Goal: Information Seeking & Learning: Learn about a topic

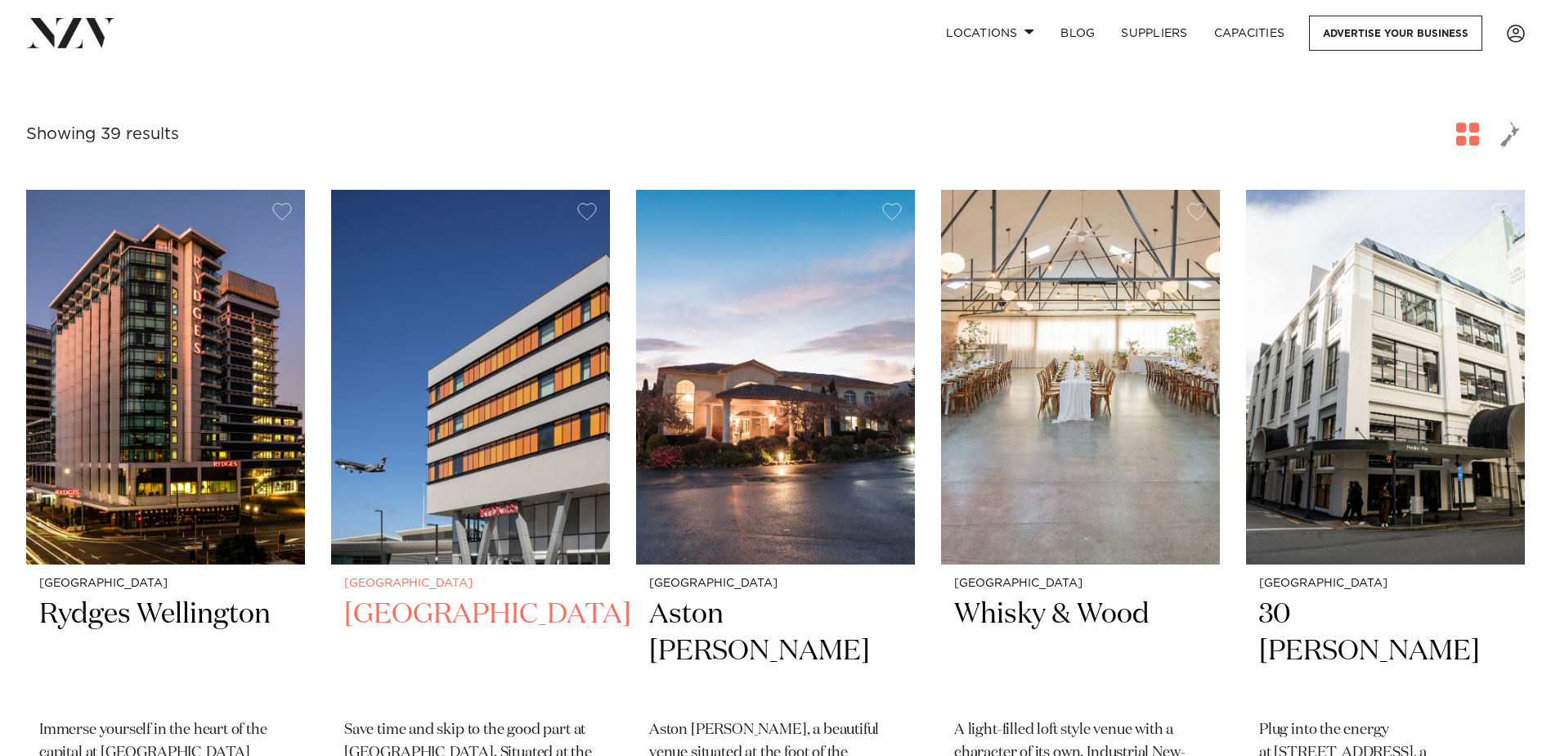
scroll to position [654, 0]
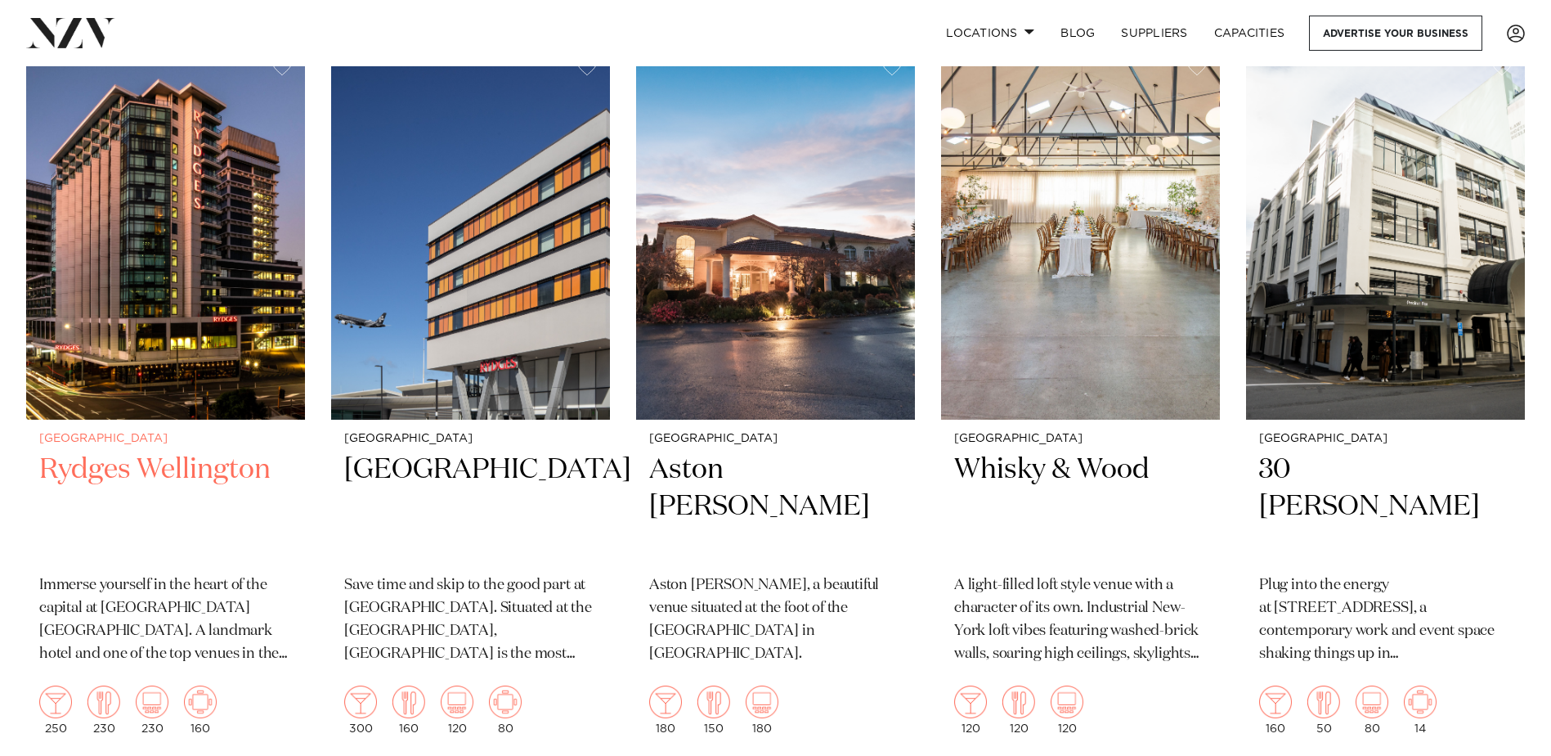
click at [181, 312] on img at bounding box center [165, 232] width 279 height 374
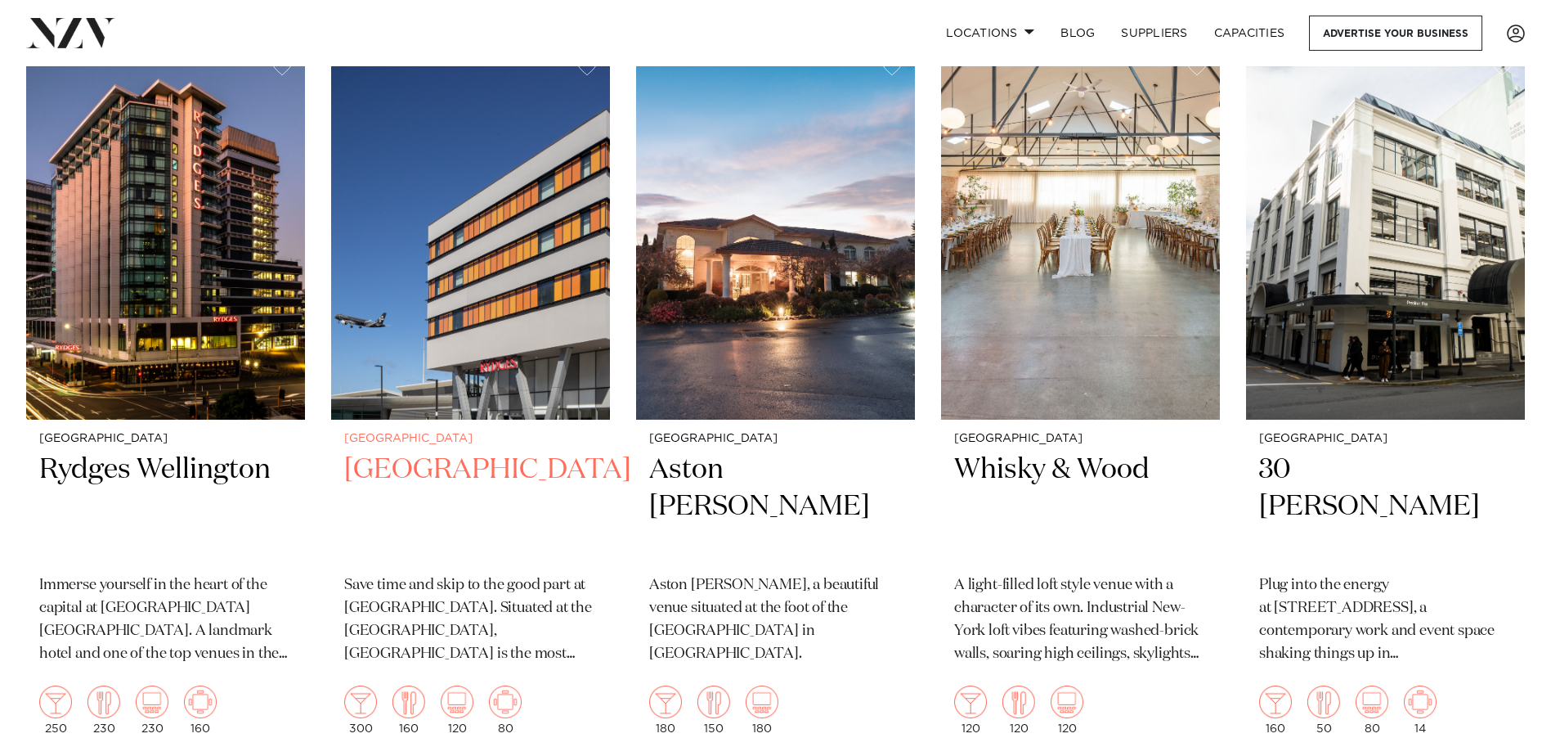
click at [474, 294] on img at bounding box center [470, 232] width 279 height 374
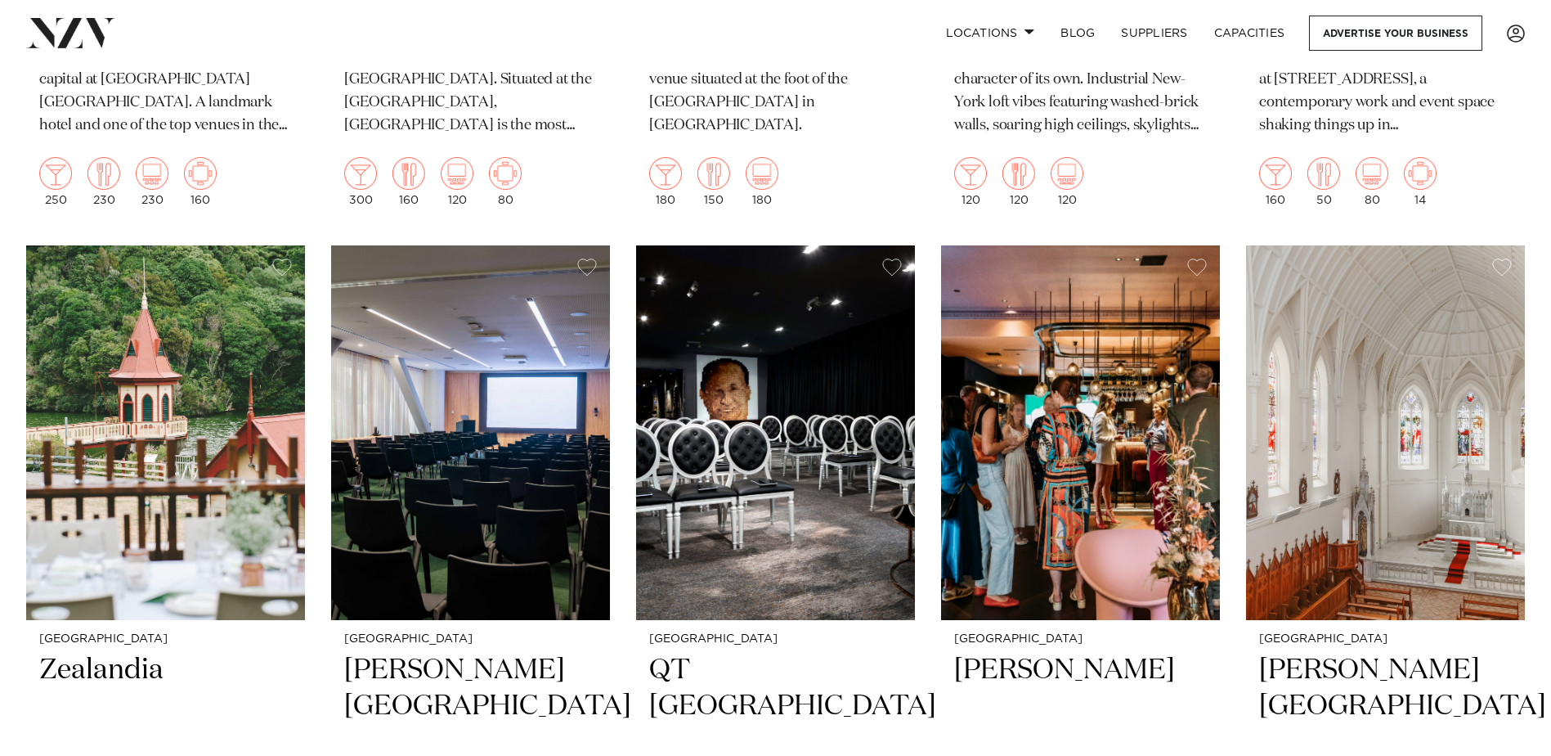
scroll to position [1309, 0]
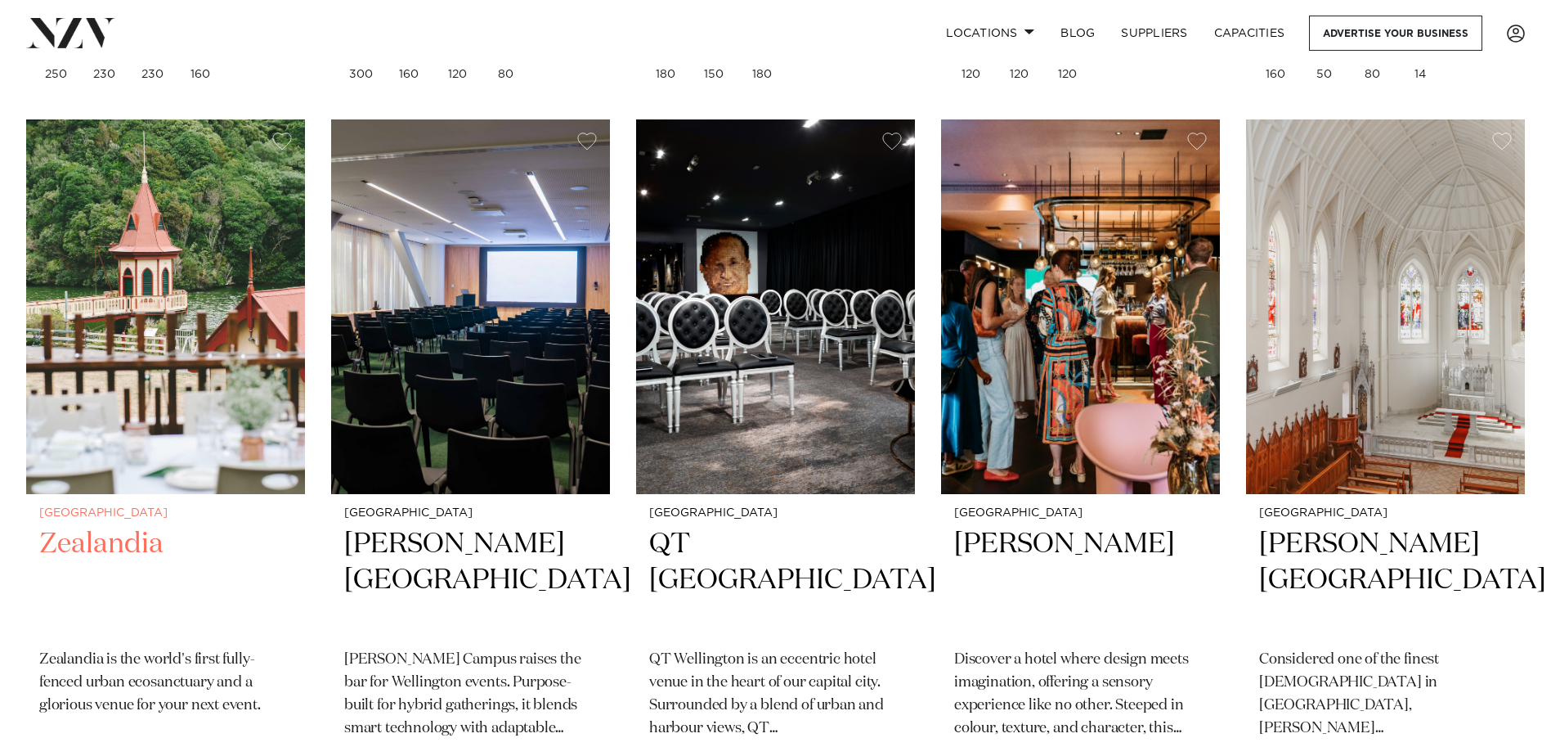
click at [166, 320] on img at bounding box center [165, 306] width 279 height 374
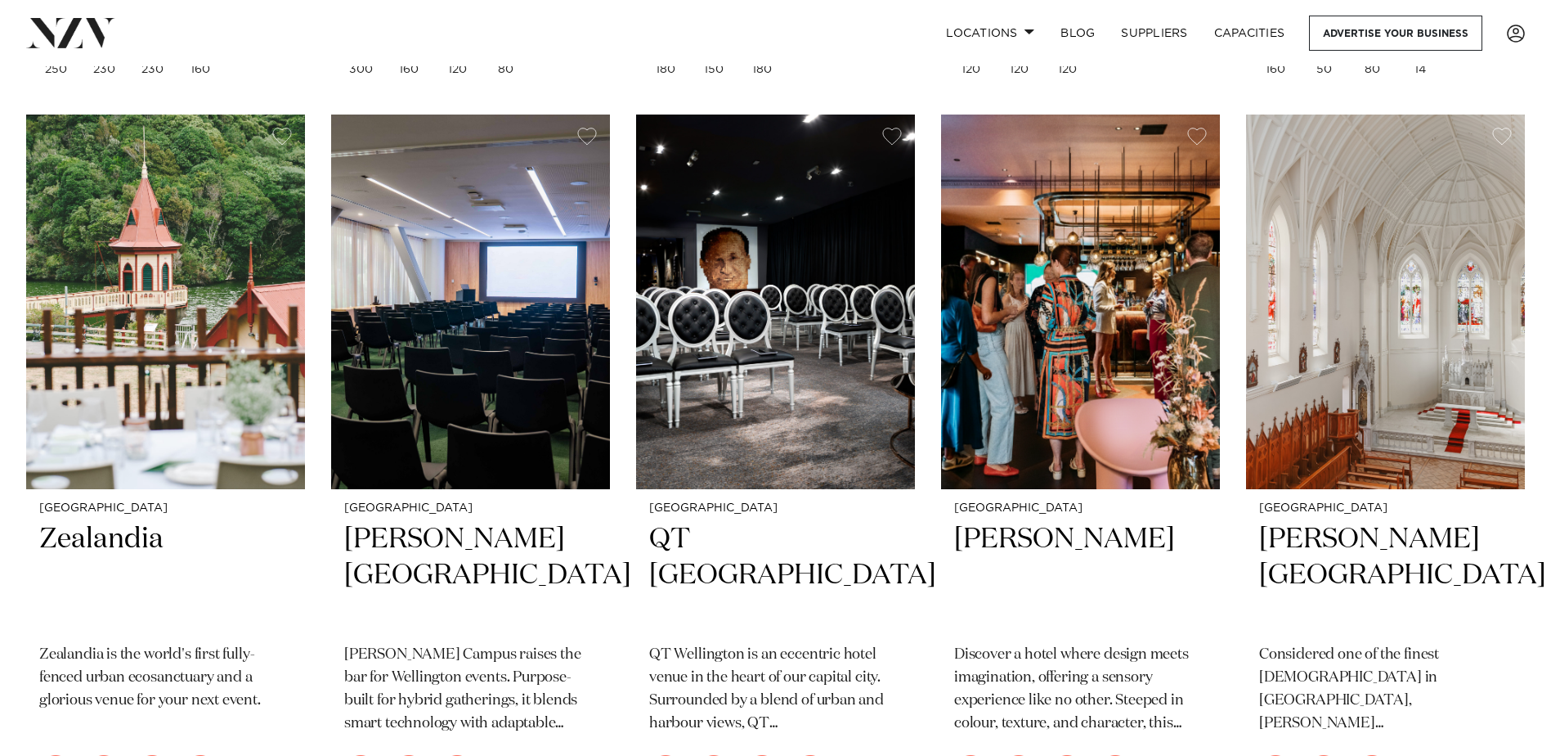
scroll to position [1390, 0]
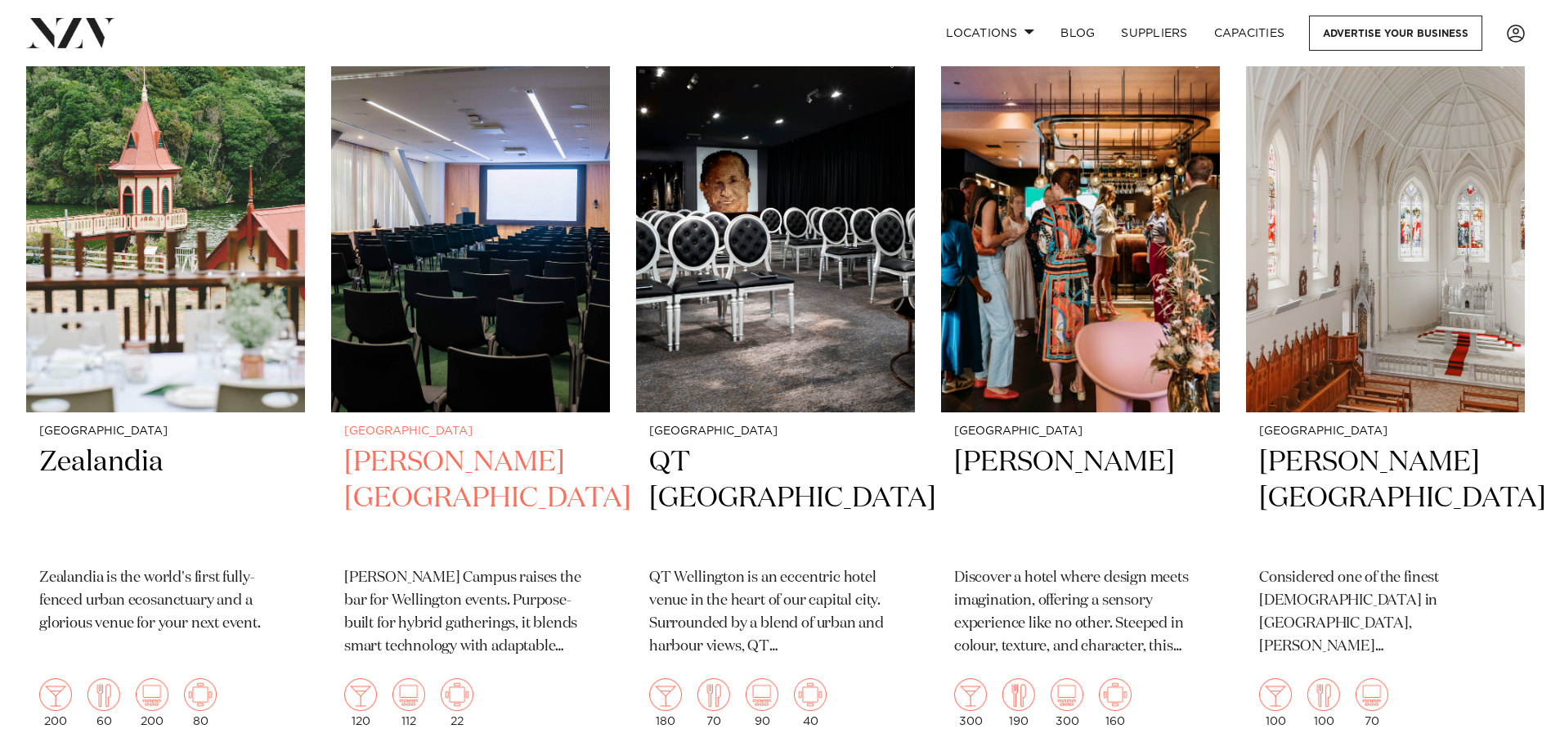
click at [433, 464] on h2 "Bowen Campus" at bounding box center [470, 499] width 253 height 110
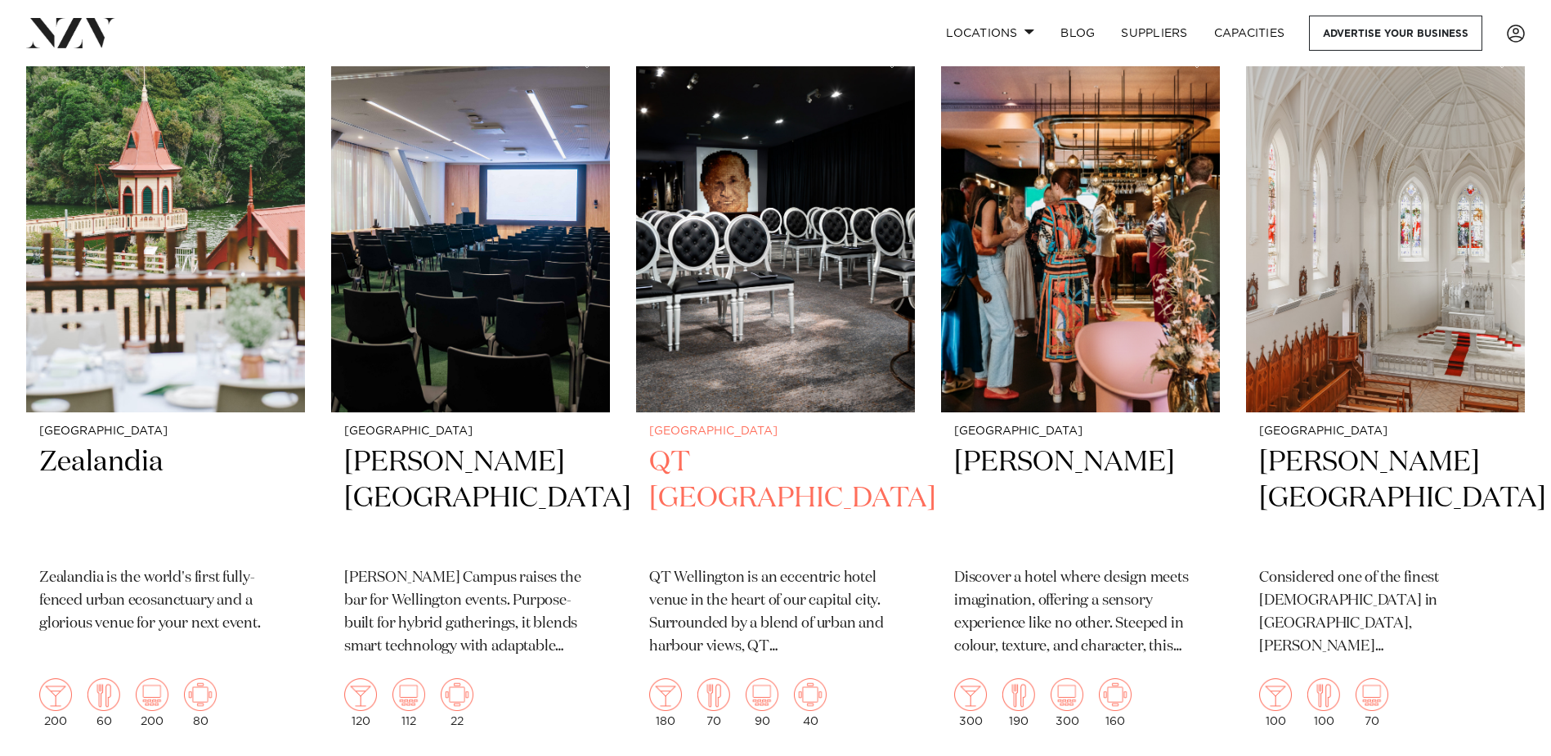
click at [761, 463] on h2 "QT Wellington" at bounding box center [775, 499] width 253 height 110
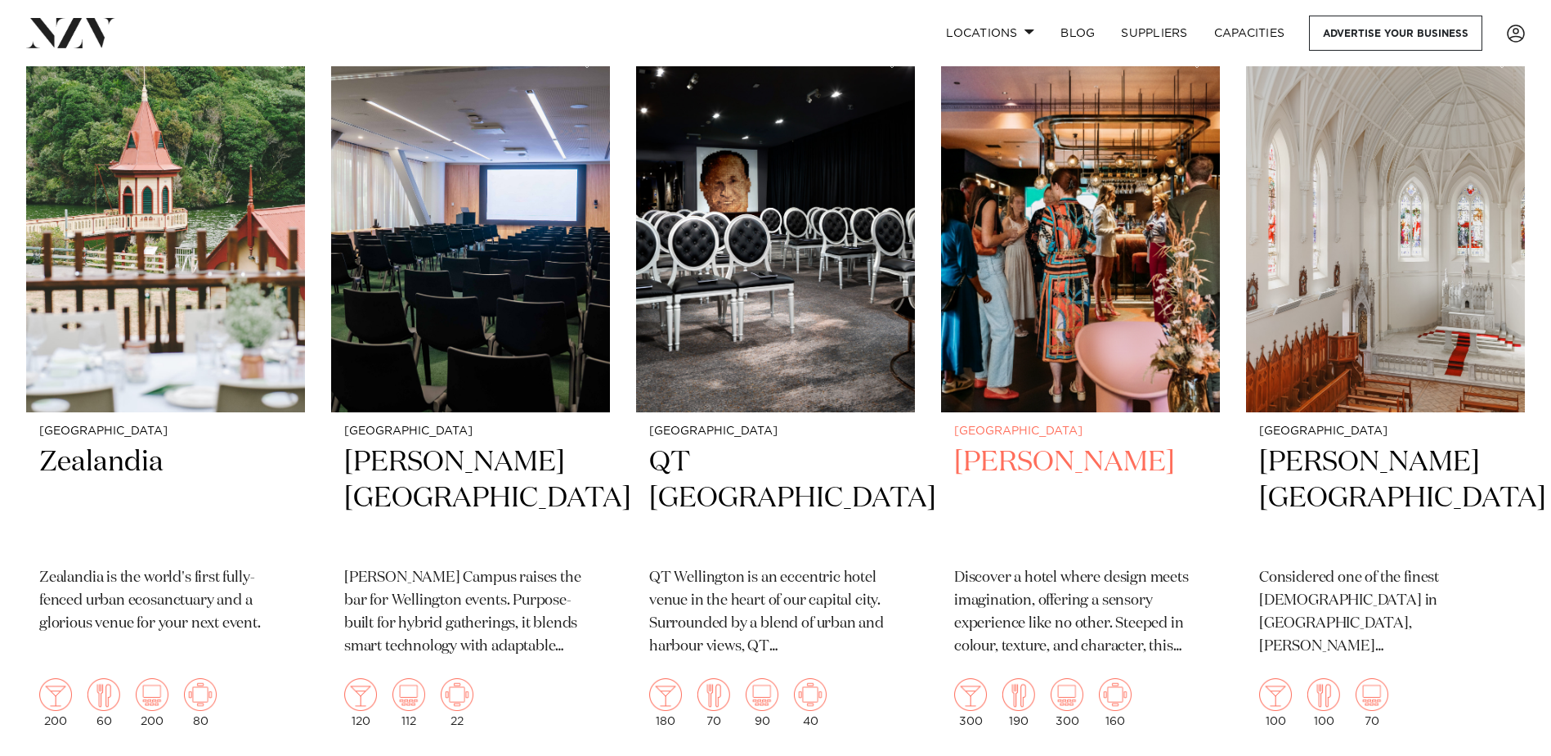
scroll to position [1472, 0]
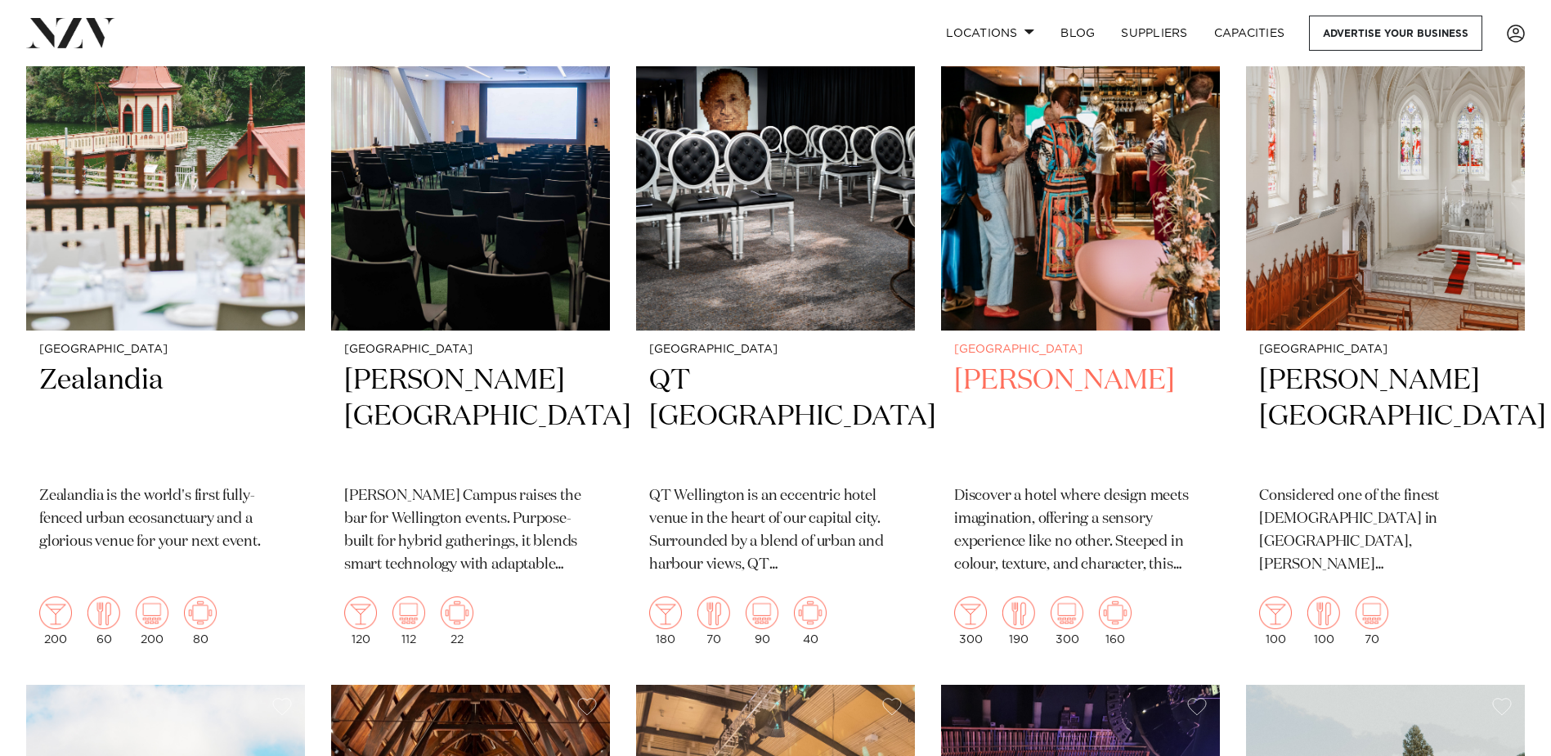
click at [1098, 372] on h2 "Naumi Wellington" at bounding box center [1080, 417] width 253 height 110
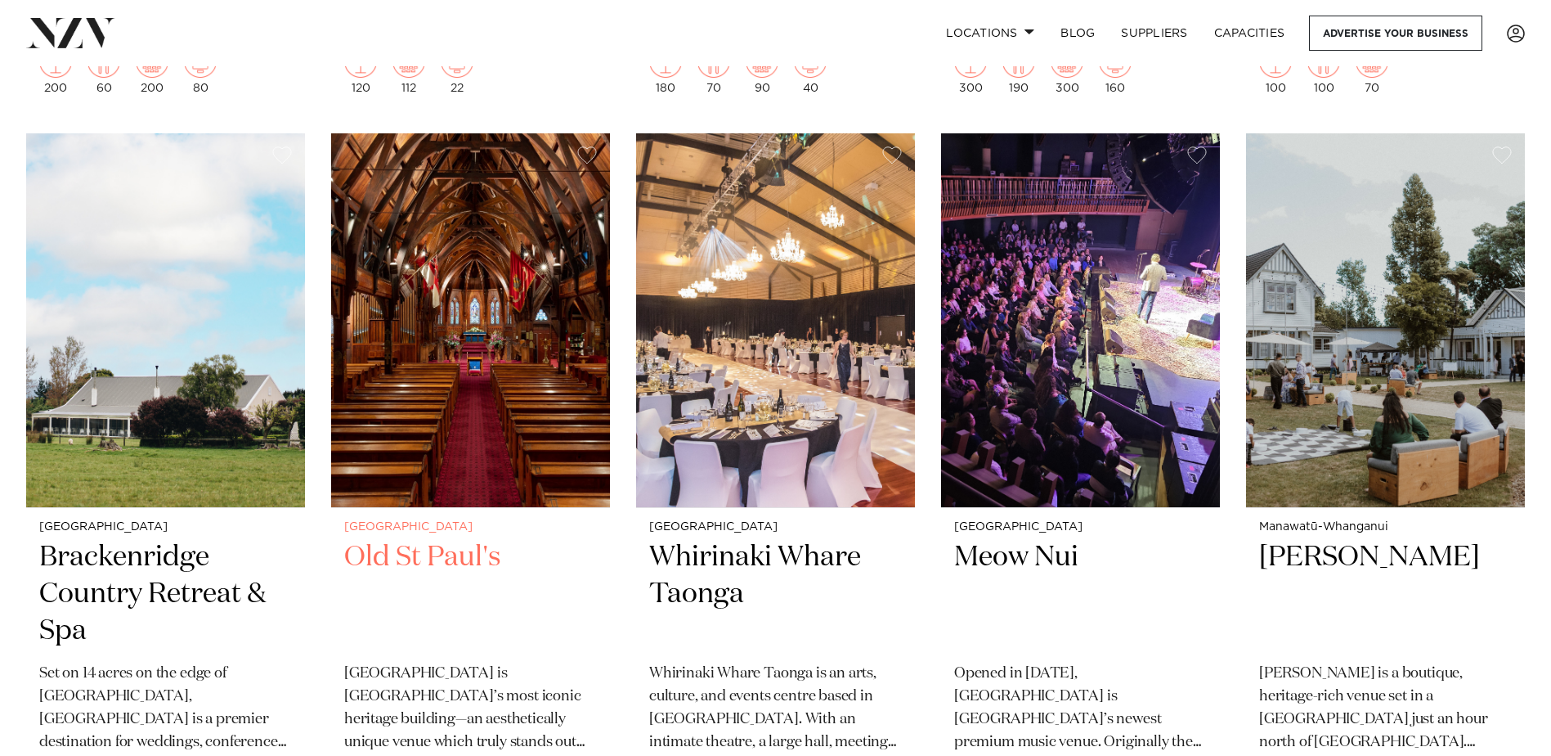
scroll to position [2126, 0]
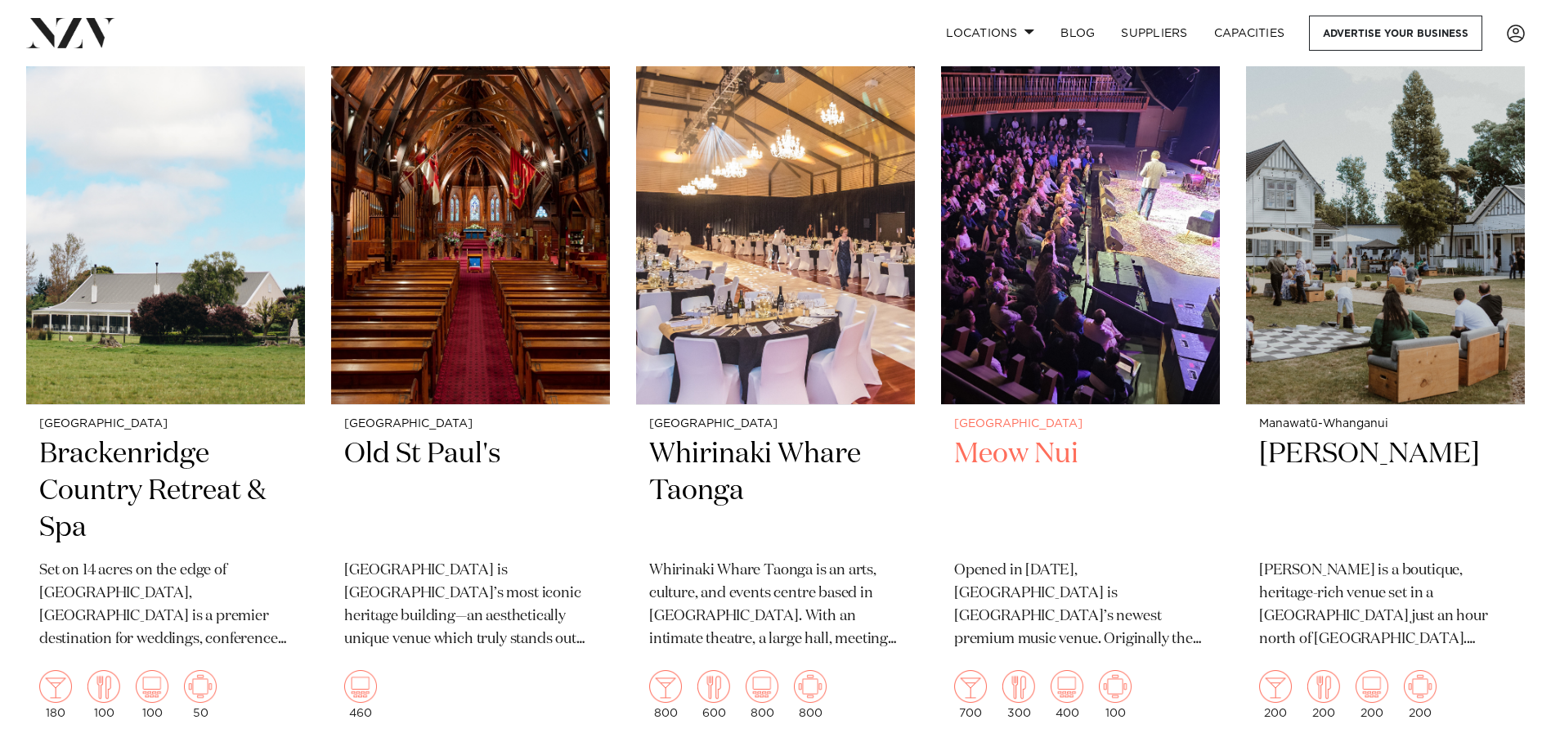
click at [1056, 290] on img at bounding box center [1080, 217] width 279 height 374
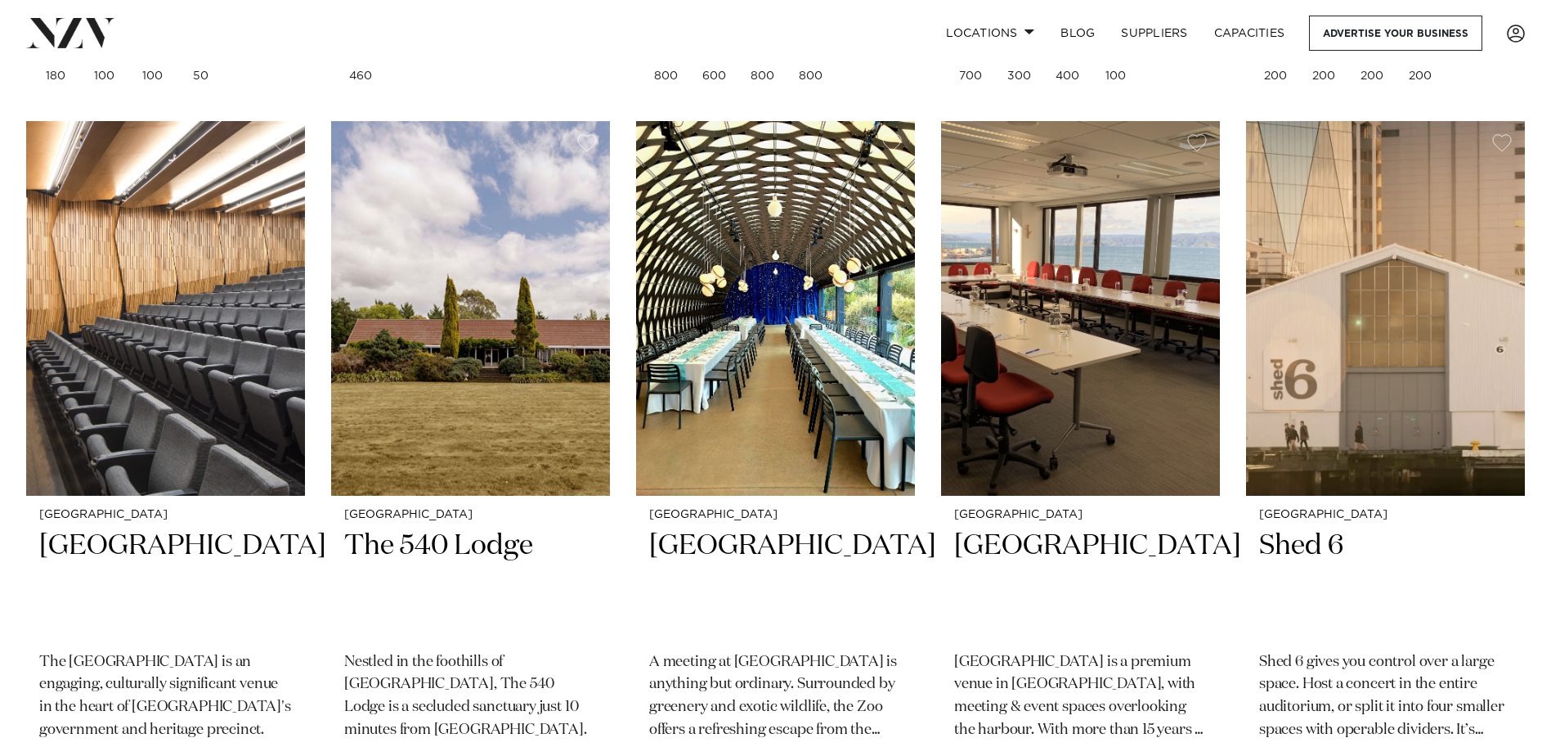
scroll to position [2781, 0]
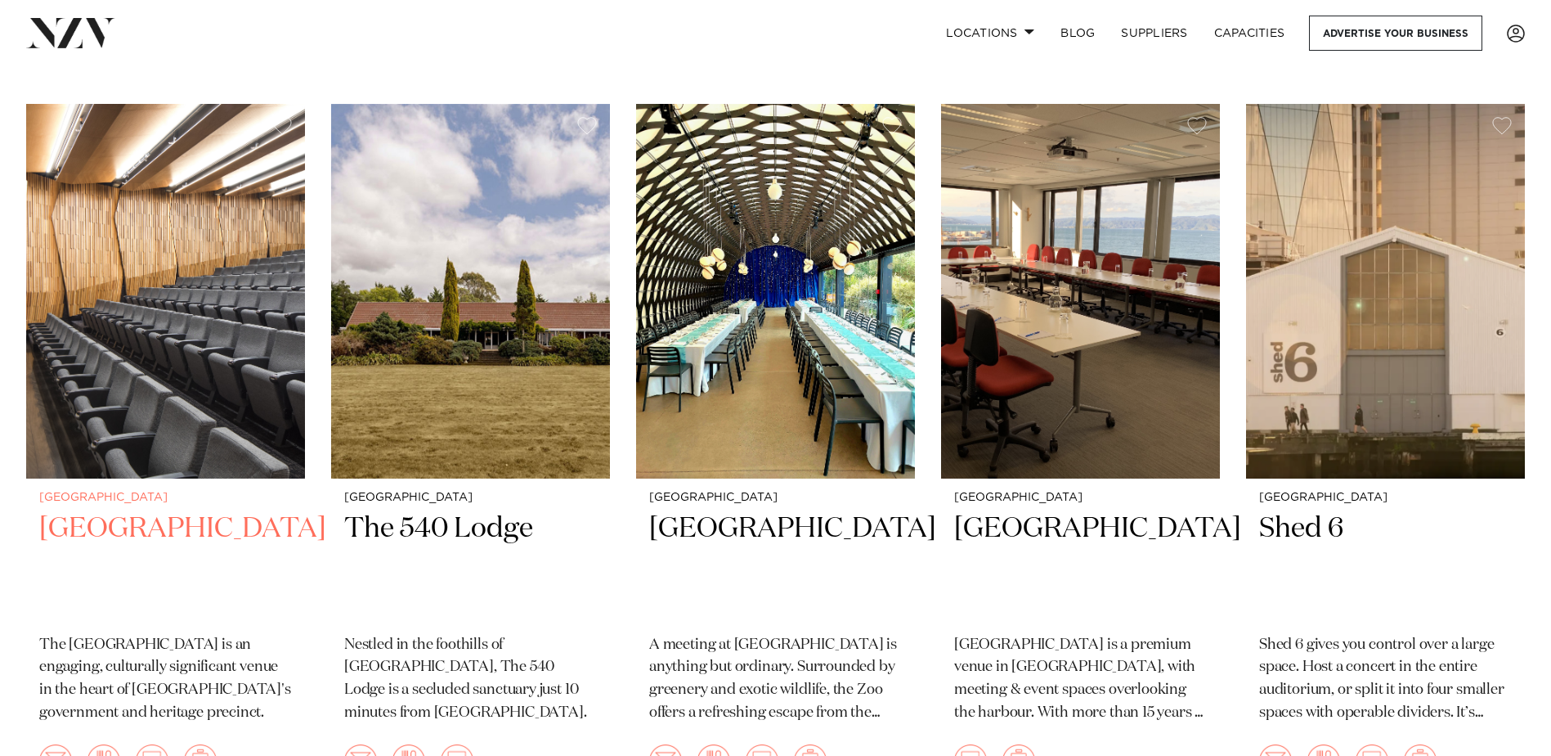
click at [104, 279] on img at bounding box center [165, 291] width 279 height 374
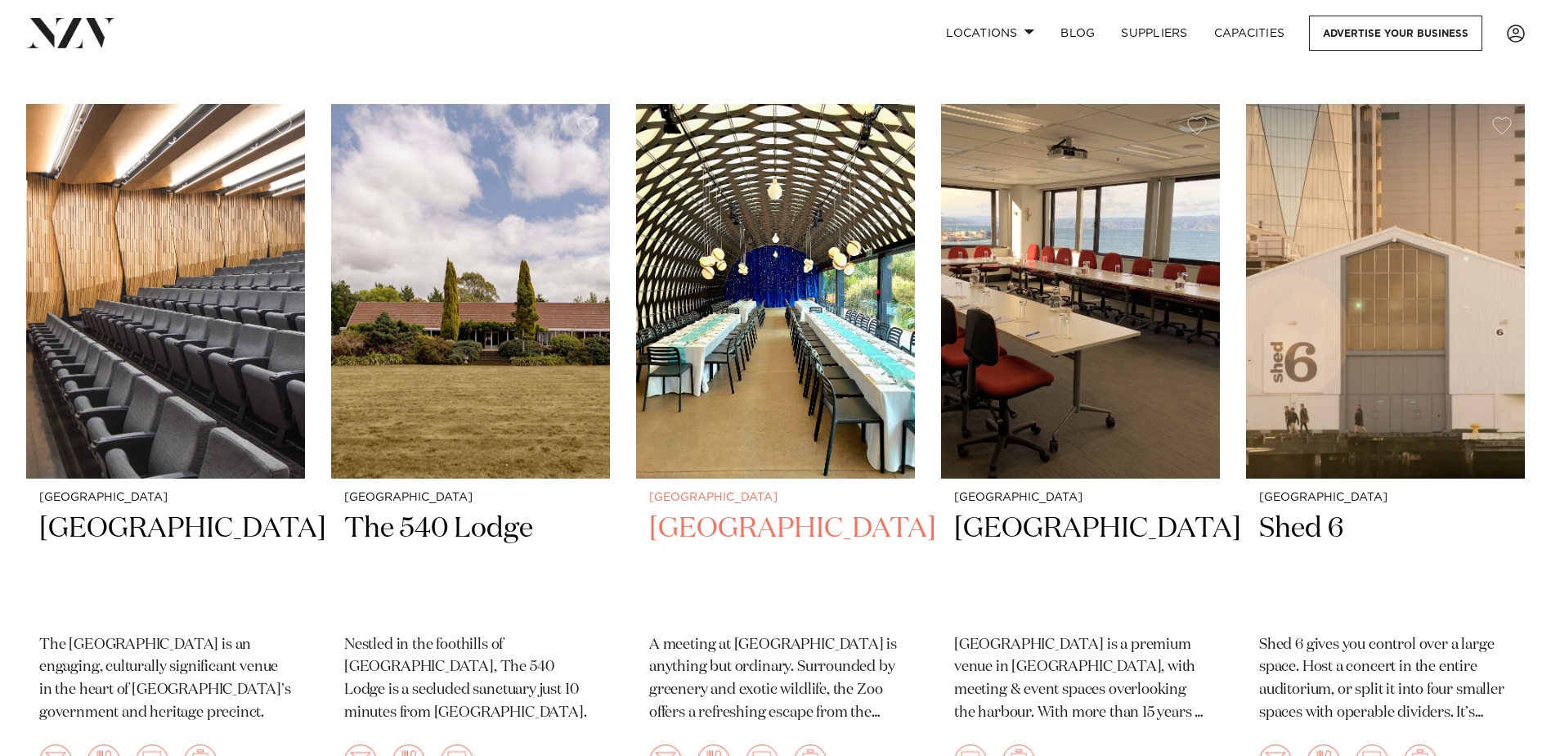
scroll to position [2862, 0]
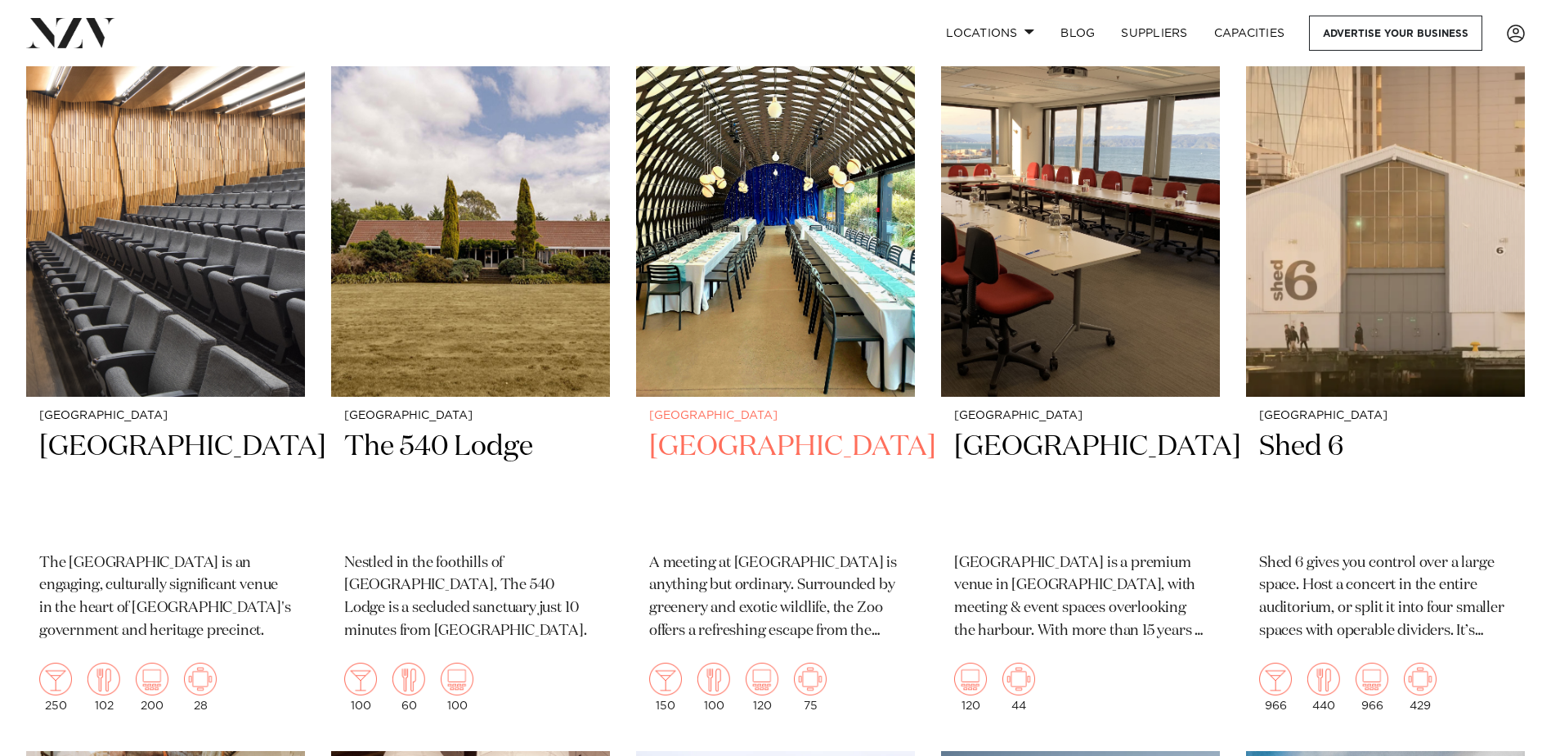
click at [765, 244] on img at bounding box center [775, 209] width 279 height 374
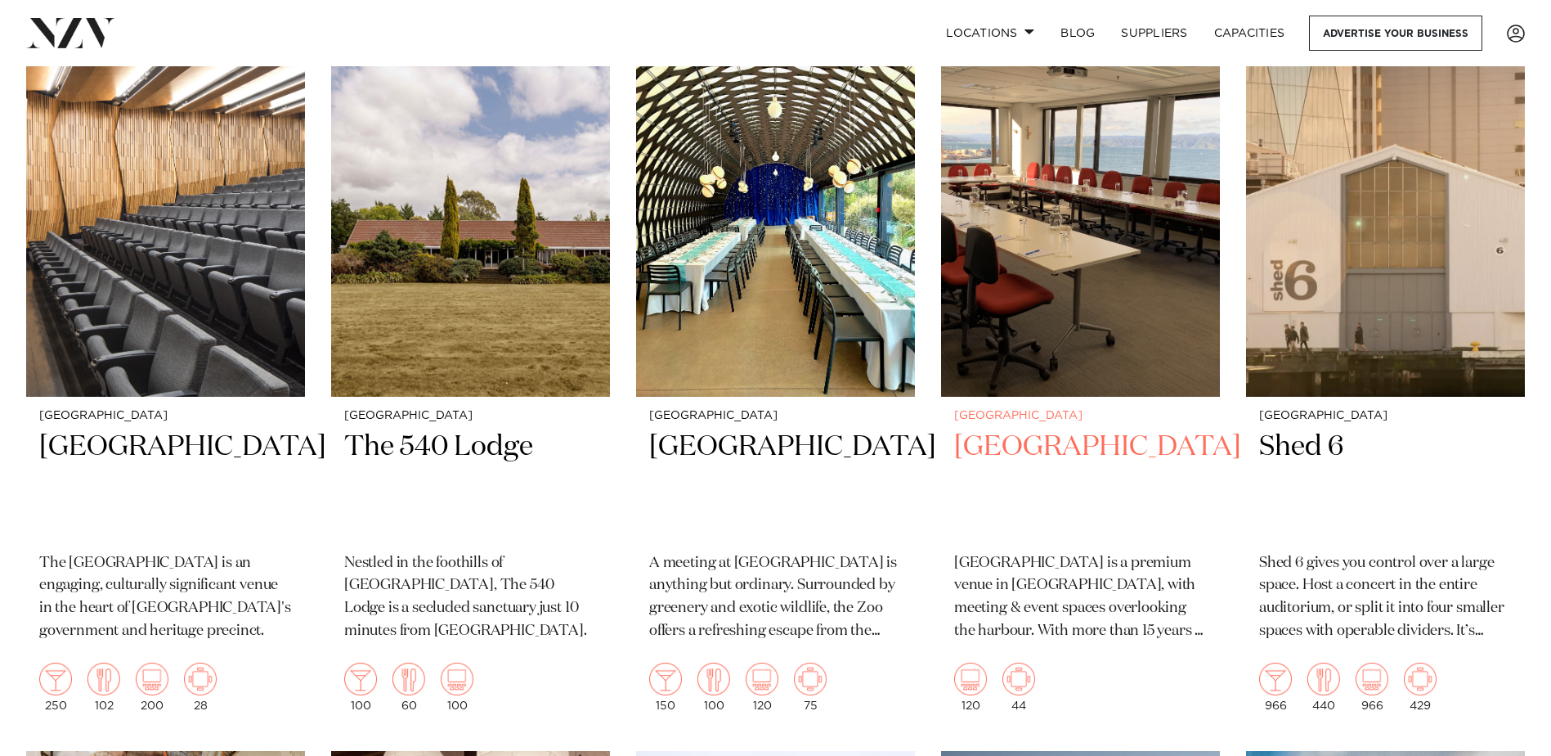
click at [1058, 262] on img at bounding box center [1080, 209] width 279 height 374
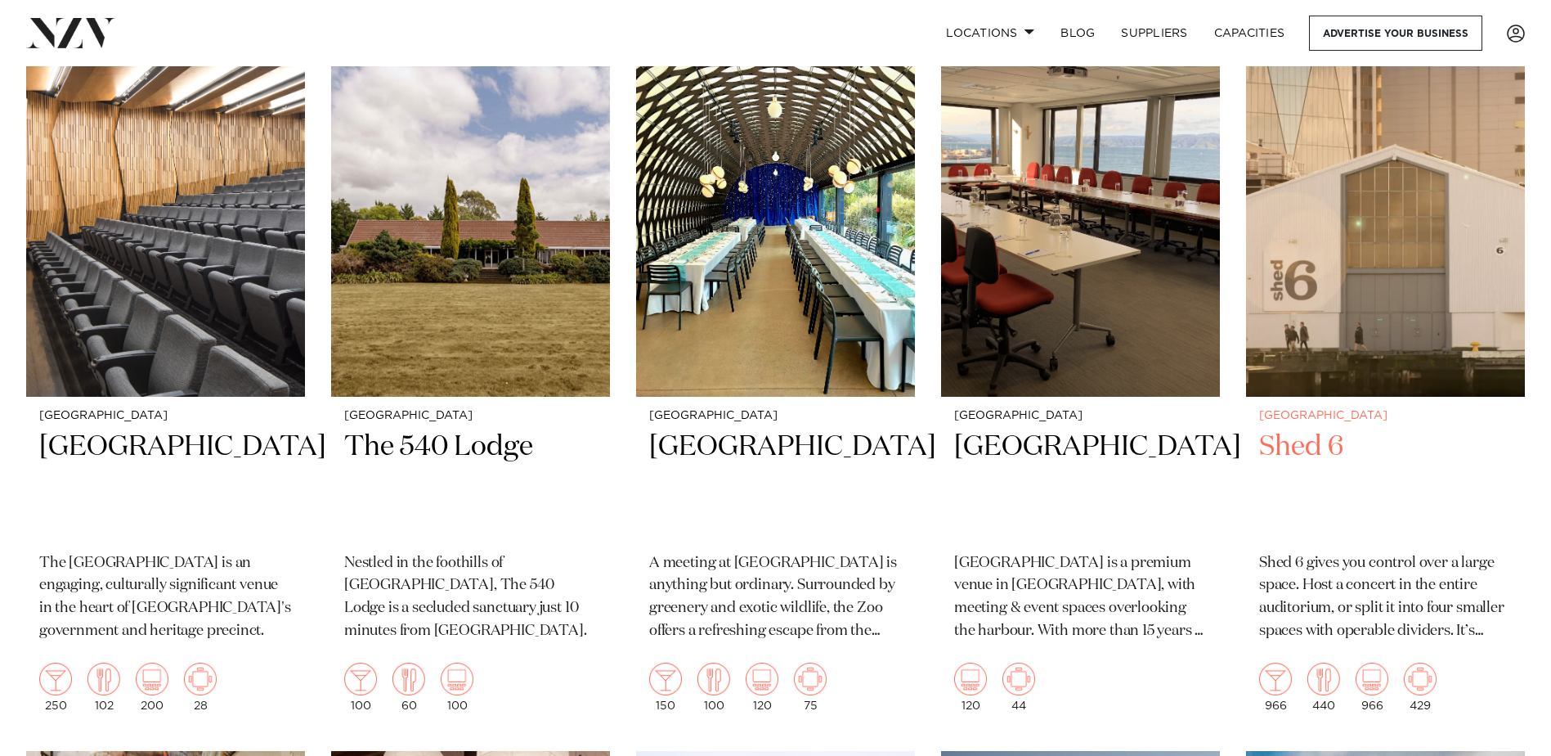
click at [1295, 434] on h2 "Shed 6" at bounding box center [1385, 484] width 253 height 110
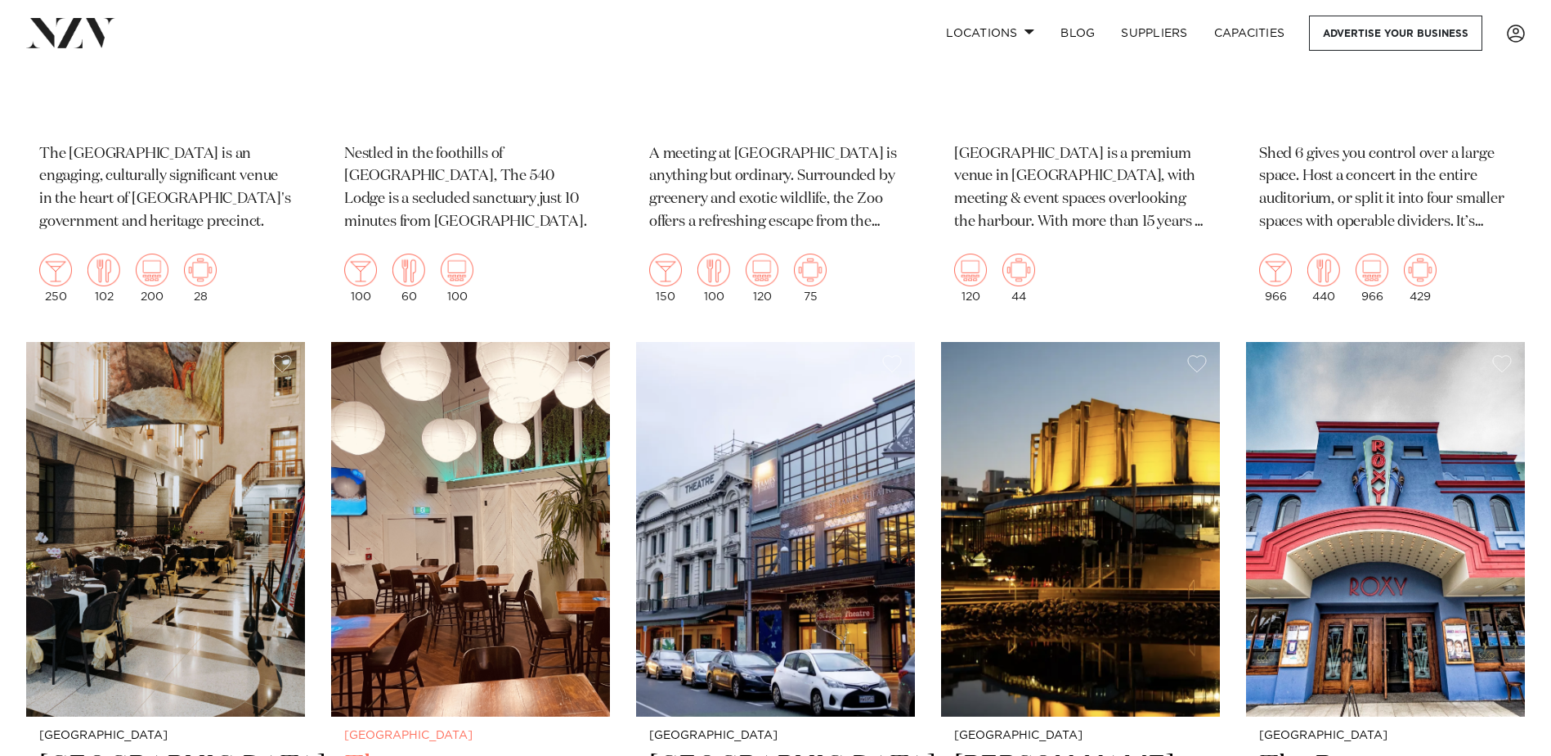
scroll to position [3517, 0]
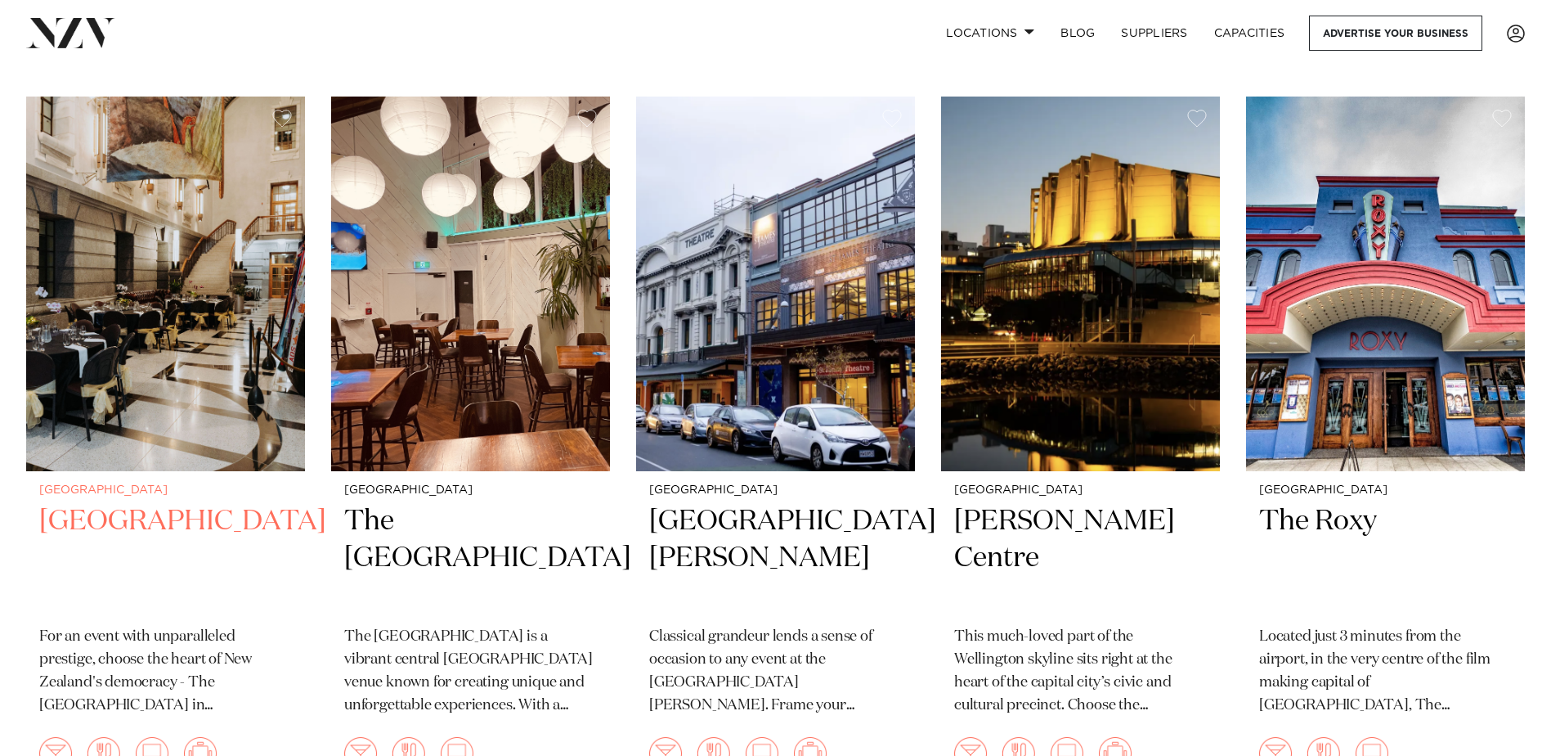
click at [91, 538] on h2 "Parliament Buildings" at bounding box center [165, 558] width 253 height 110
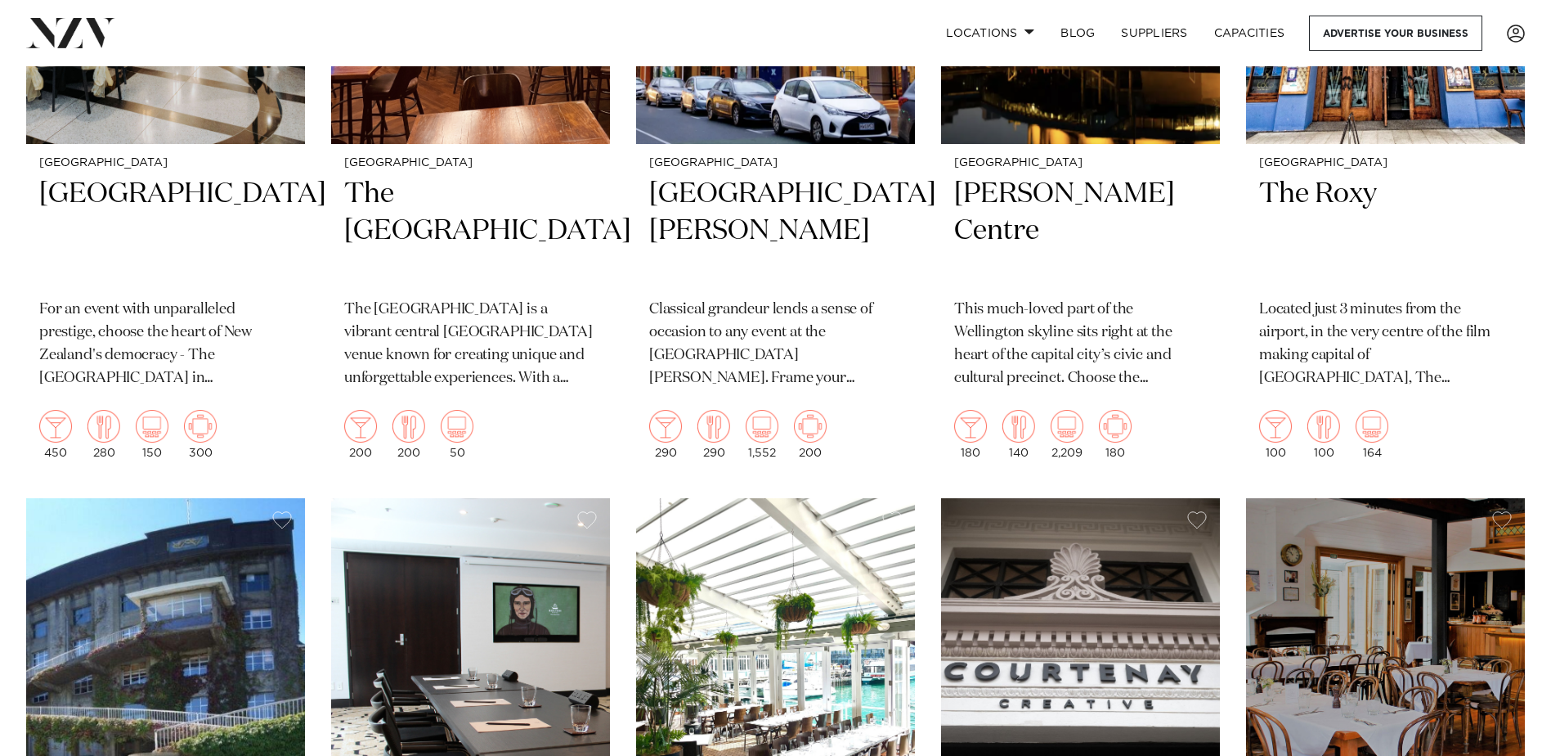
scroll to position [4171, 0]
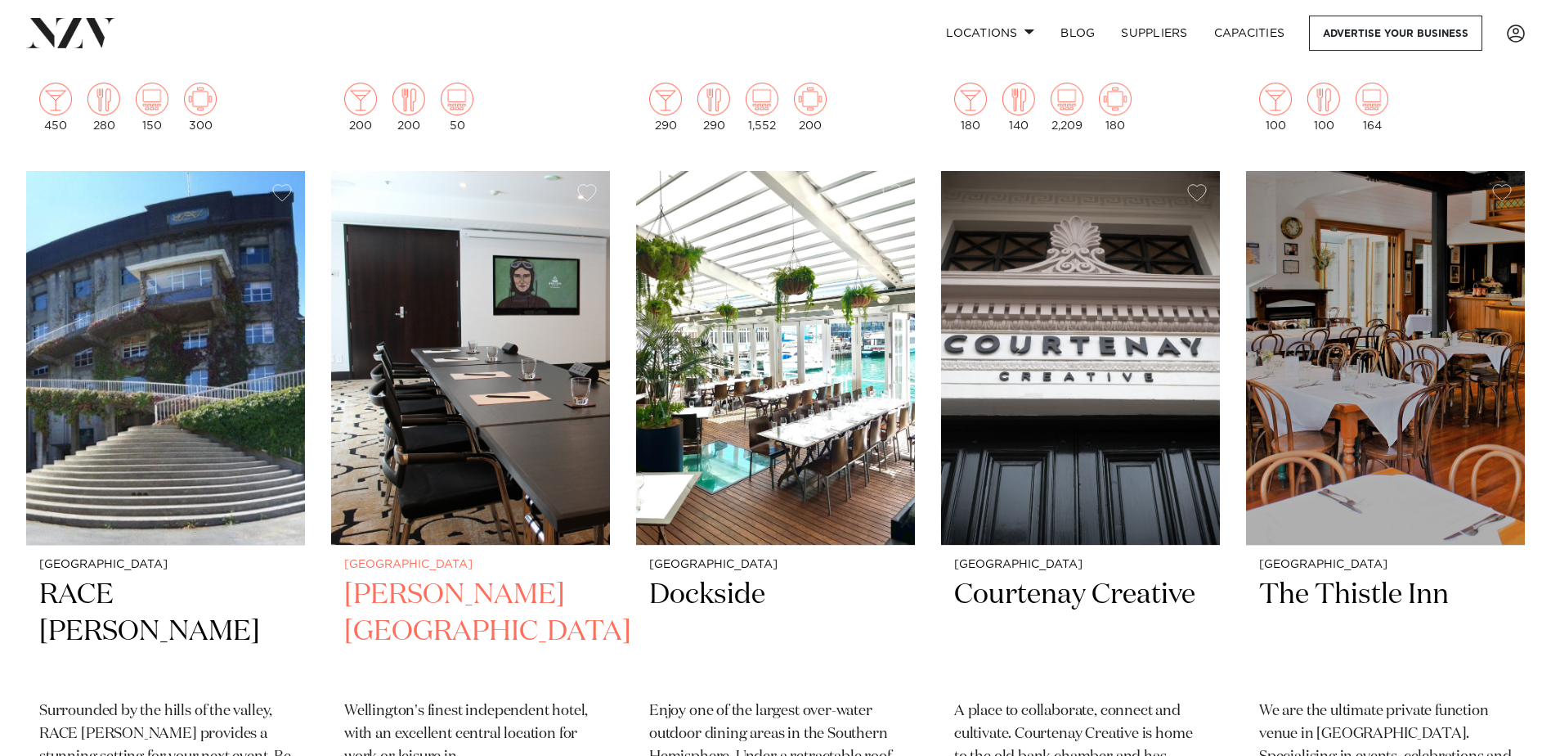
click at [453, 413] on img at bounding box center [470, 358] width 279 height 374
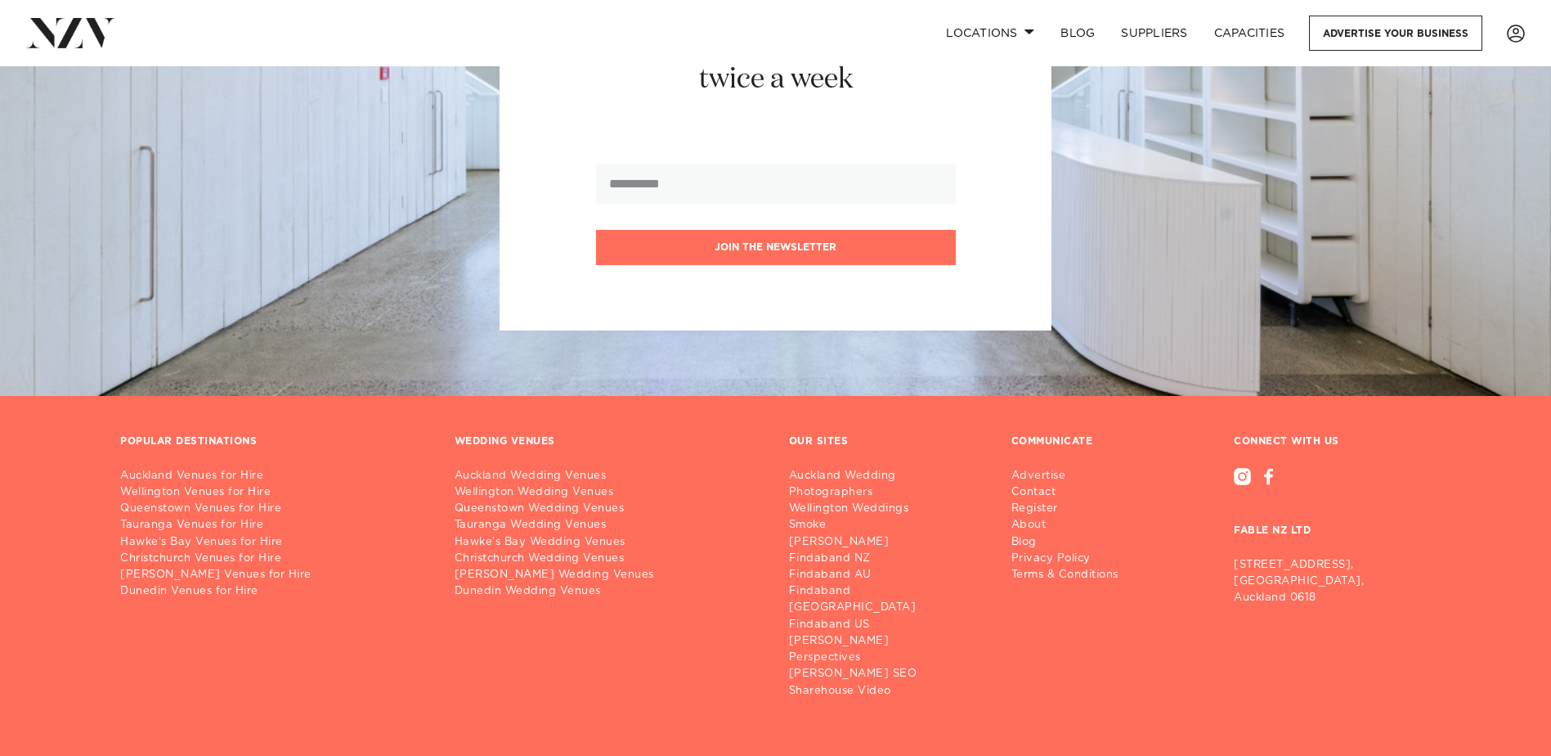
scroll to position [6802, 0]
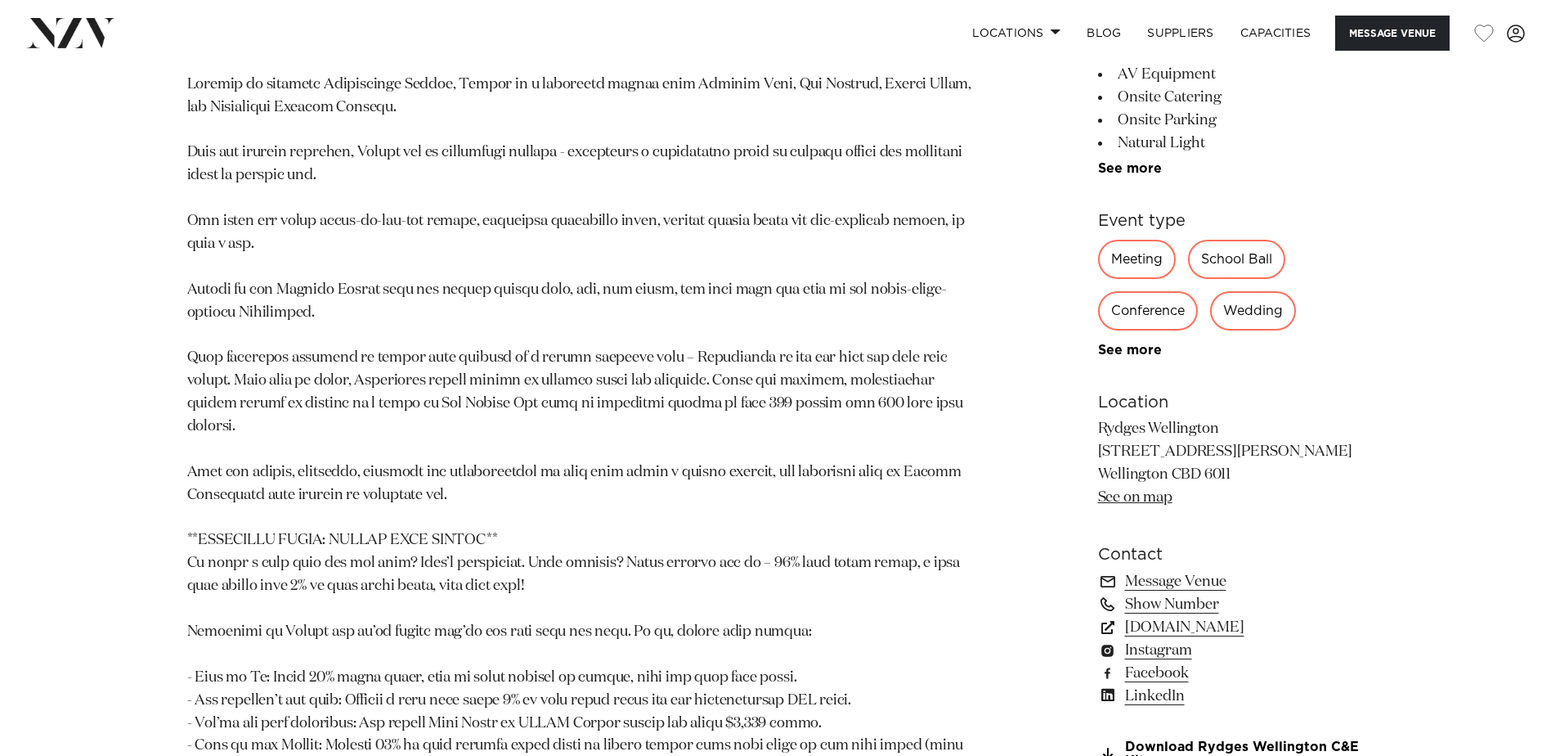
scroll to position [1066, 0]
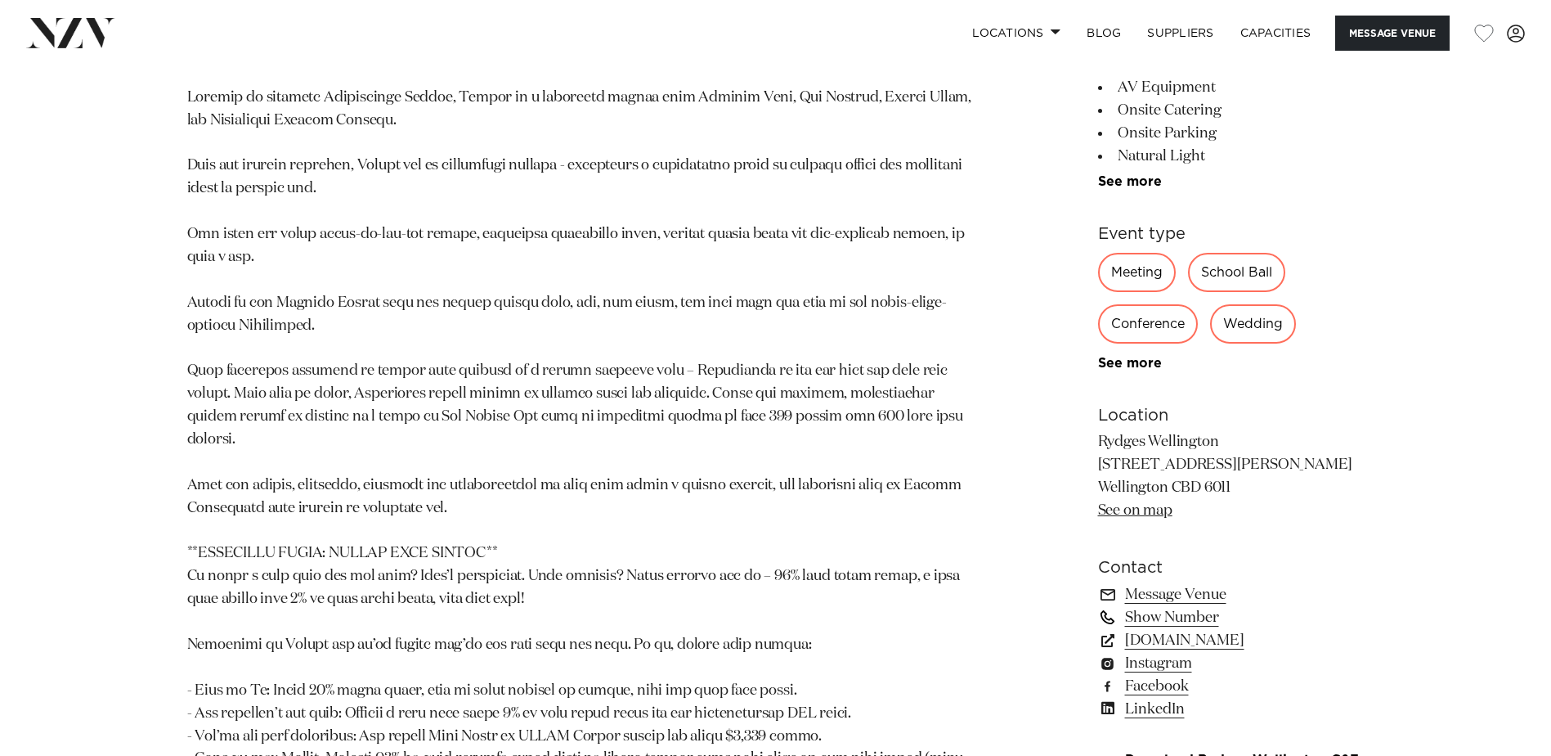
click at [1148, 606] on link "Show Number" at bounding box center [1231, 617] width 267 height 23
click at [1192, 583] on link "Message Venue" at bounding box center [1231, 594] width 267 height 23
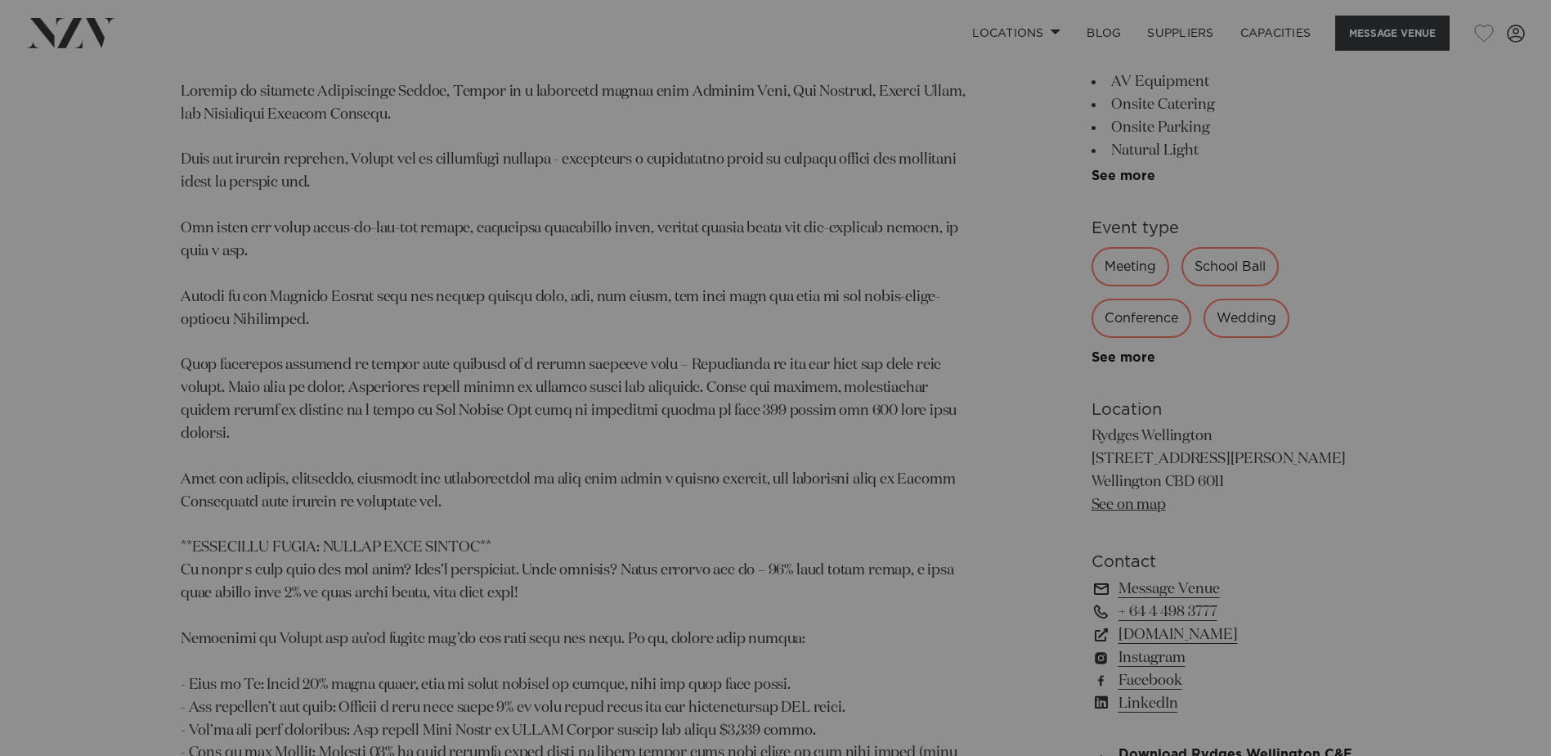
scroll to position [1072, 0]
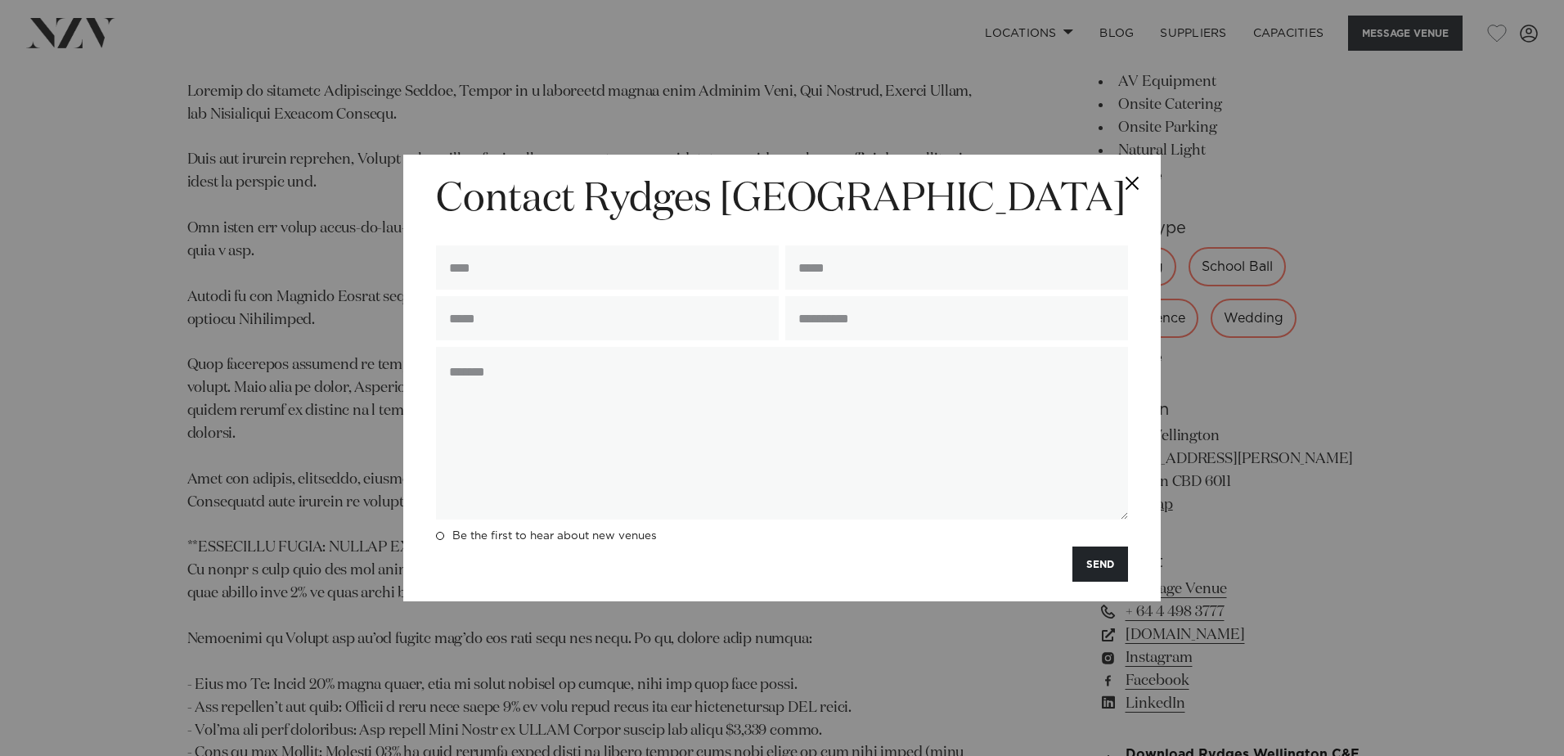
click at [1139, 181] on button "Close" at bounding box center [1131, 183] width 57 height 57
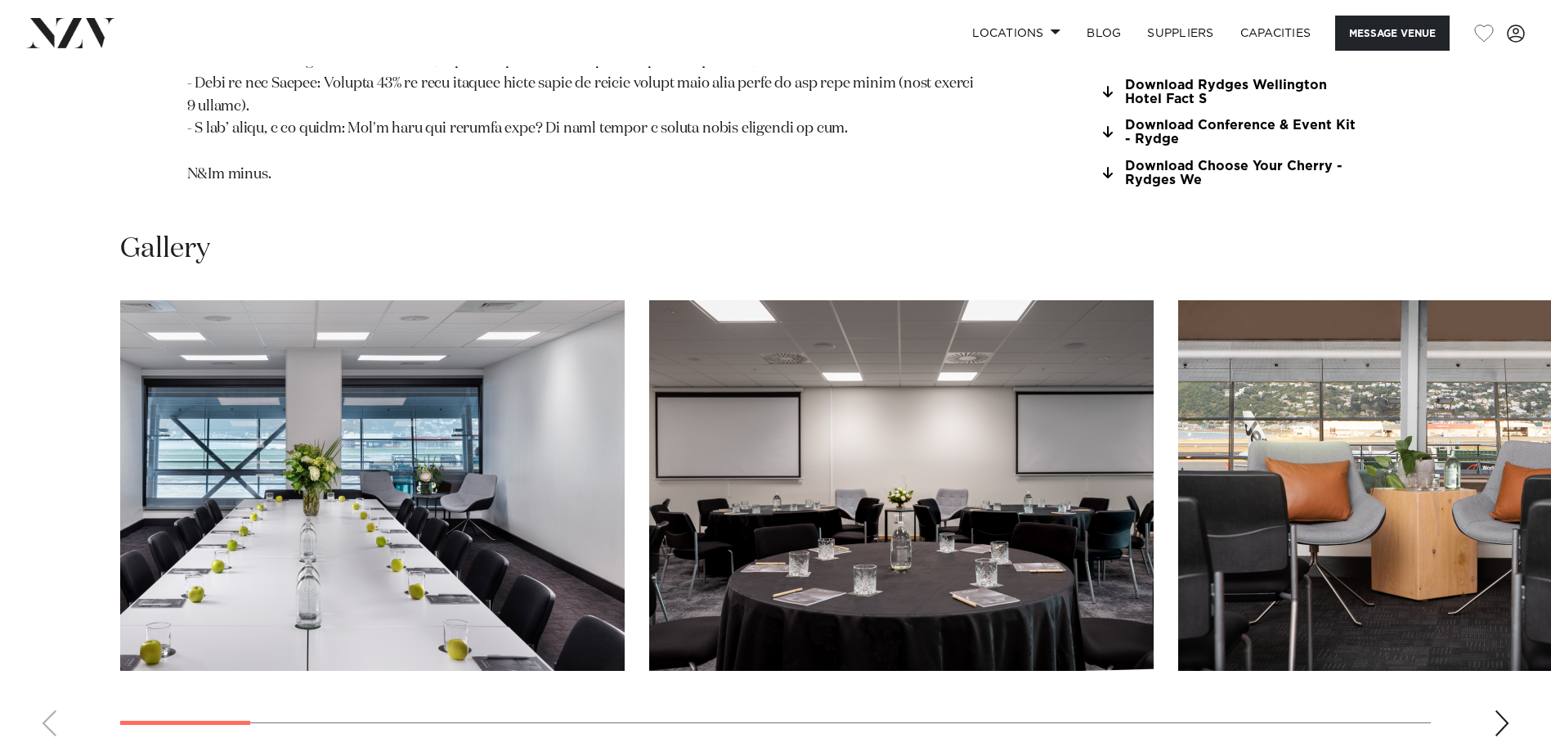
scroll to position [2045, 0]
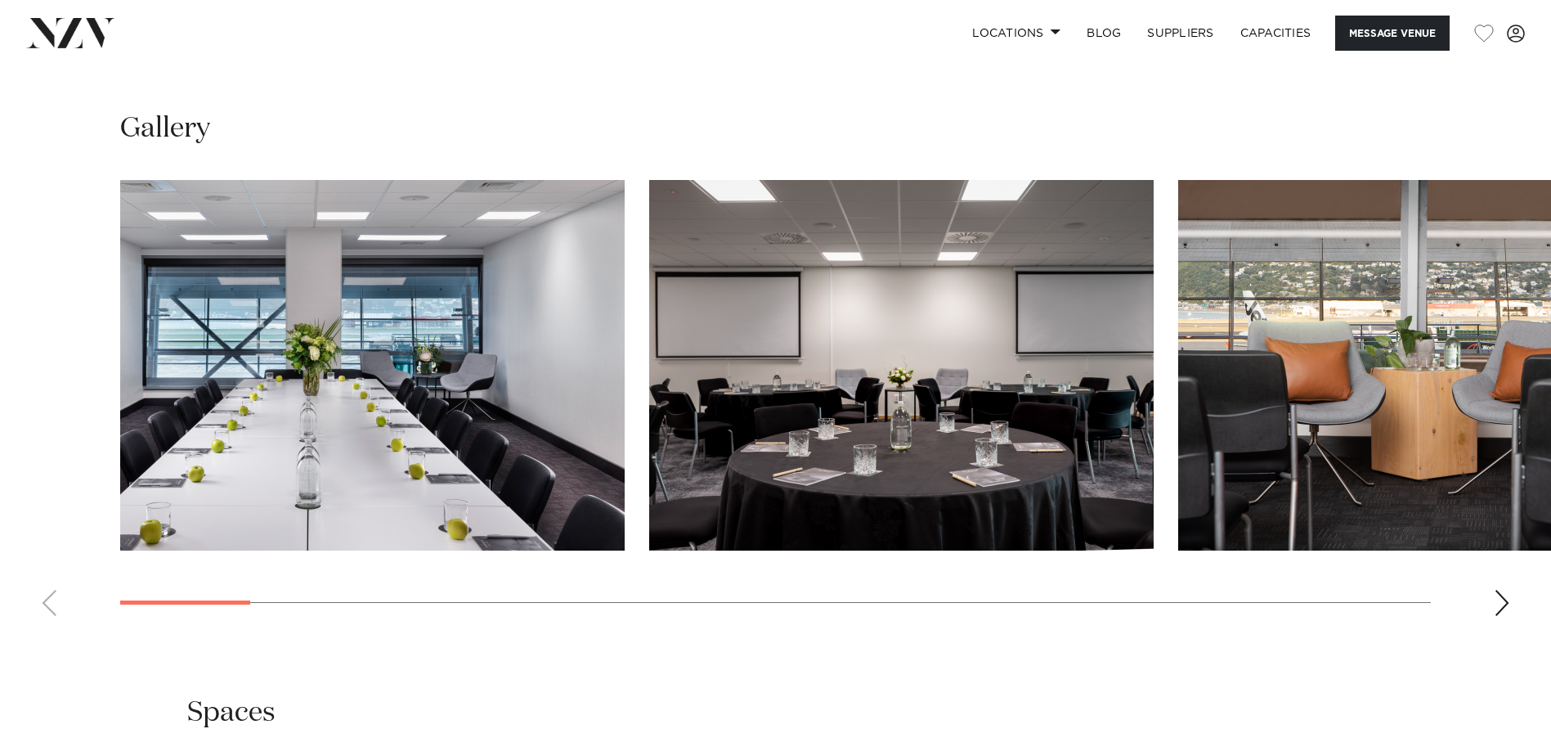
click at [818, 390] on img "2 / 25" at bounding box center [901, 365] width 505 height 370
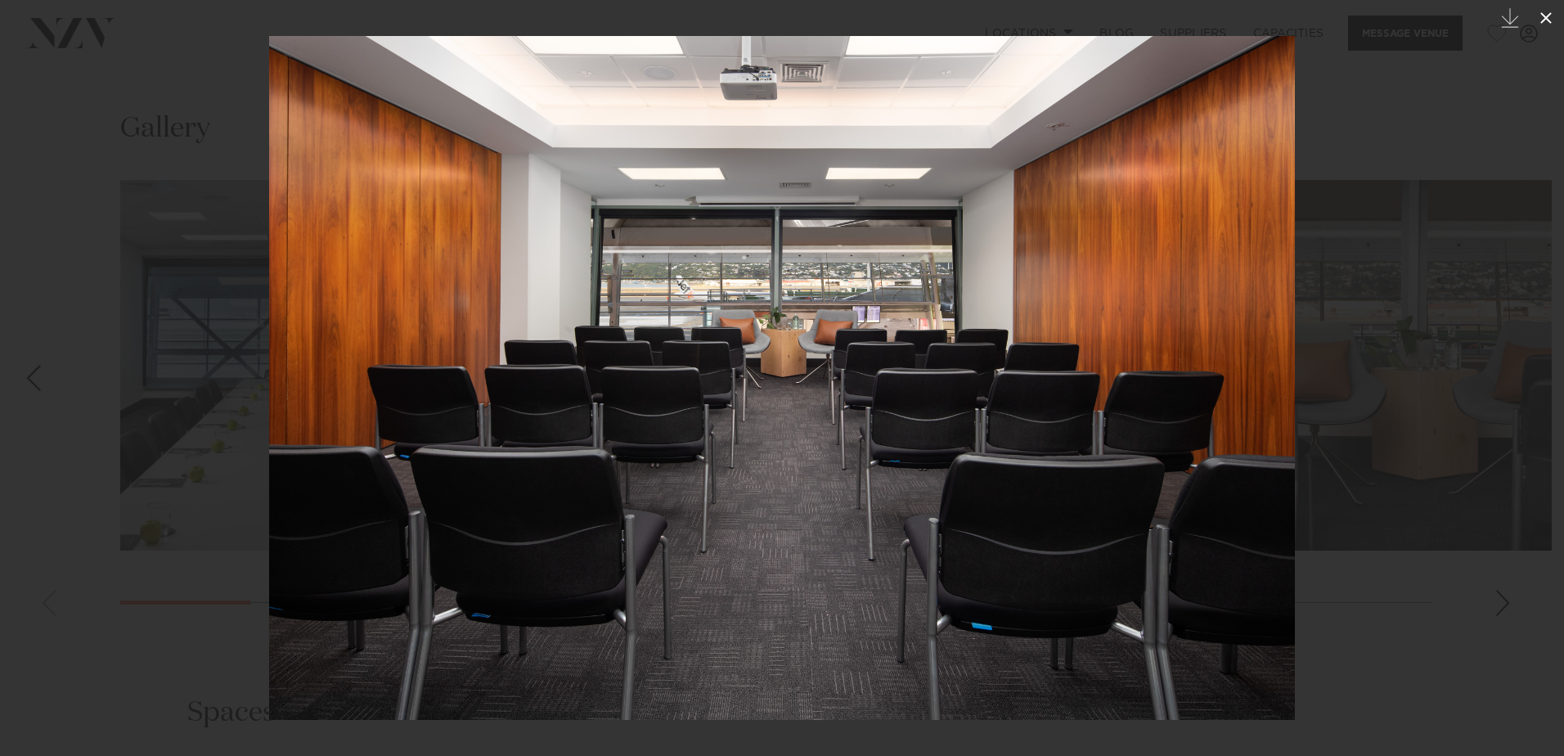
click at [1538, 17] on icon at bounding box center [1546, 18] width 20 height 20
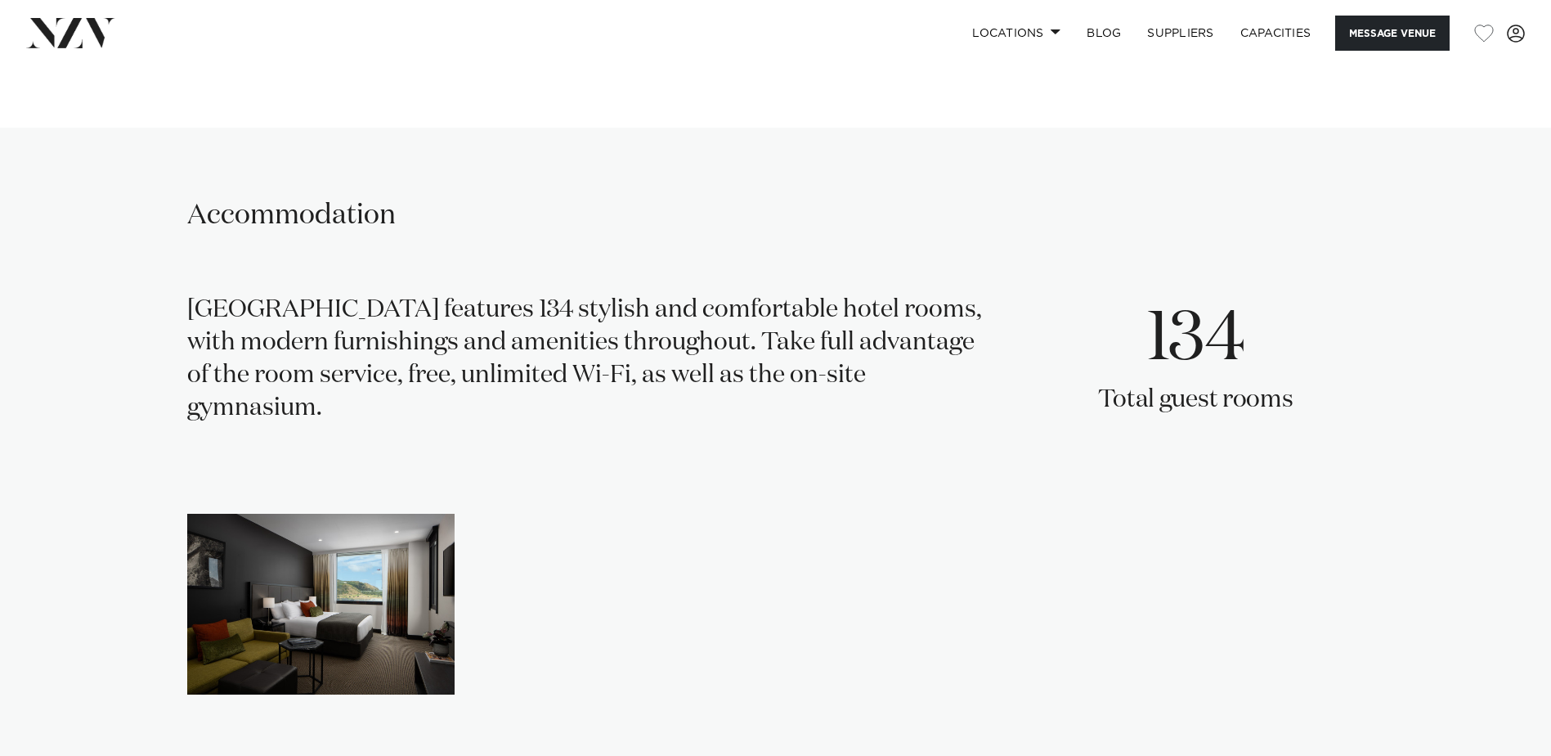
scroll to position [3108, 0]
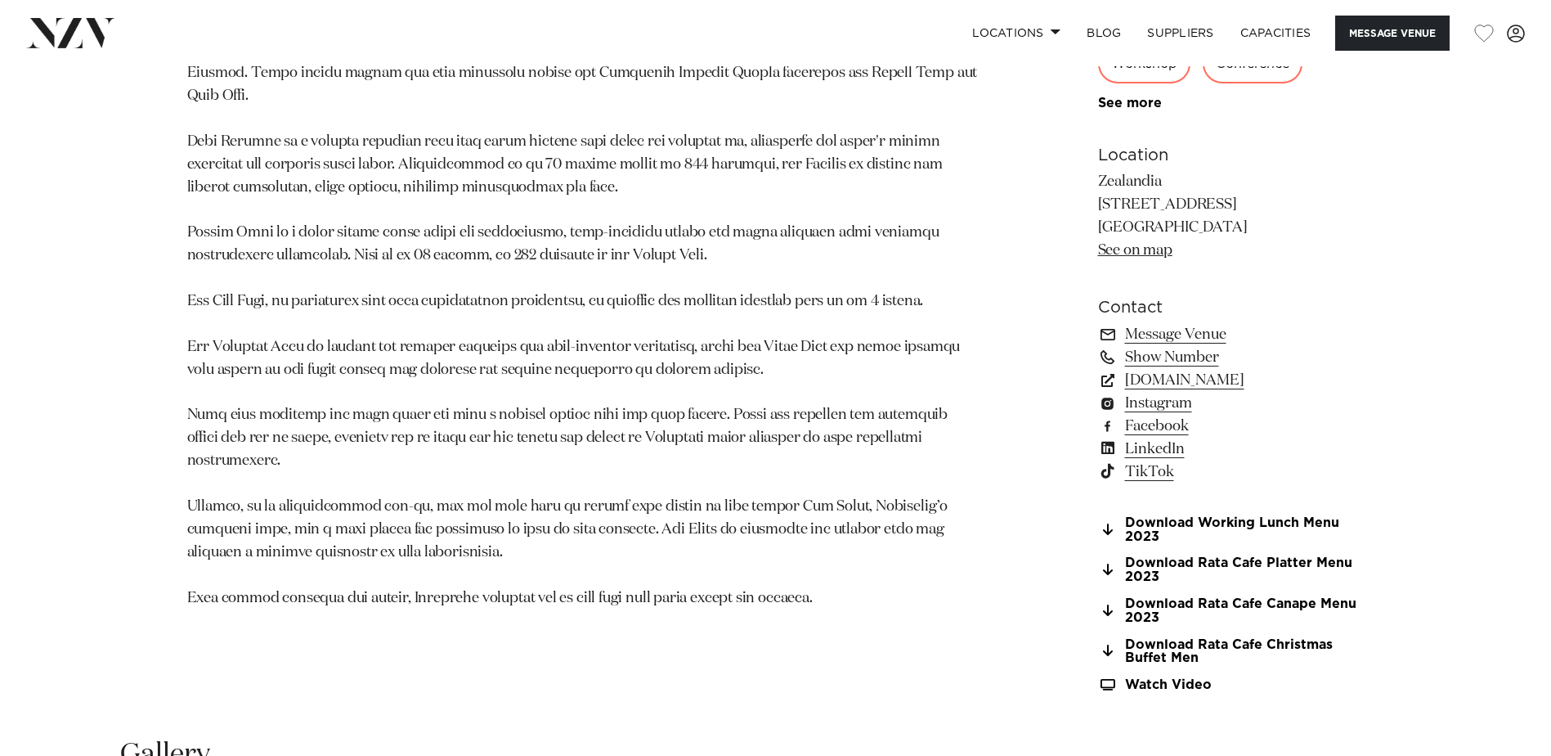
scroll to position [981, 0]
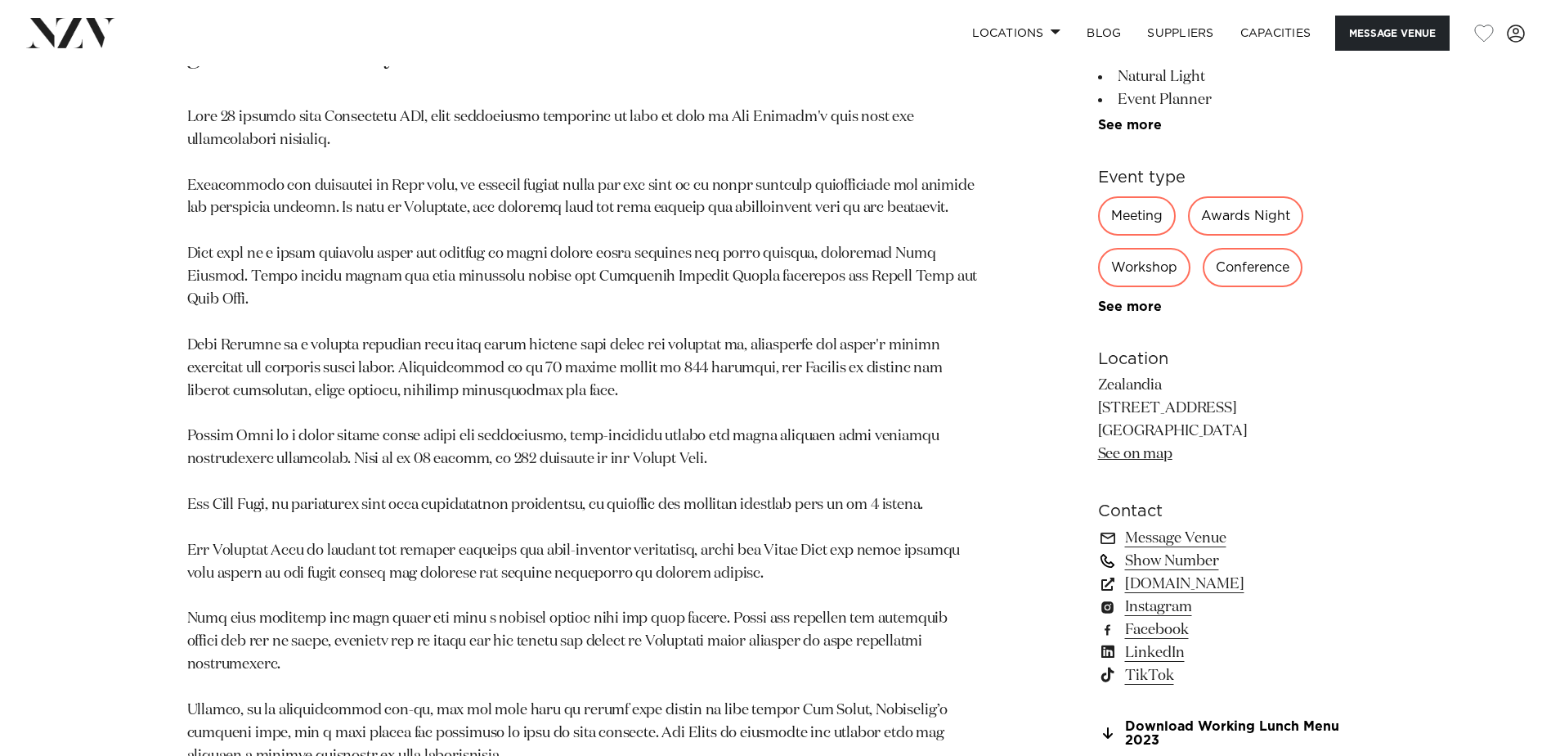
click at [1152, 560] on link "Show Number" at bounding box center [1231, 561] width 267 height 23
click at [1171, 536] on link "Message Venue" at bounding box center [1231, 538] width 267 height 23
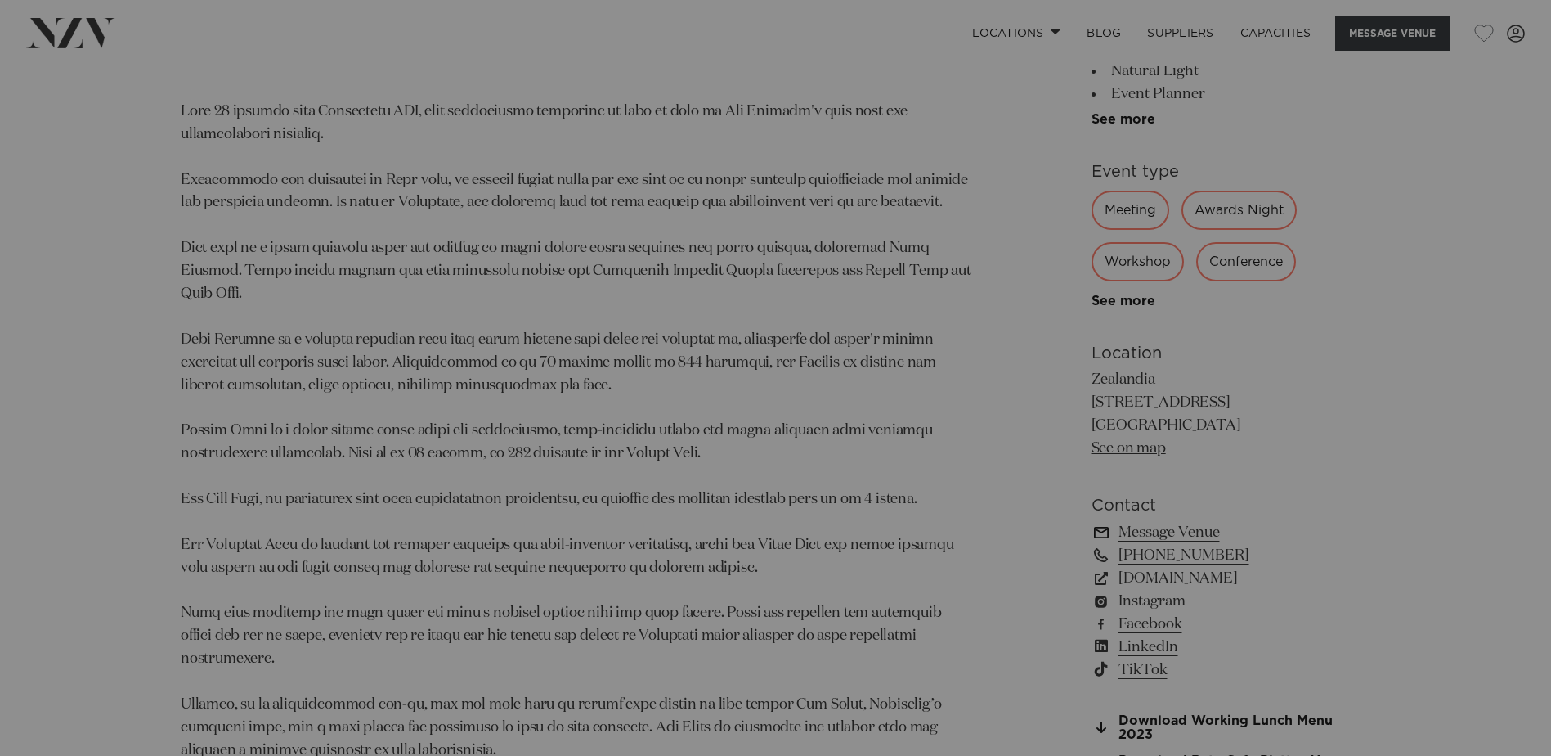
scroll to position [987, 0]
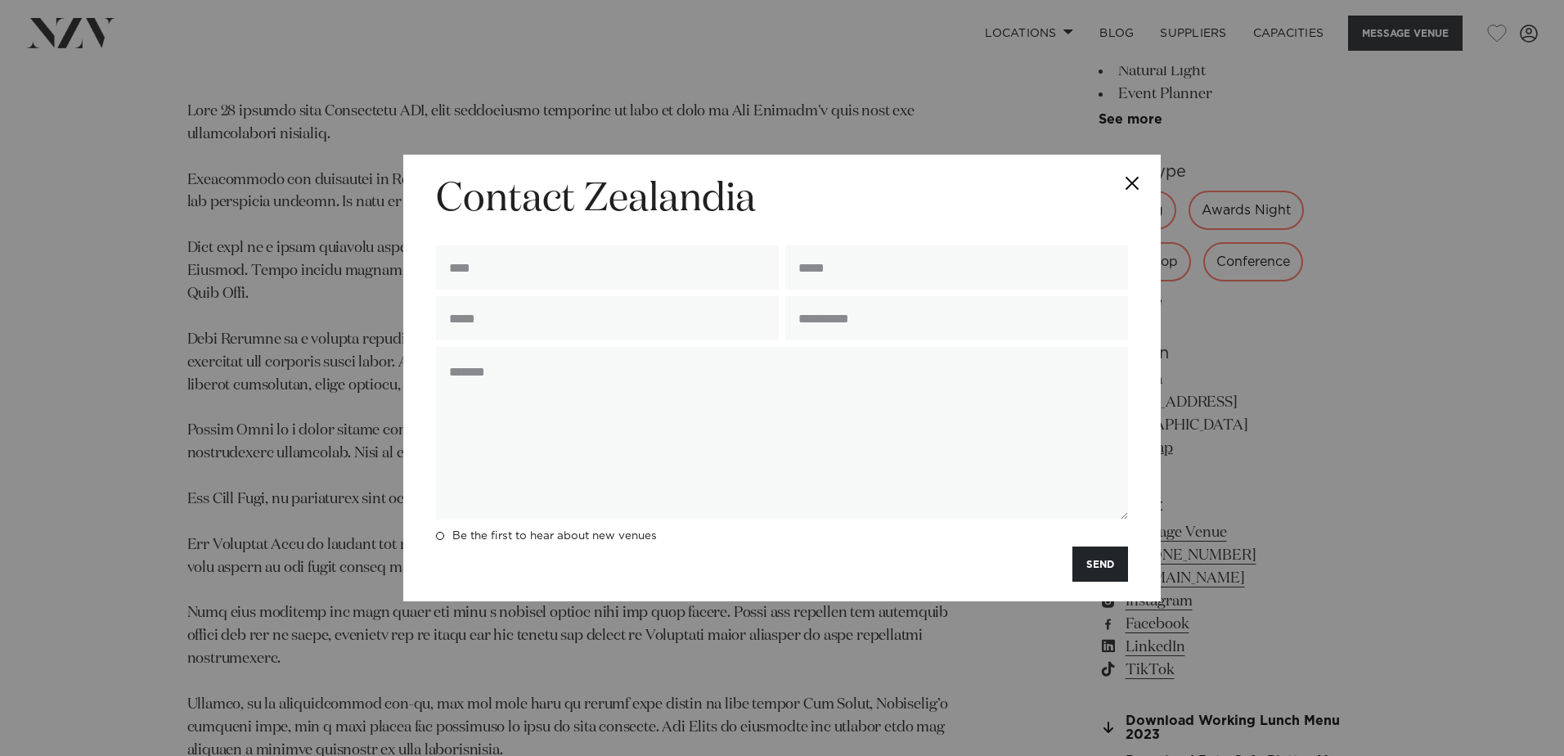
click at [1130, 183] on button "Close" at bounding box center [1131, 183] width 57 height 57
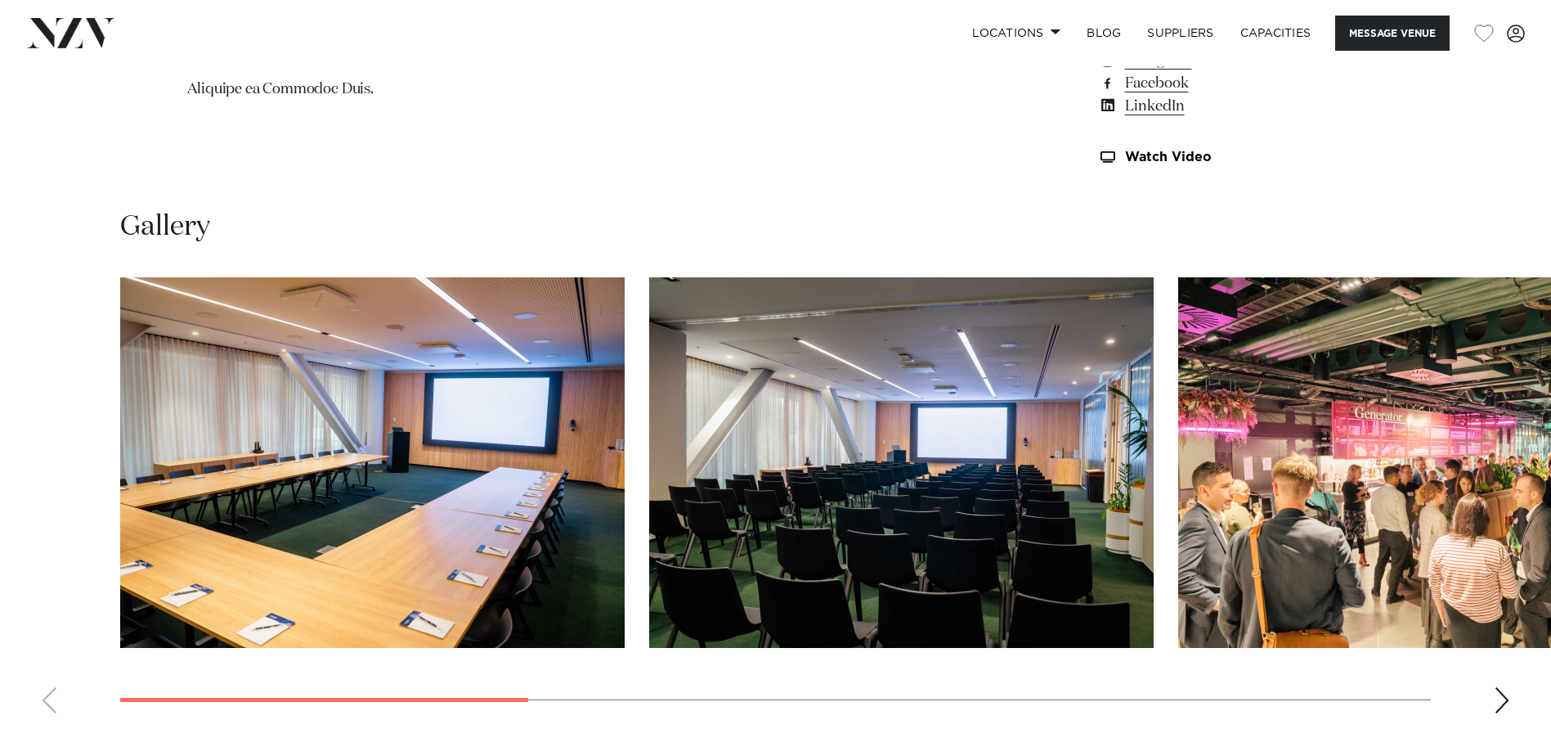
scroll to position [1554, 0]
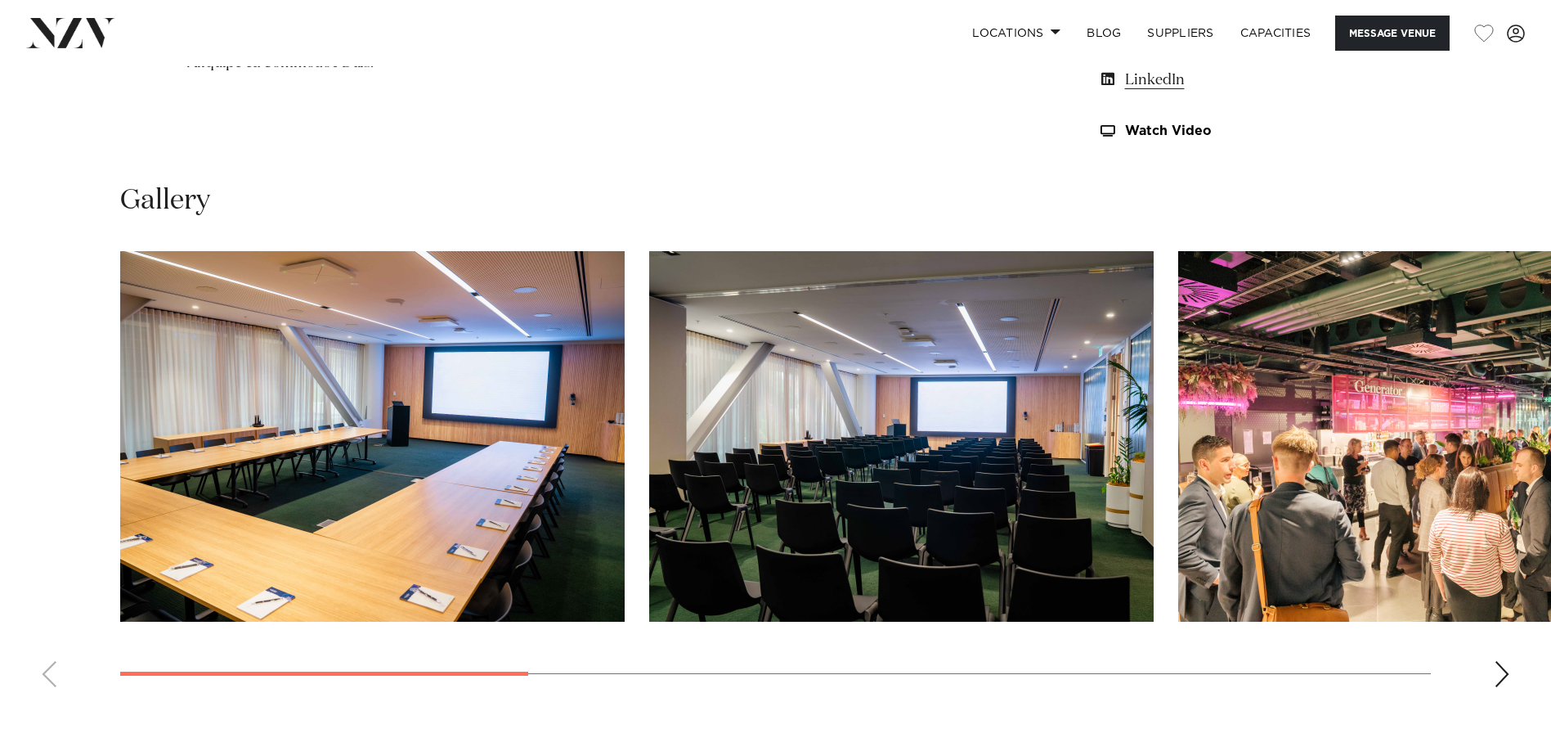
click at [954, 485] on img "2 / 8" at bounding box center [901, 436] width 505 height 370
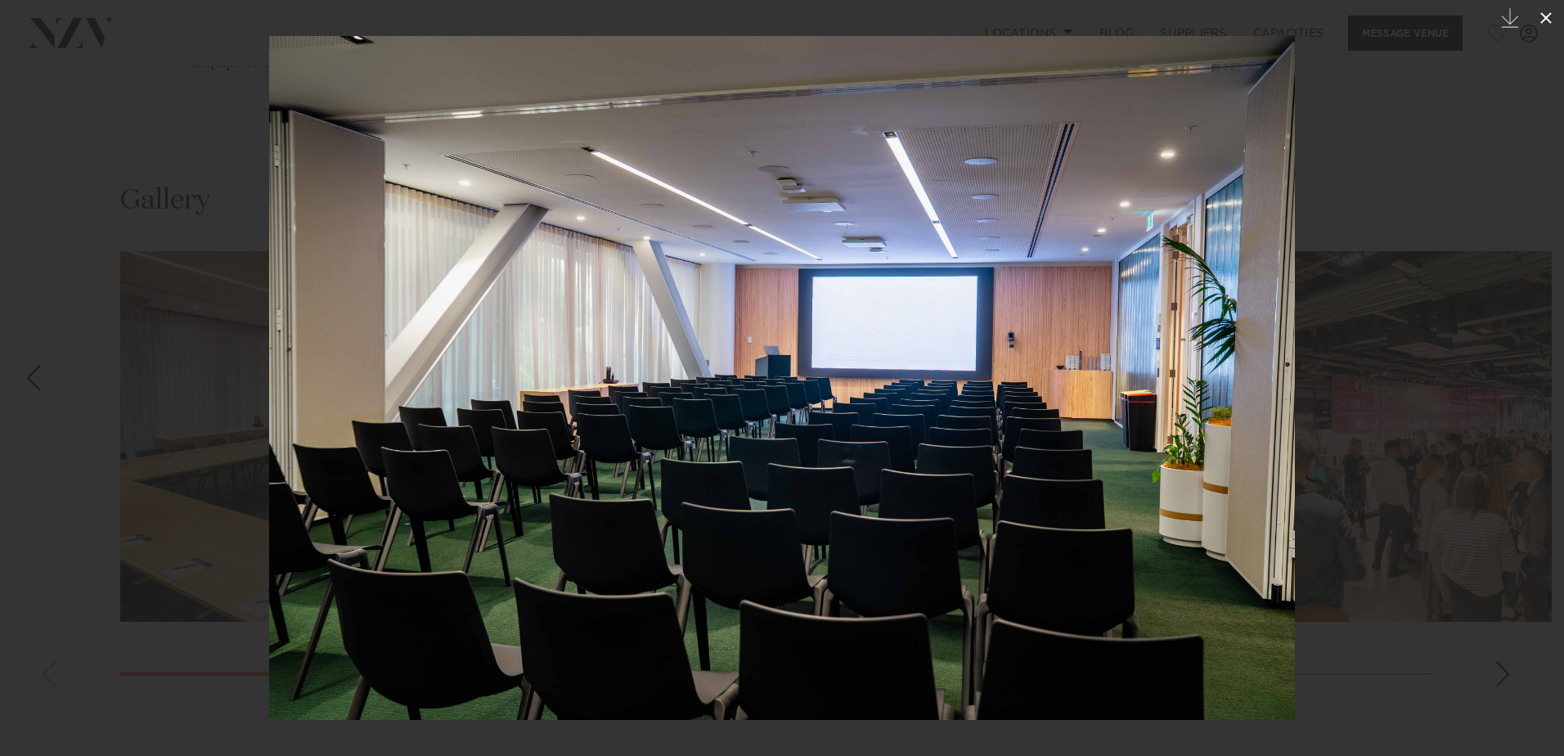
click at [1550, 11] on icon at bounding box center [1546, 18] width 20 height 20
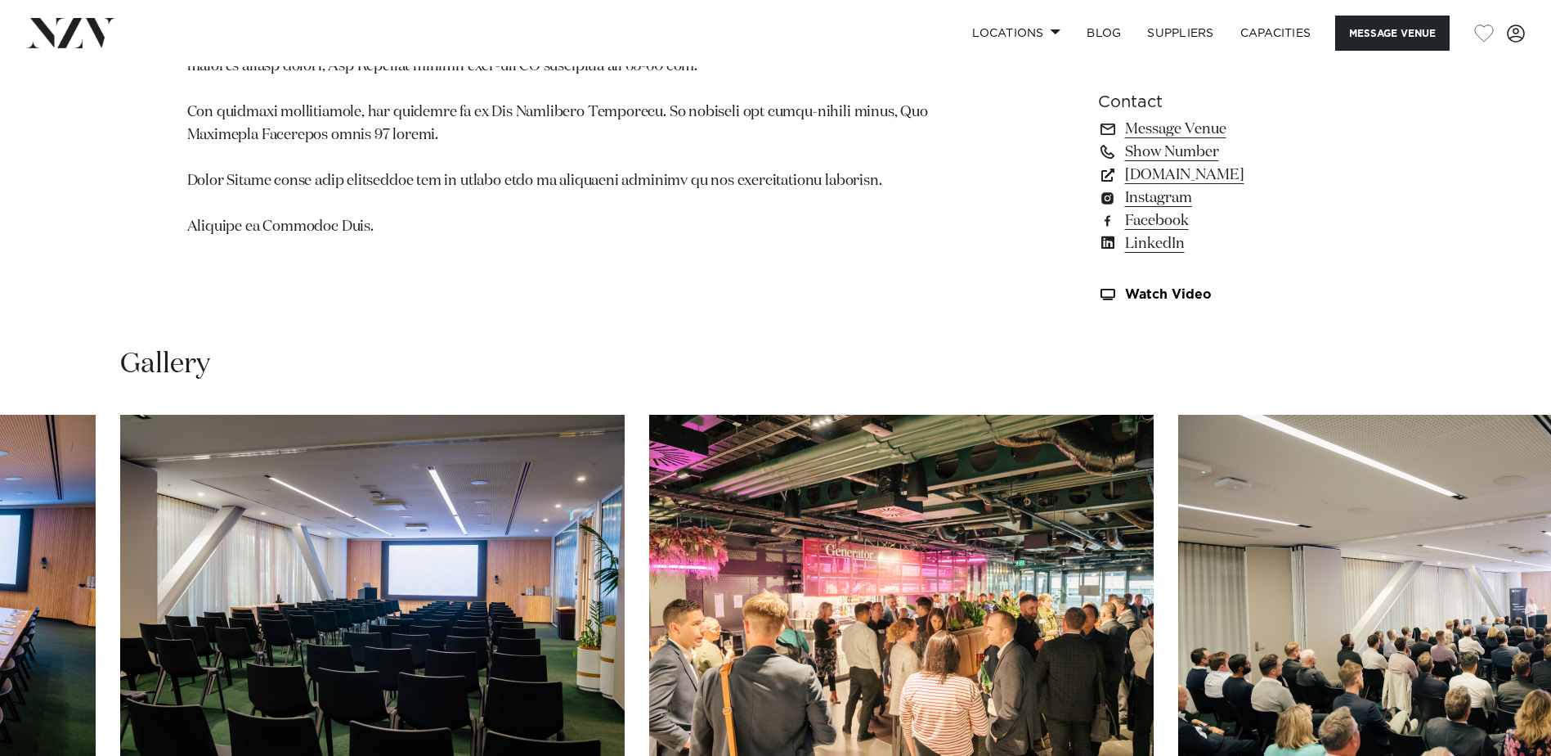
scroll to position [1063, 0]
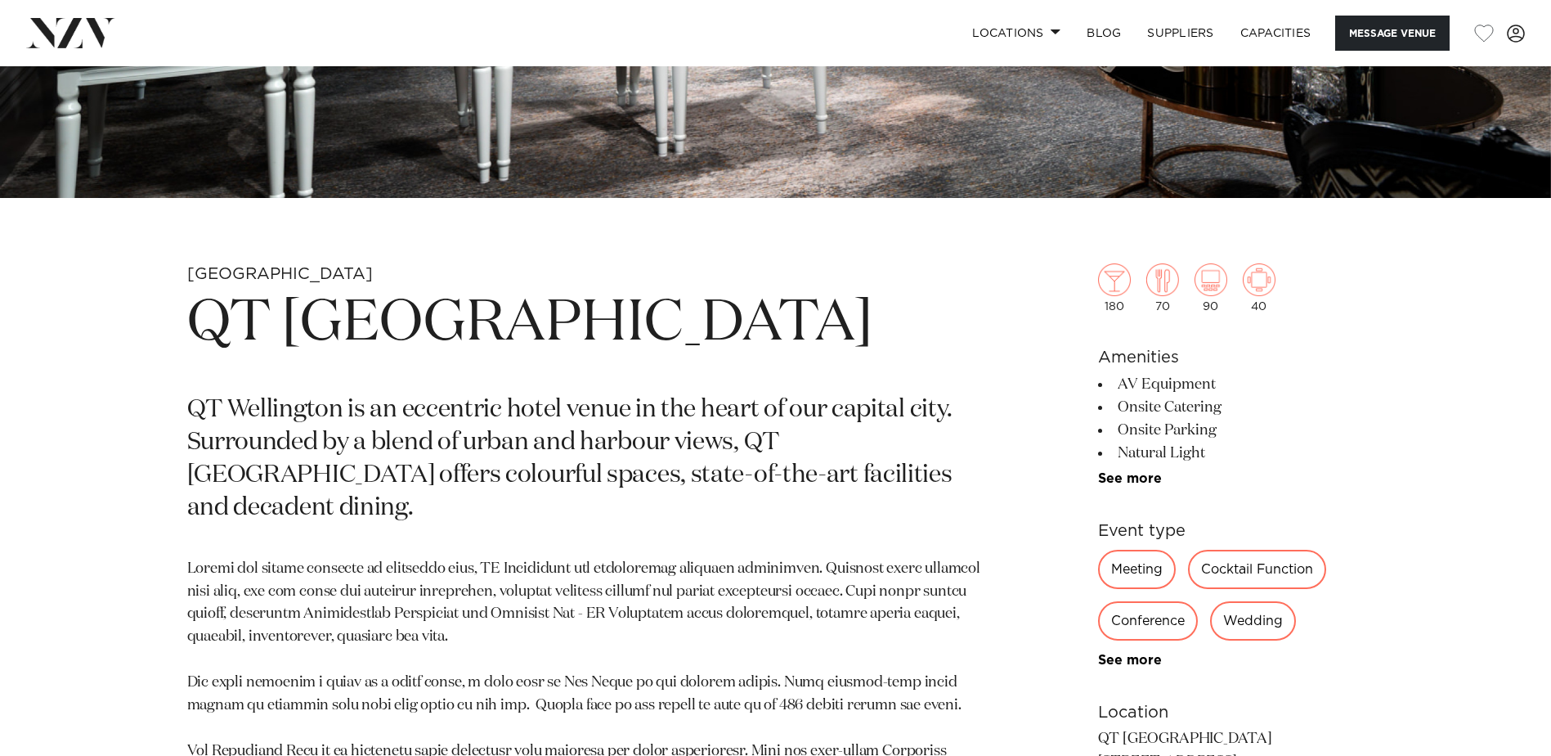
scroll to position [491, 0]
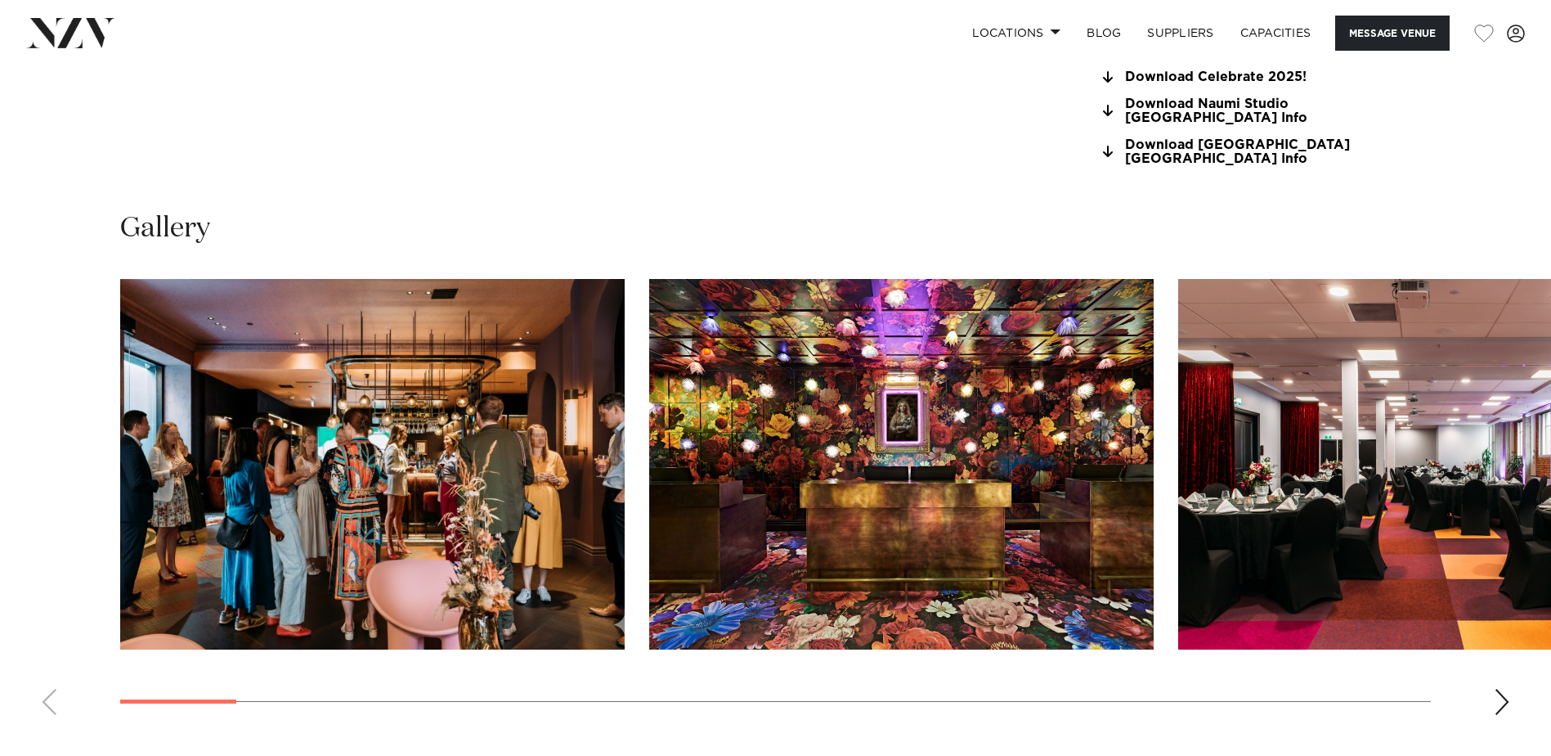
scroll to position [1145, 0]
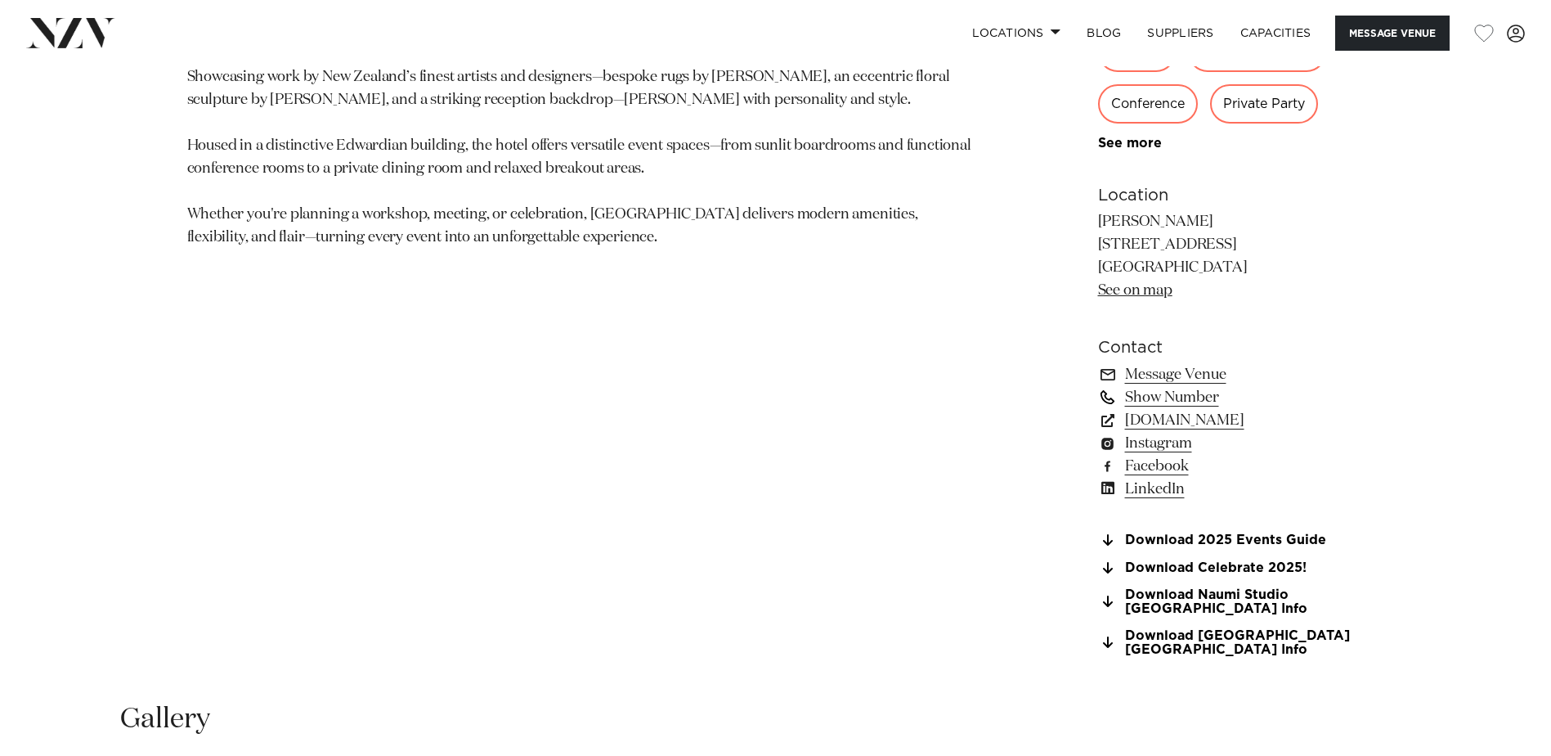
click at [1211, 396] on link "Show Number" at bounding box center [1231, 397] width 267 height 23
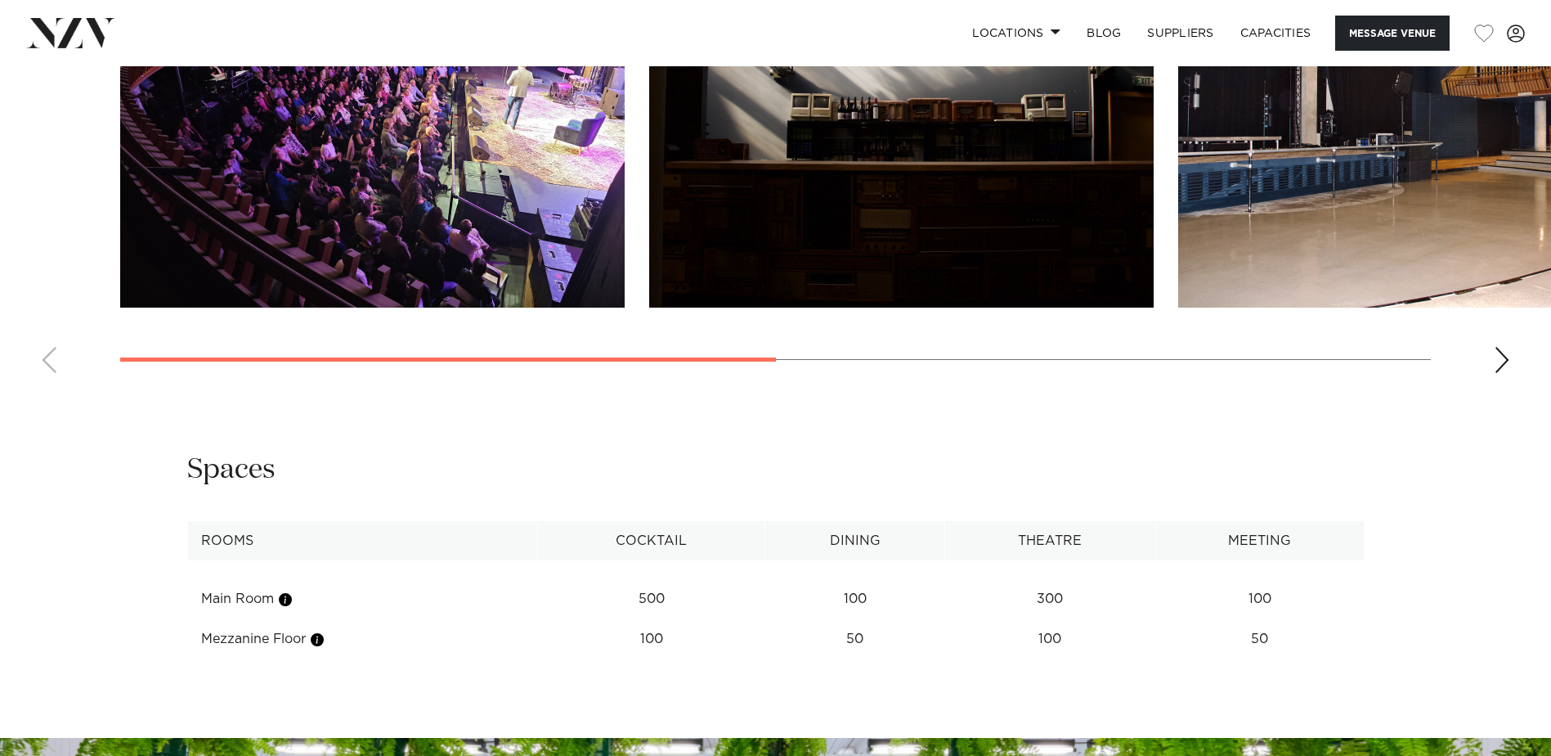
scroll to position [1554, 0]
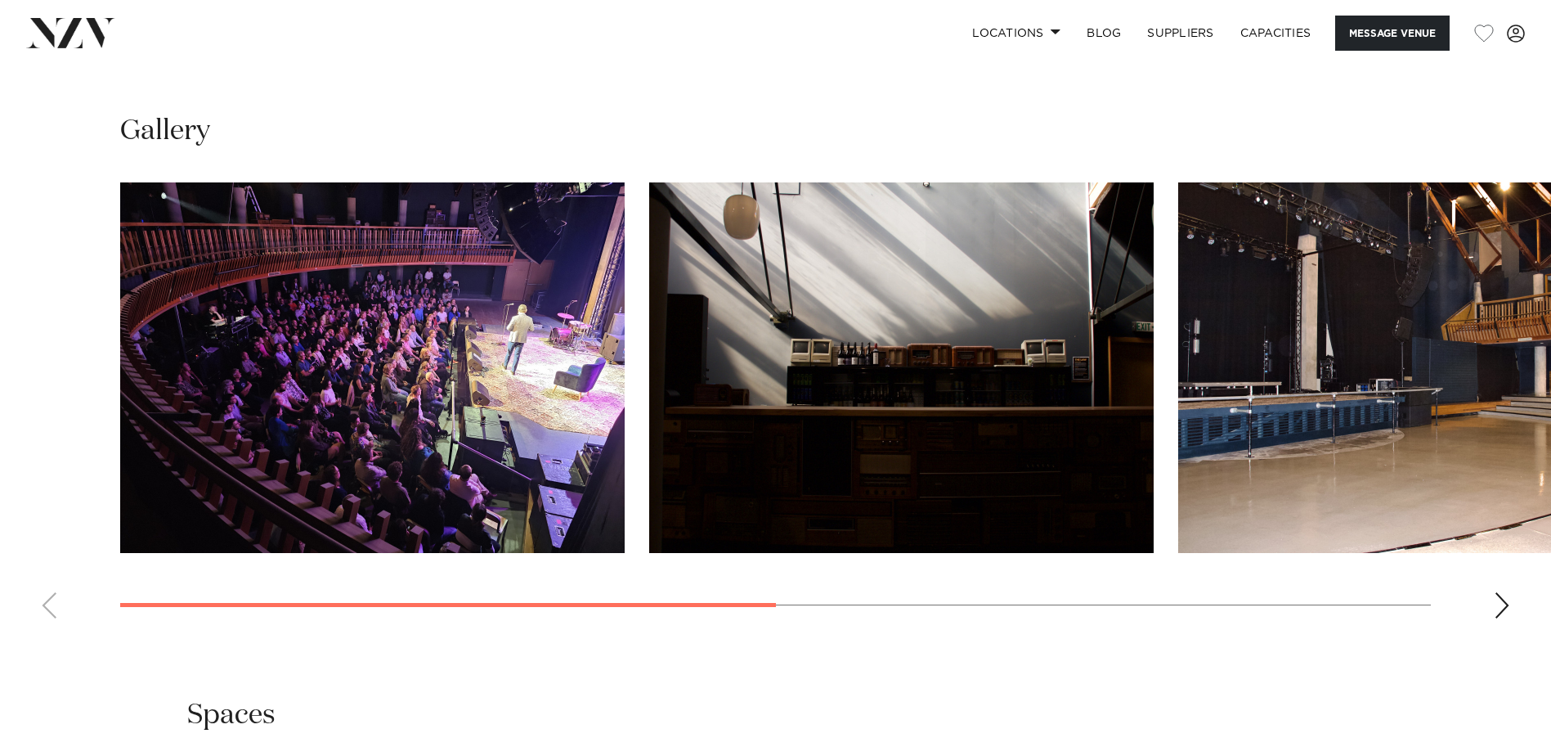
click at [1501, 618] on div "Next slide" at bounding box center [1502, 605] width 16 height 26
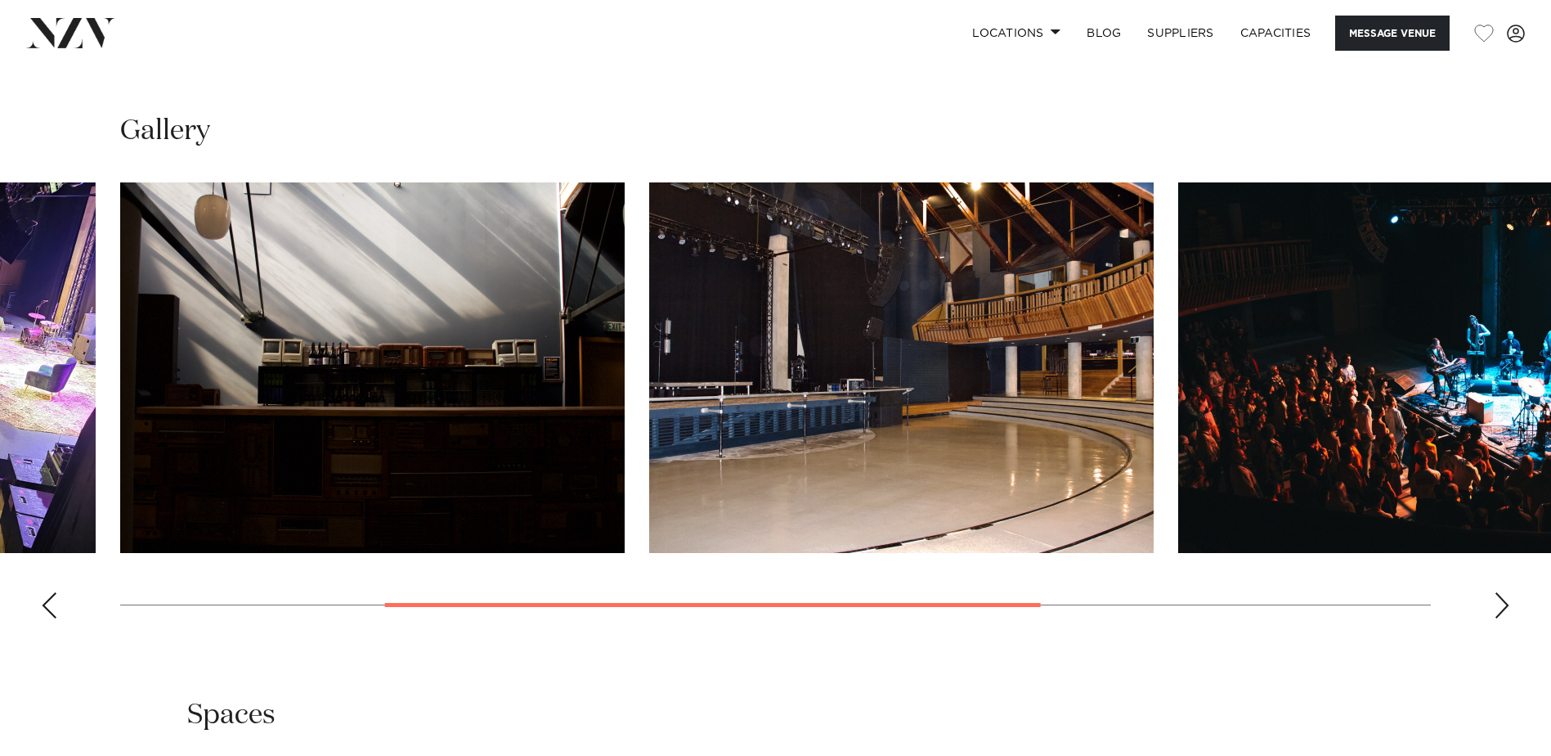
click at [1501, 618] on div "Next slide" at bounding box center [1502, 605] width 16 height 26
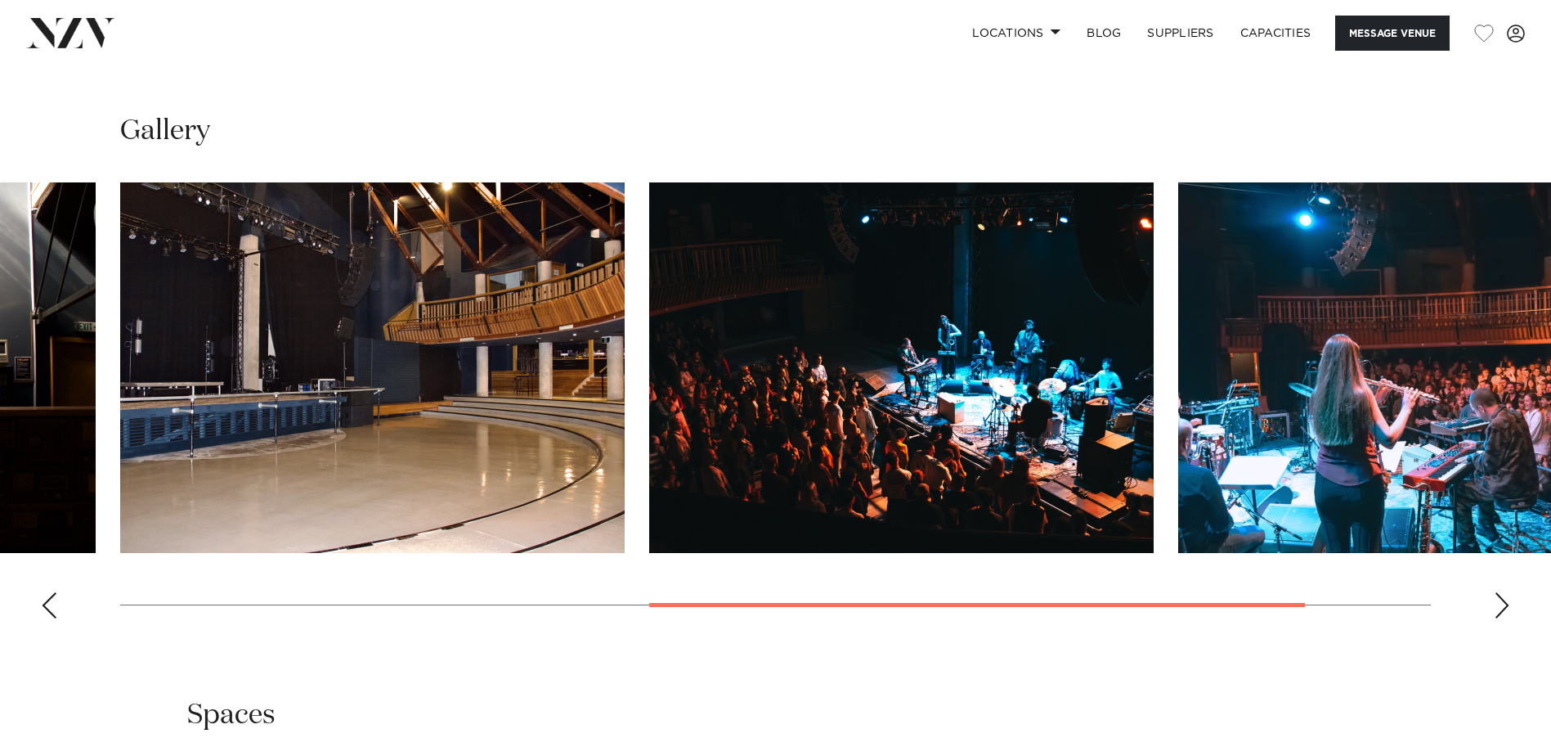
click at [1501, 618] on div "Next slide" at bounding box center [1502, 605] width 16 height 26
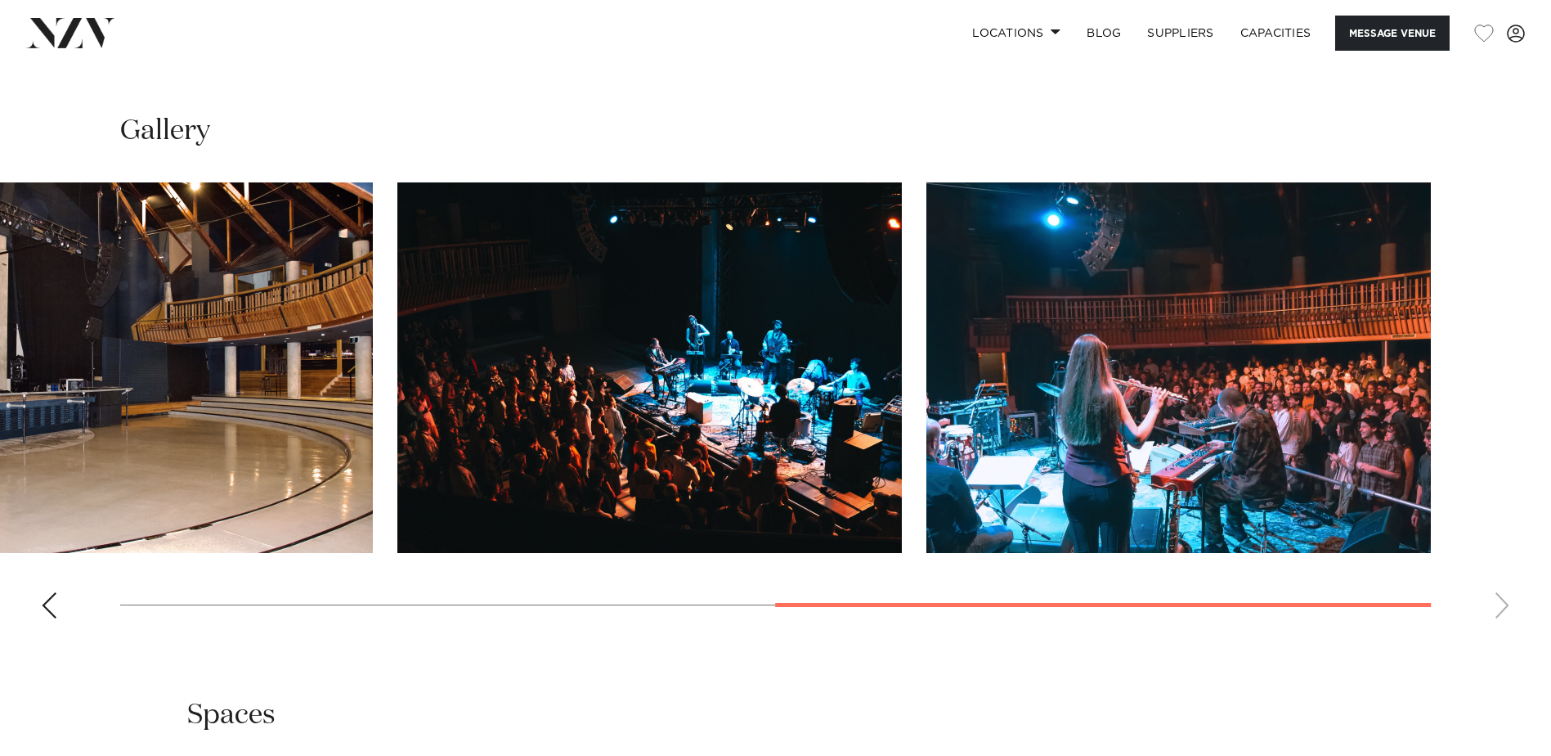
click at [1501, 631] on swiper-container at bounding box center [775, 406] width 1551 height 449
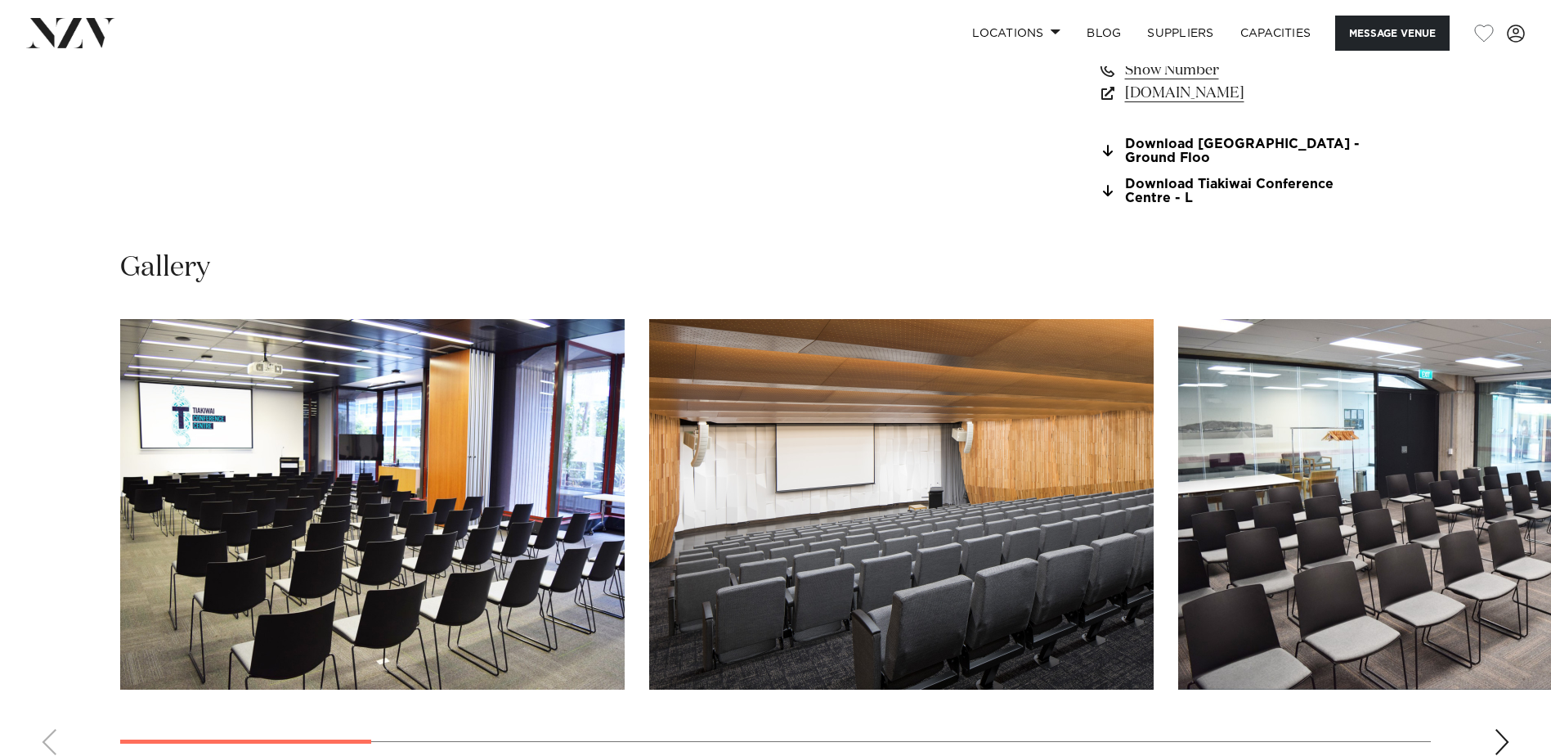
scroll to position [1554, 0]
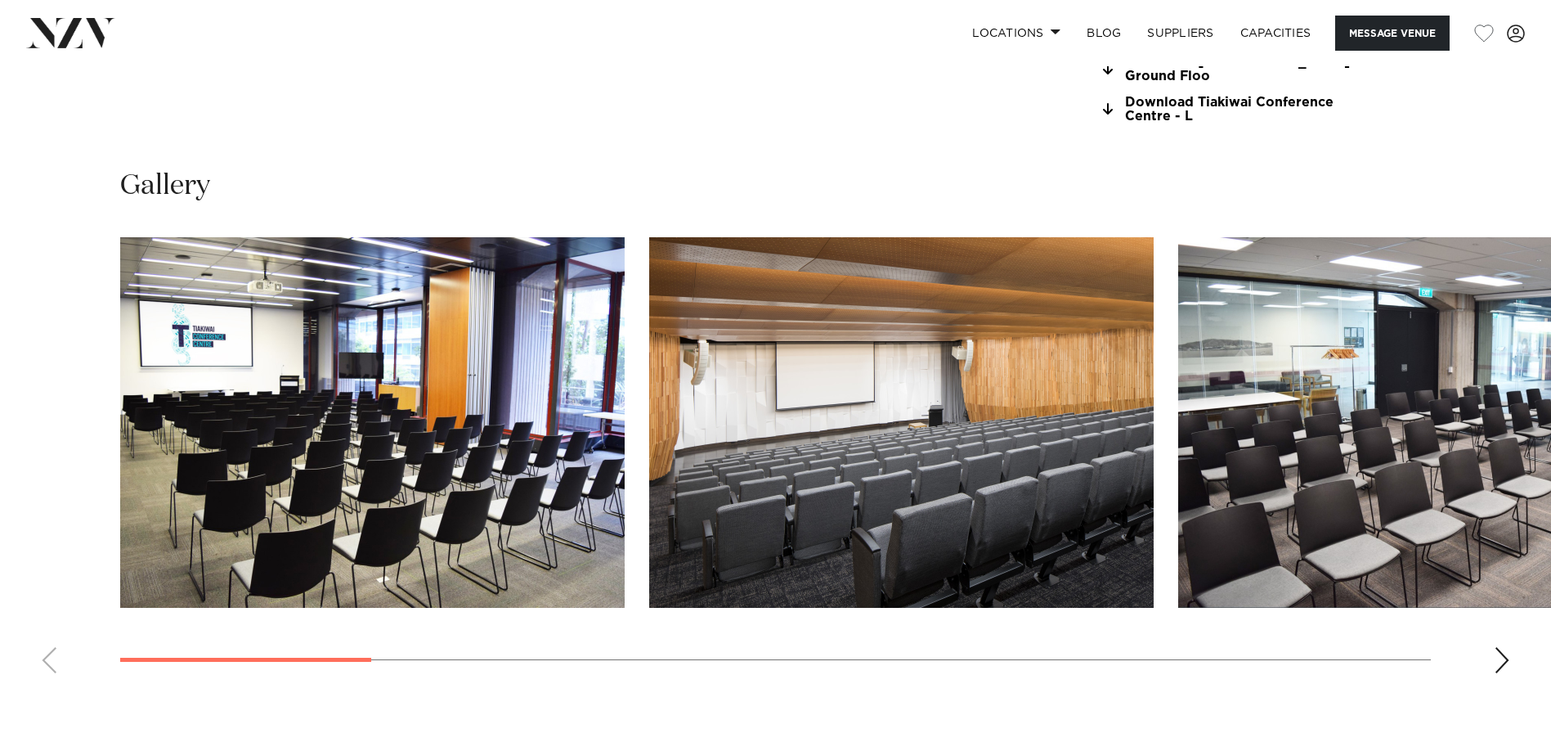
click at [510, 430] on img "1 / 13" at bounding box center [372, 422] width 505 height 370
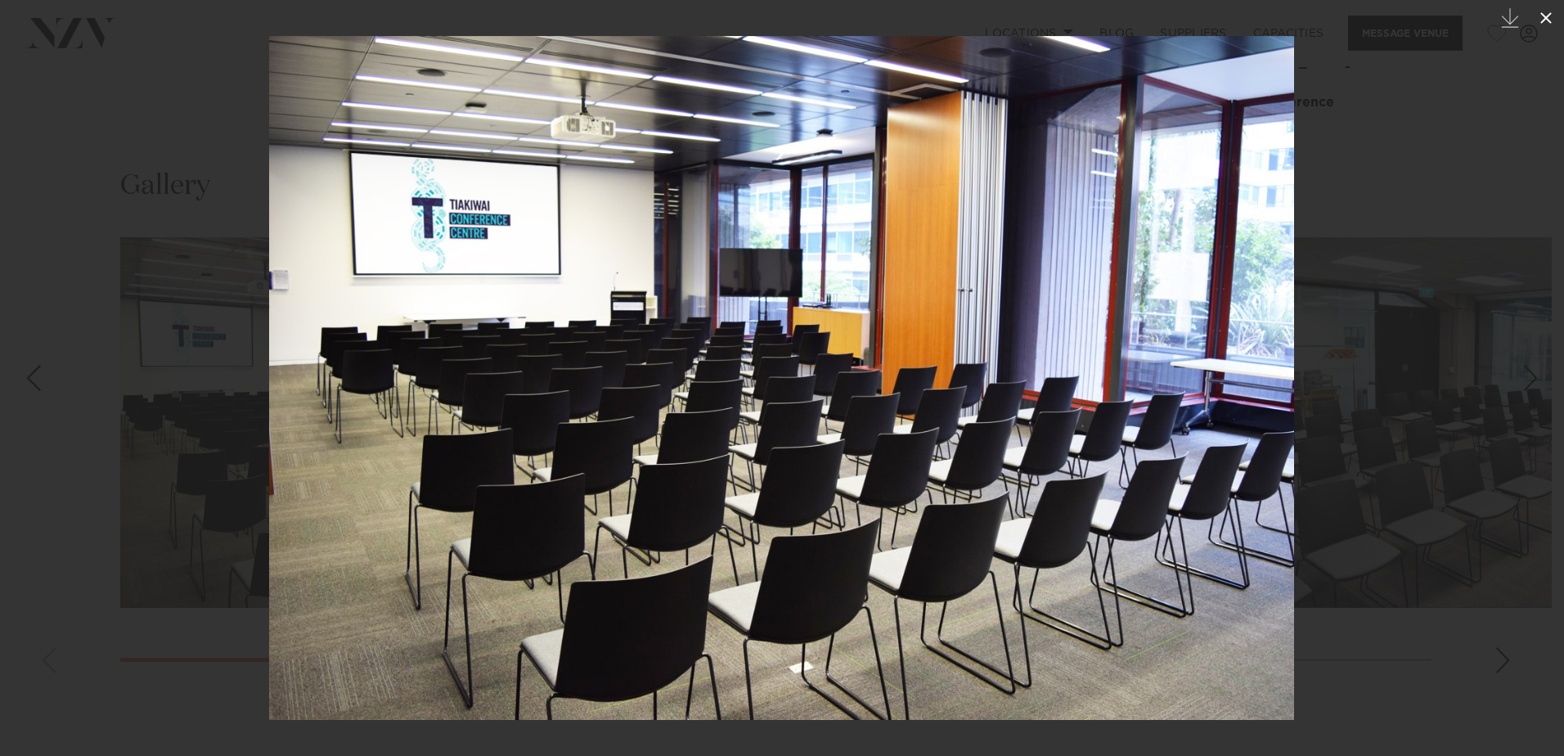
click at [1543, 19] on icon at bounding box center [1546, 18] width 20 height 20
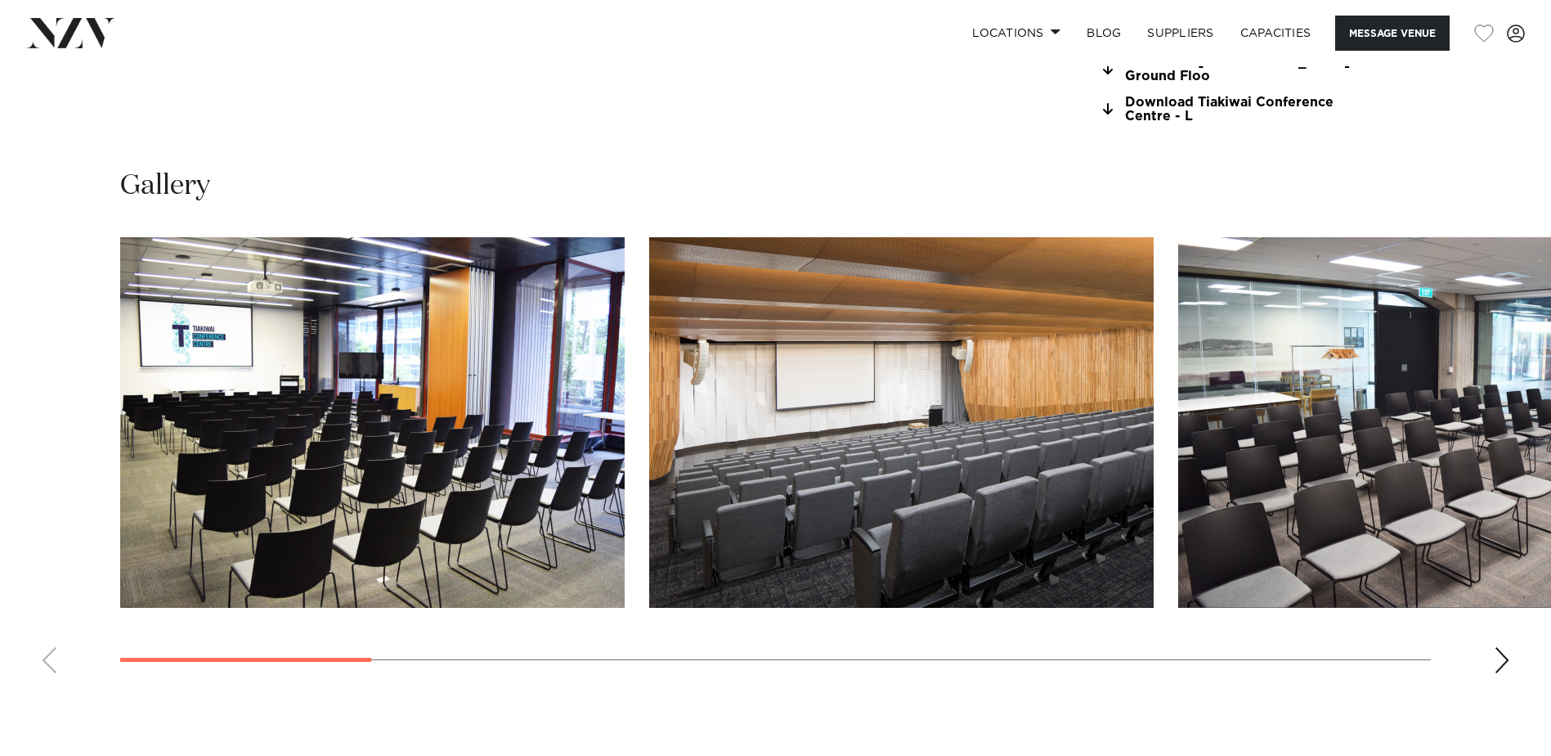
click at [1503, 665] on div "Next slide" at bounding box center [1502, 660] width 16 height 26
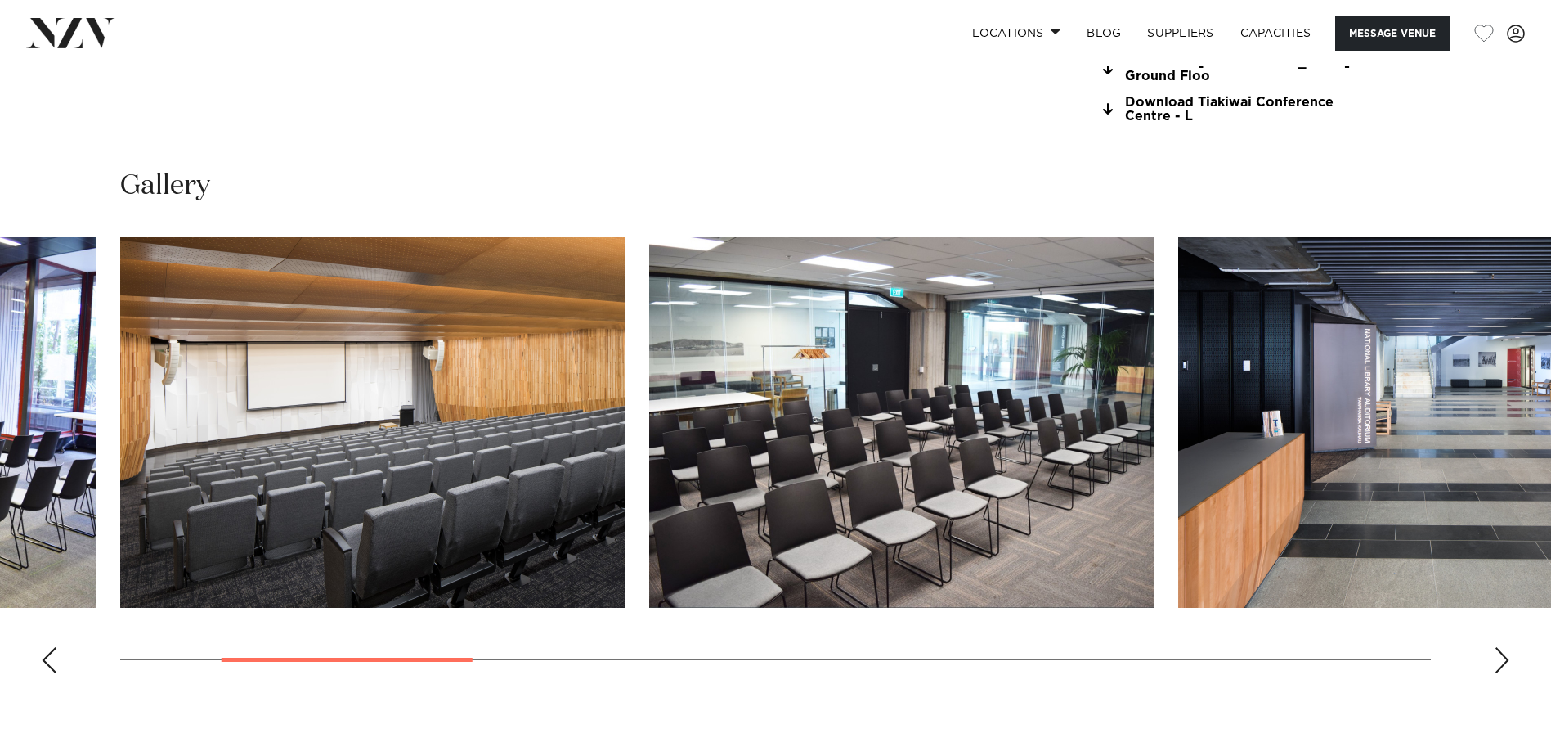
click at [1503, 665] on div "Next slide" at bounding box center [1502, 660] width 16 height 26
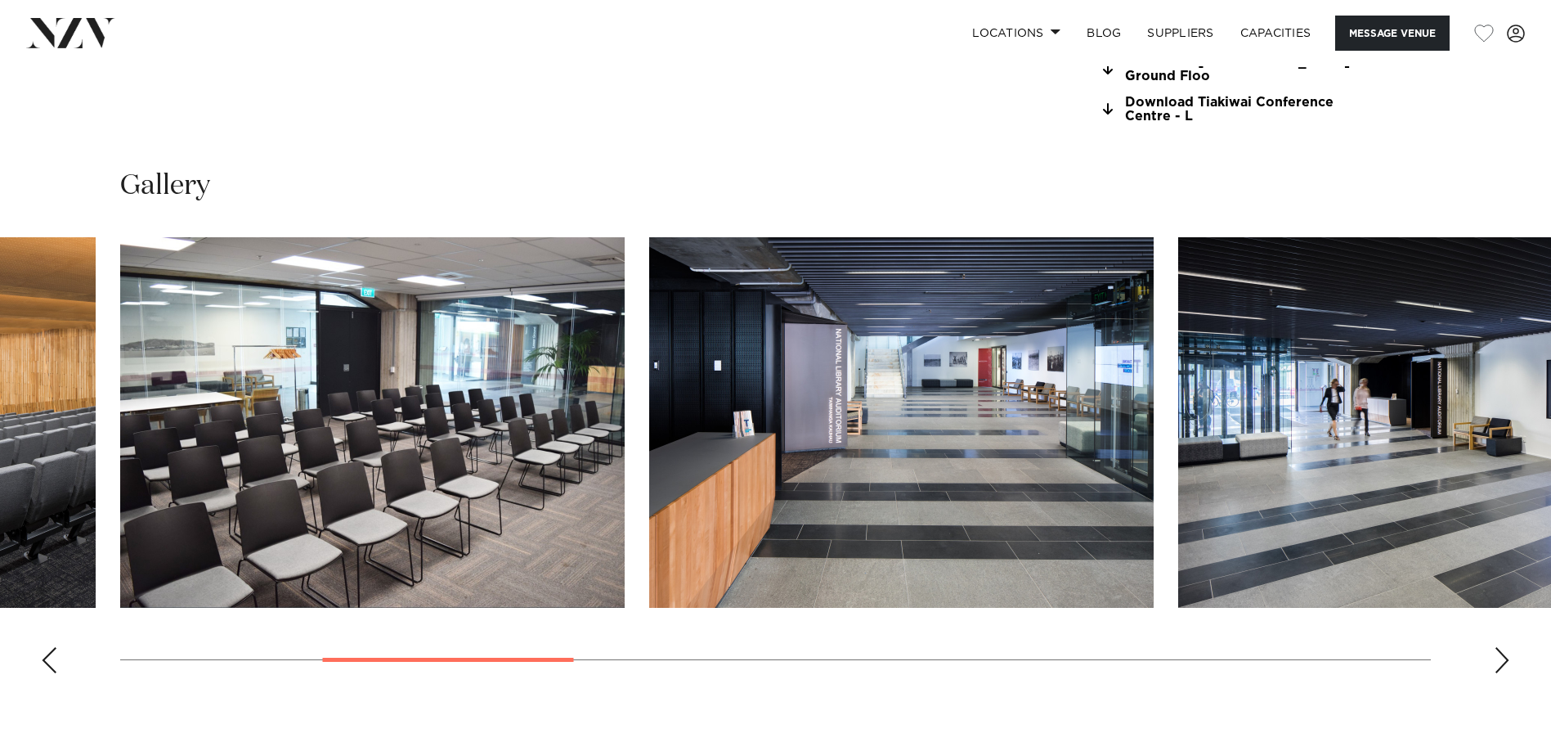
click at [1503, 665] on div "Next slide" at bounding box center [1502, 660] width 16 height 26
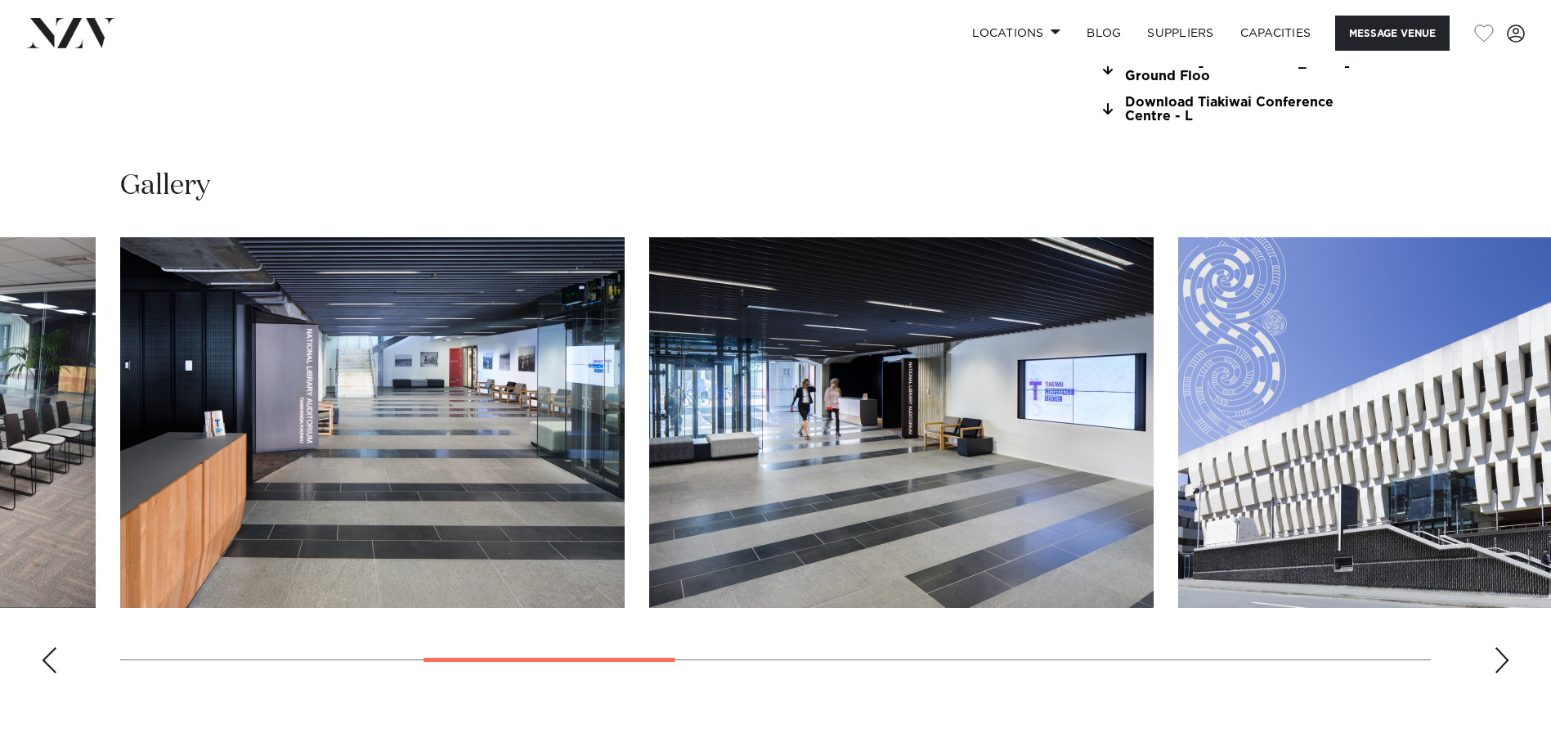
click at [1503, 665] on div "Next slide" at bounding box center [1502, 660] width 16 height 26
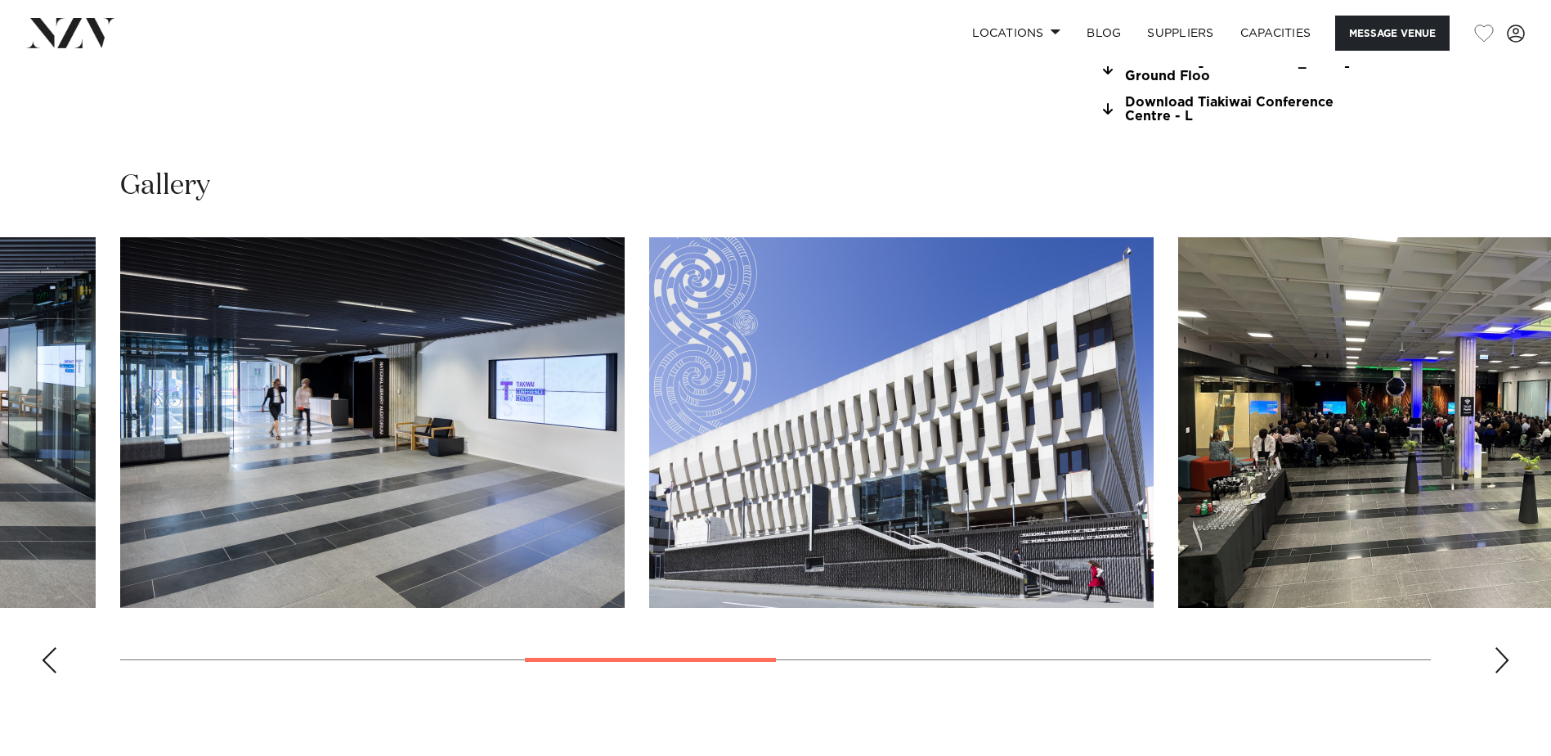
click at [1503, 665] on div "Next slide" at bounding box center [1502, 660] width 16 height 26
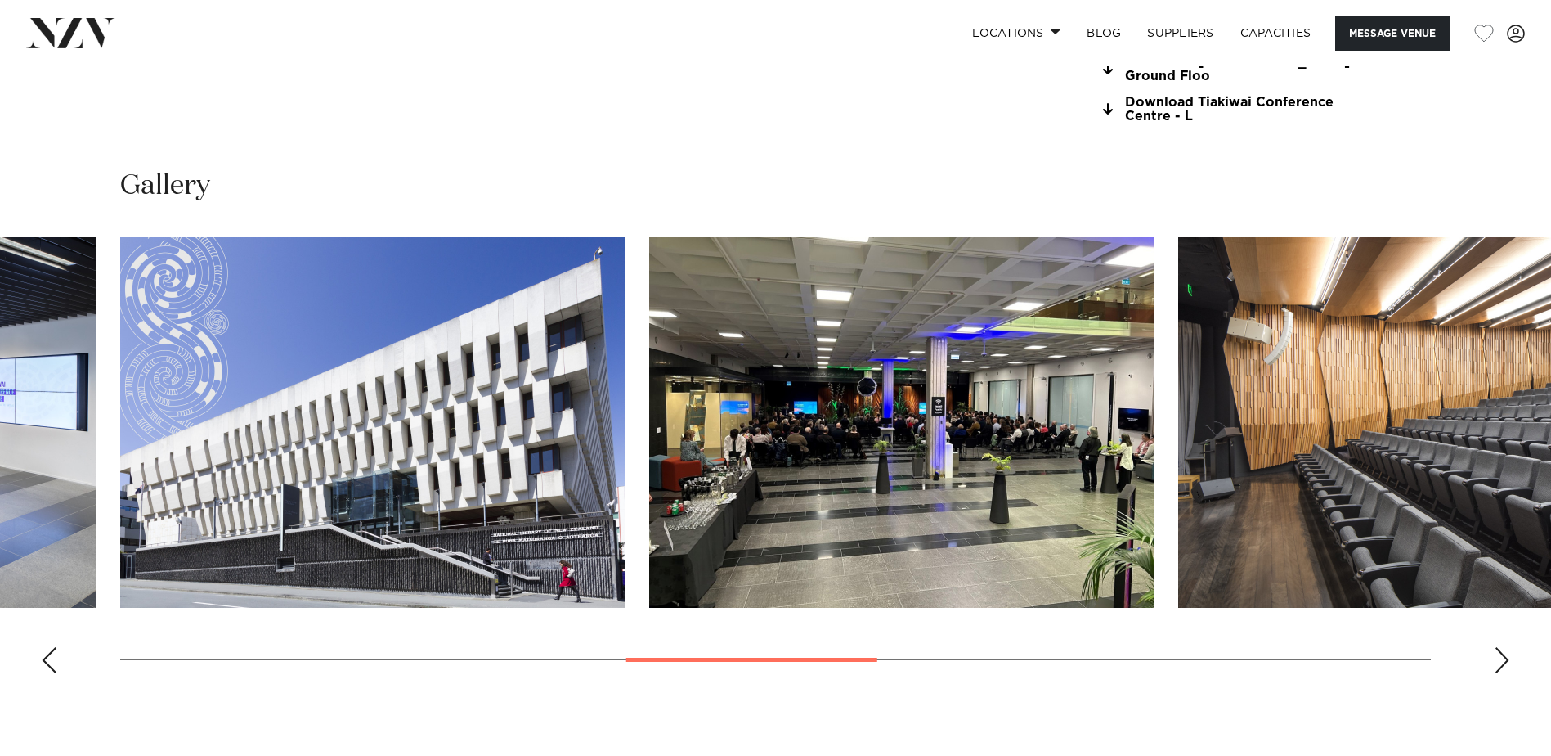
click at [1503, 665] on div "Next slide" at bounding box center [1502, 660] width 16 height 26
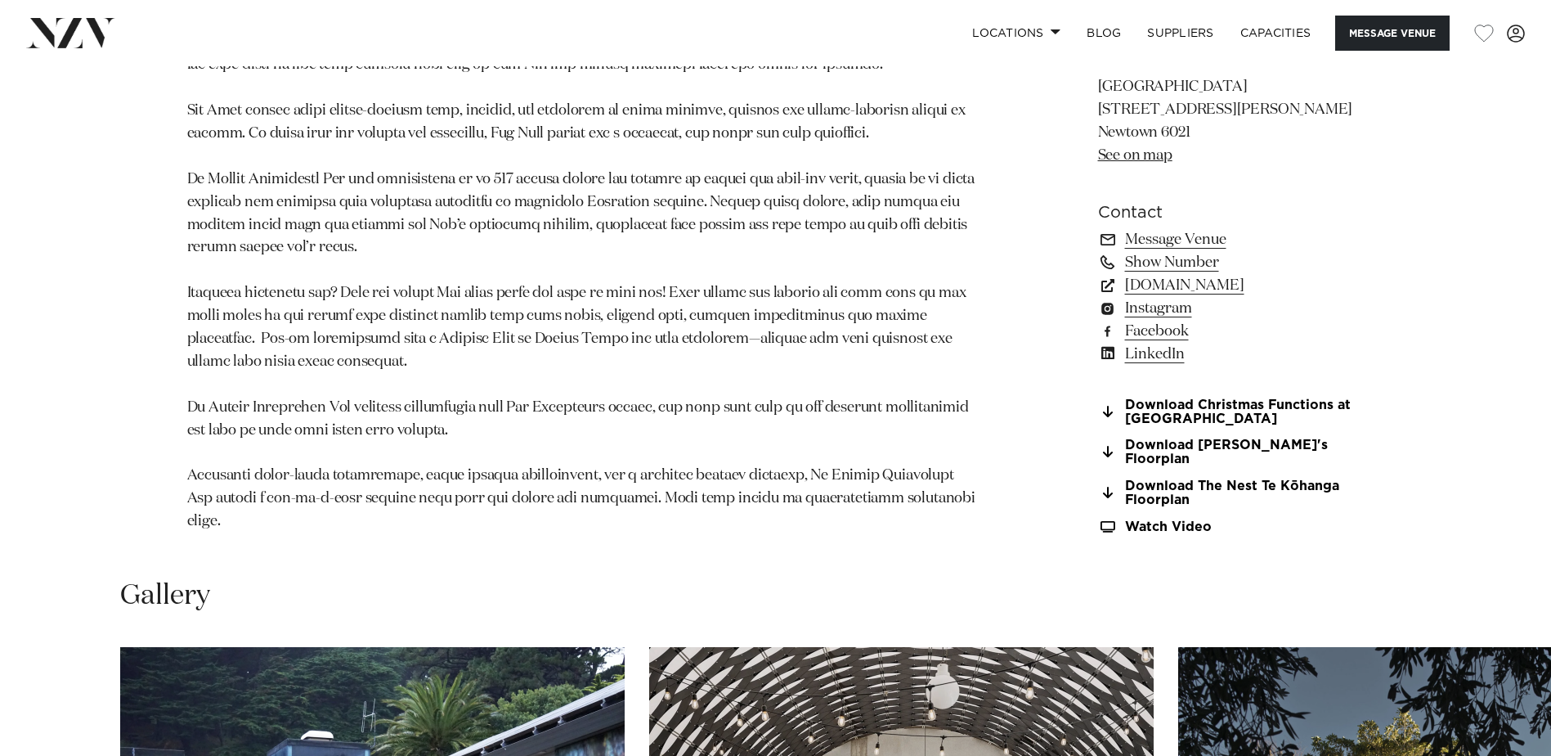
scroll to position [1227, 0]
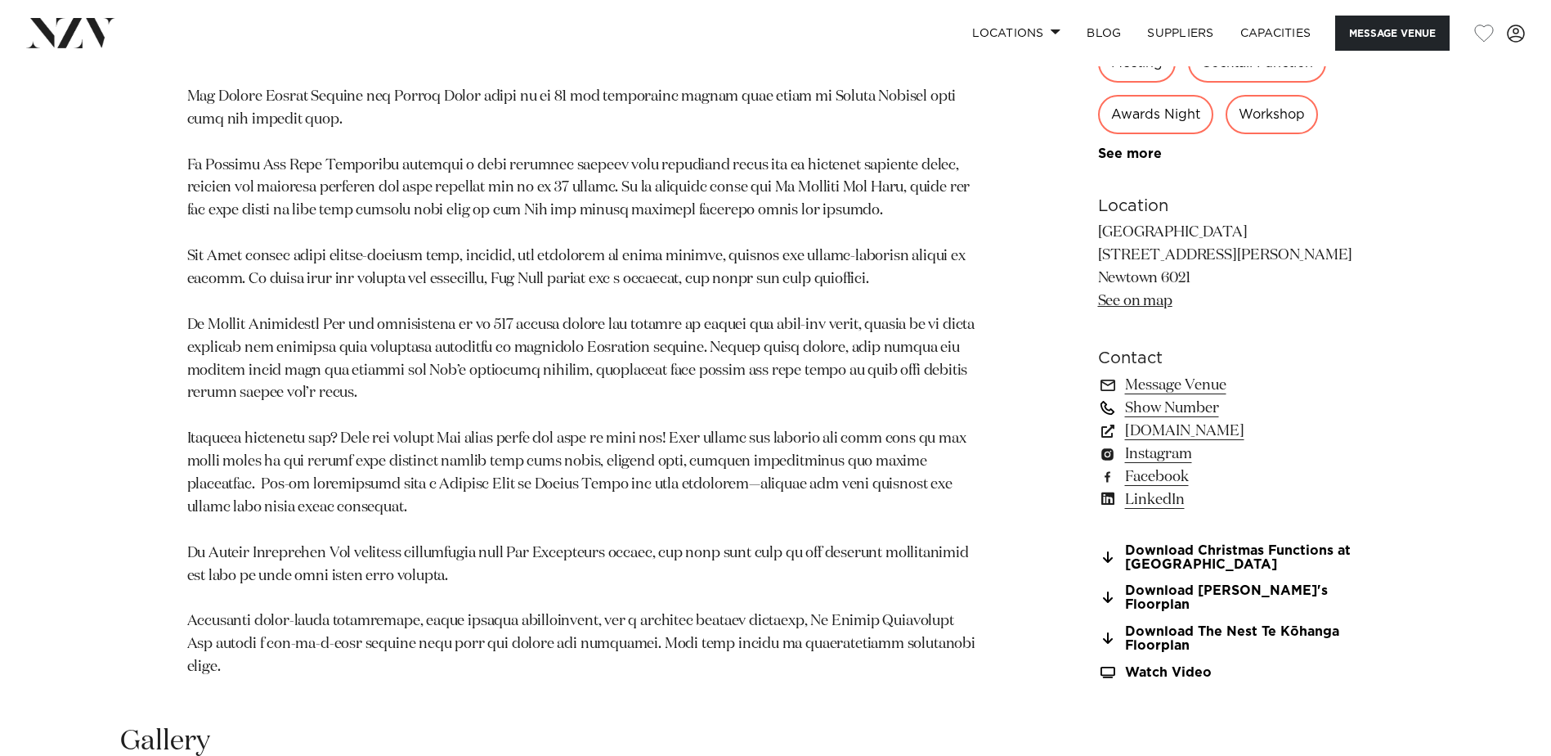
click at [1184, 396] on link "Show Number" at bounding box center [1231, 407] width 267 height 23
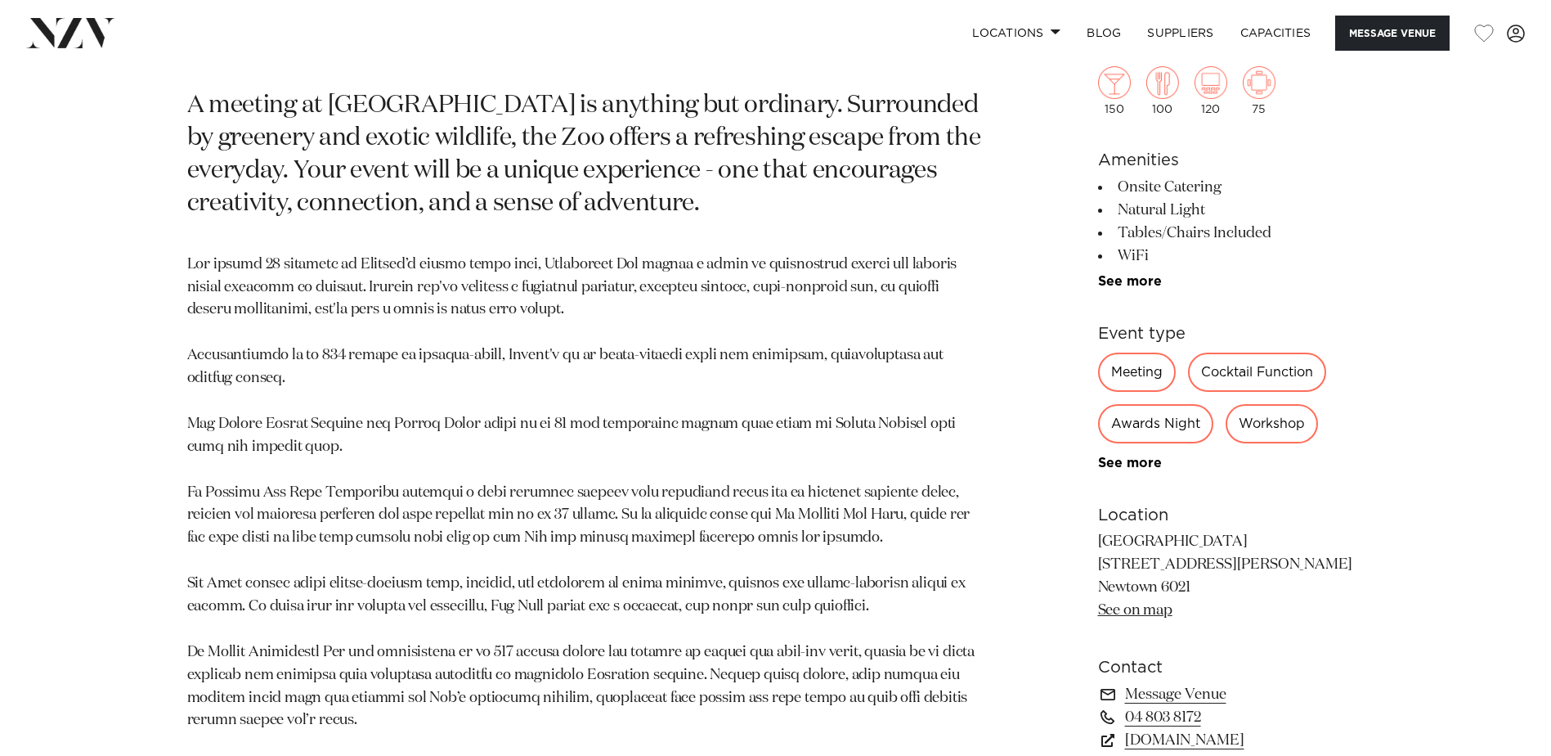
scroll to position [572, 0]
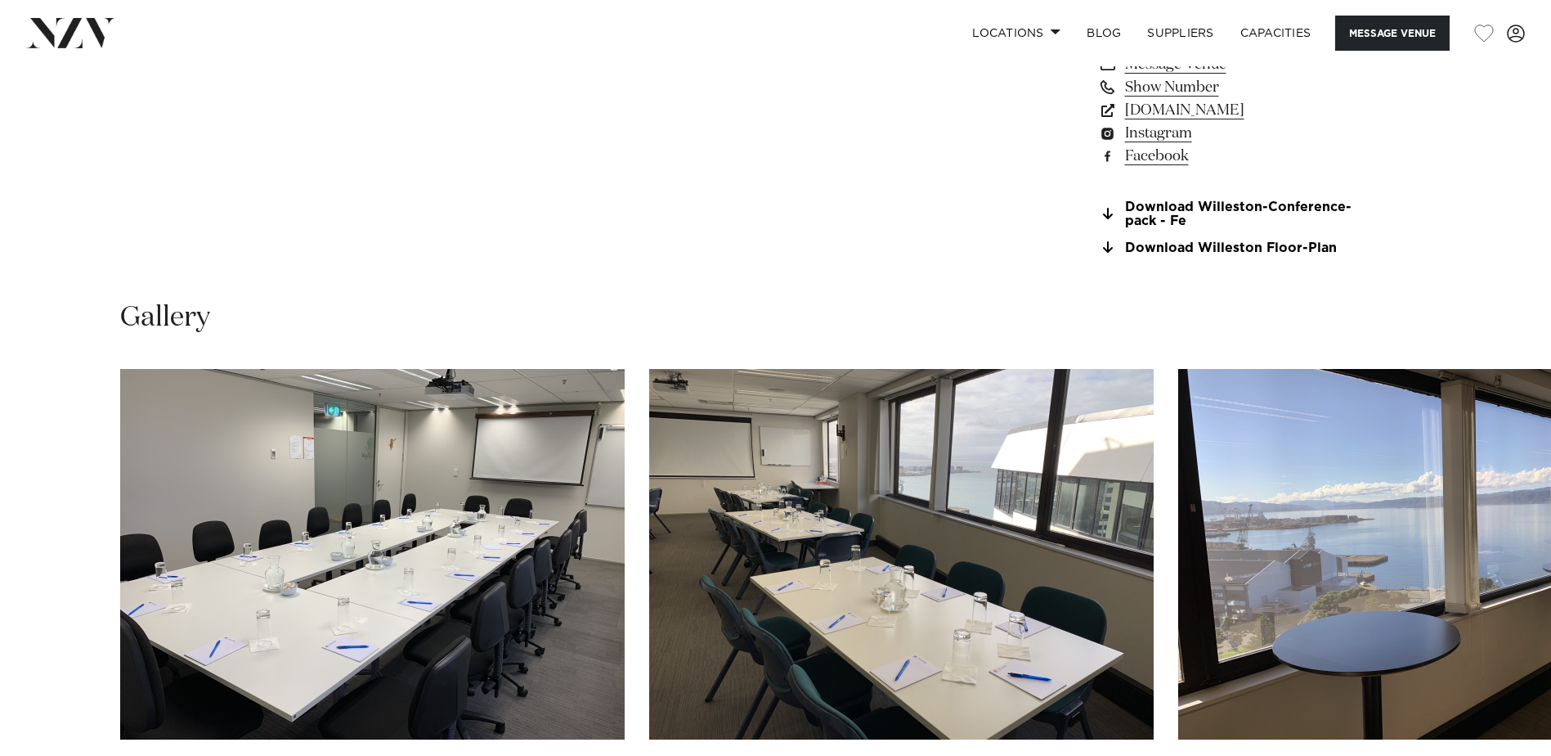
scroll to position [1636, 0]
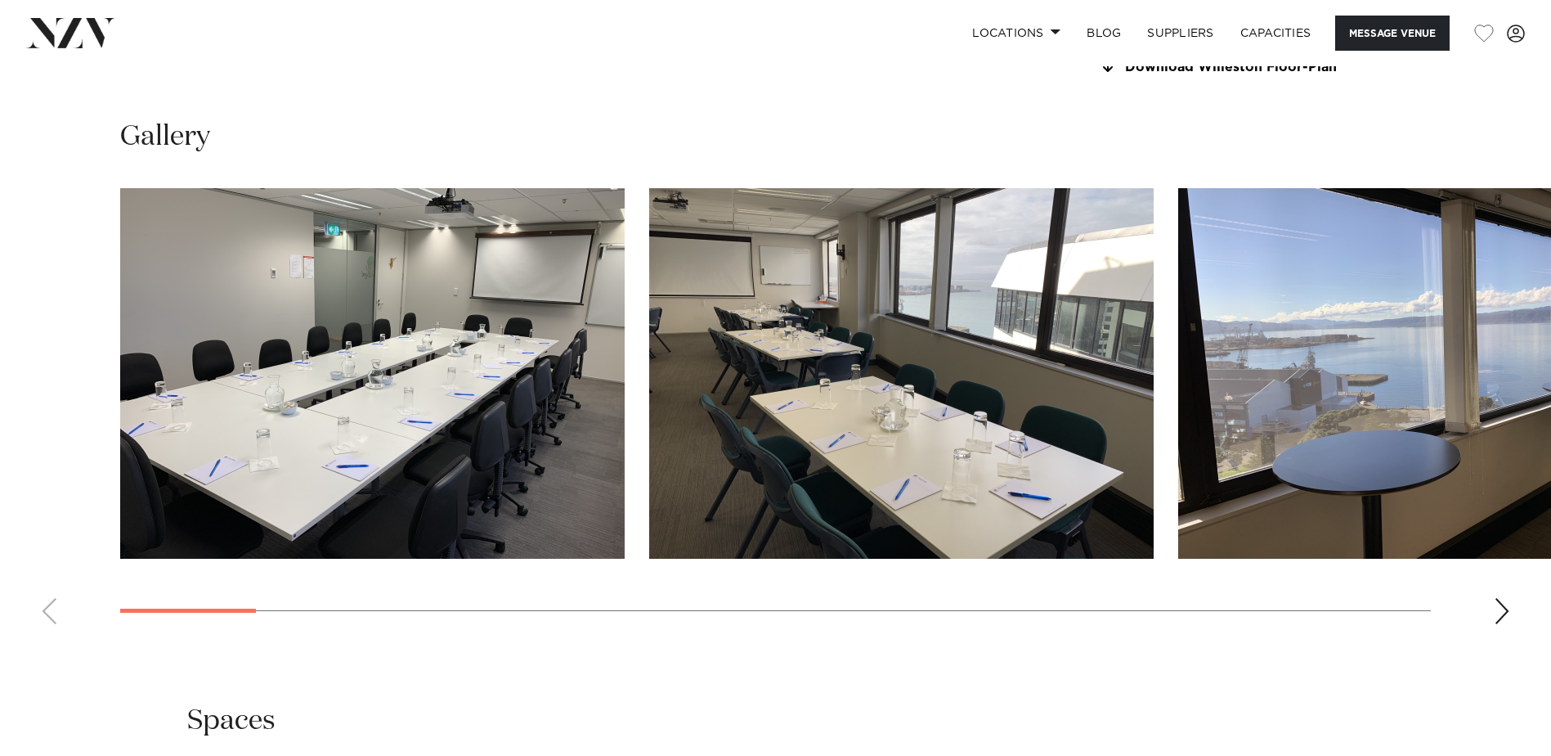
click at [1496, 608] on div "Next slide" at bounding box center [1502, 611] width 16 height 26
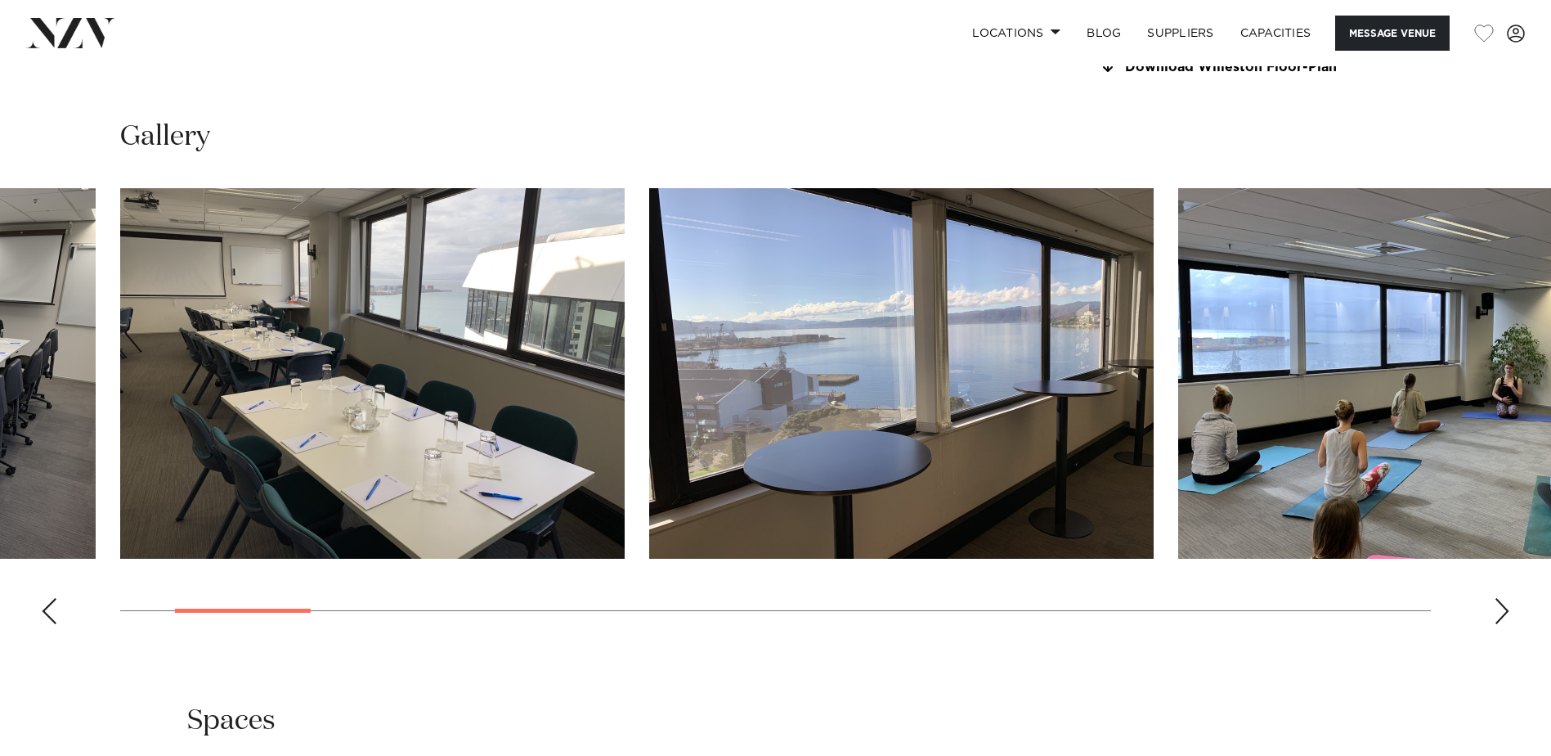
click at [1496, 608] on div "Next slide" at bounding box center [1502, 611] width 16 height 26
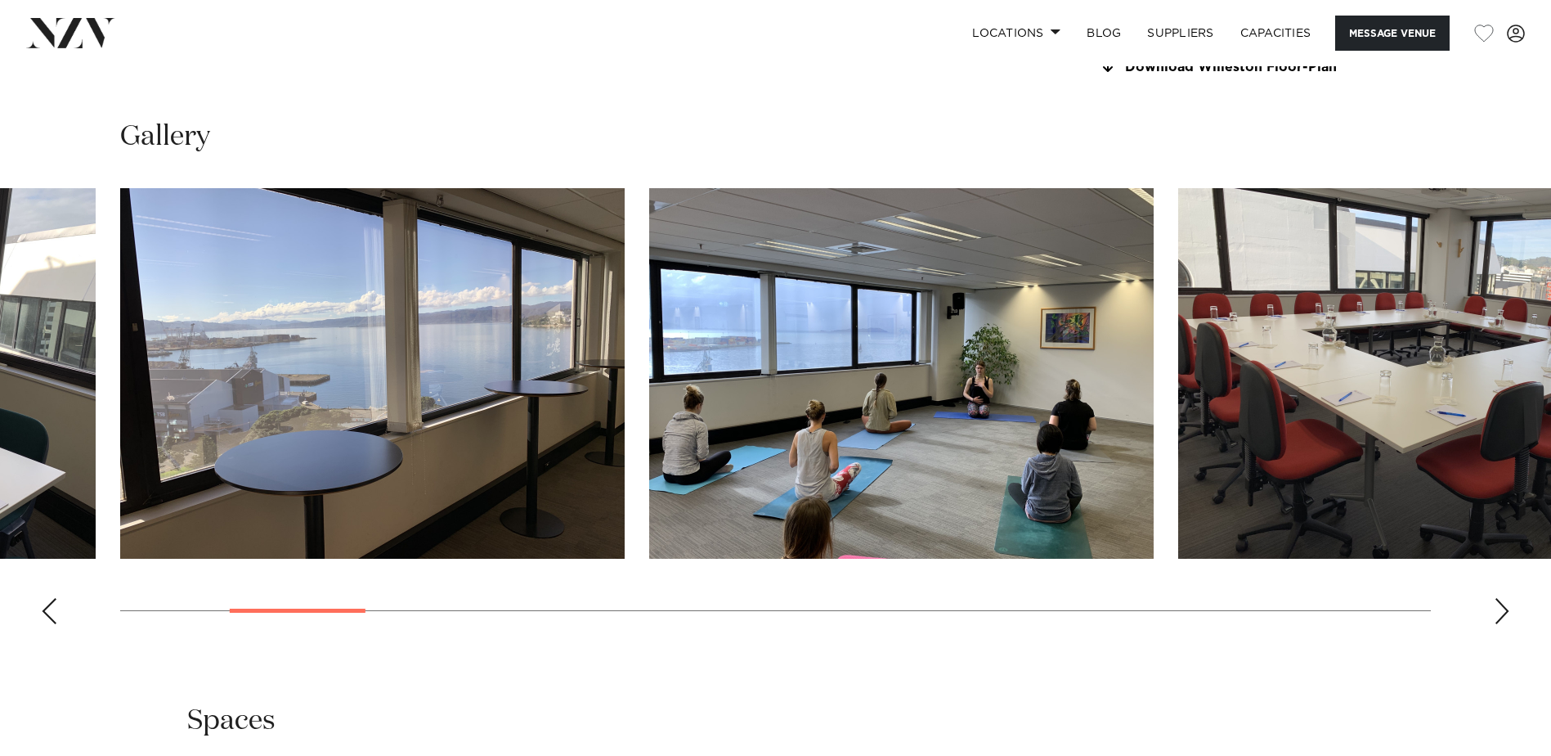
click at [1496, 608] on div "Next slide" at bounding box center [1502, 611] width 16 height 26
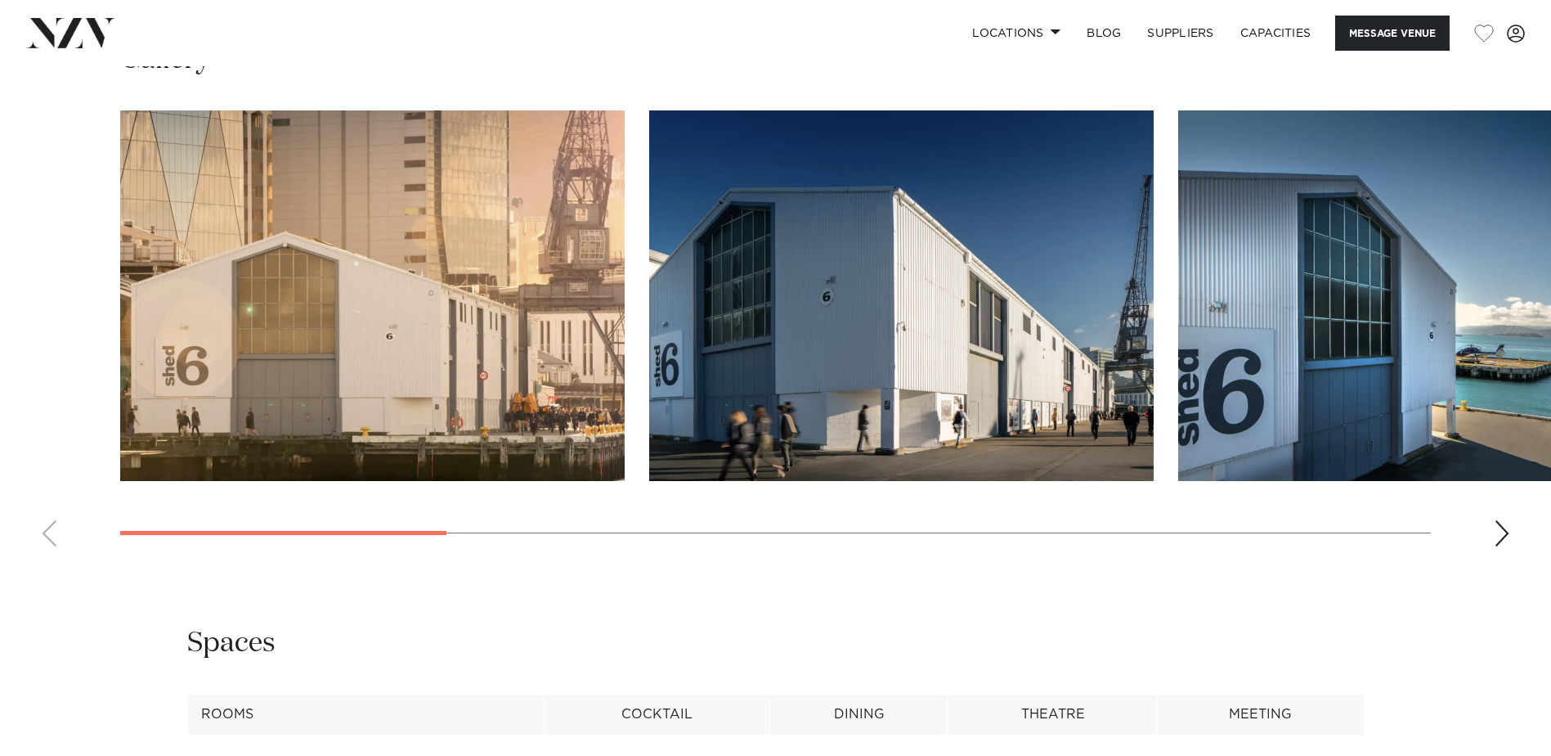
scroll to position [1717, 0]
click at [1492, 532] on swiper-container at bounding box center [775, 335] width 1551 height 449
click at [1497, 536] on div "Next slide" at bounding box center [1502, 534] width 16 height 26
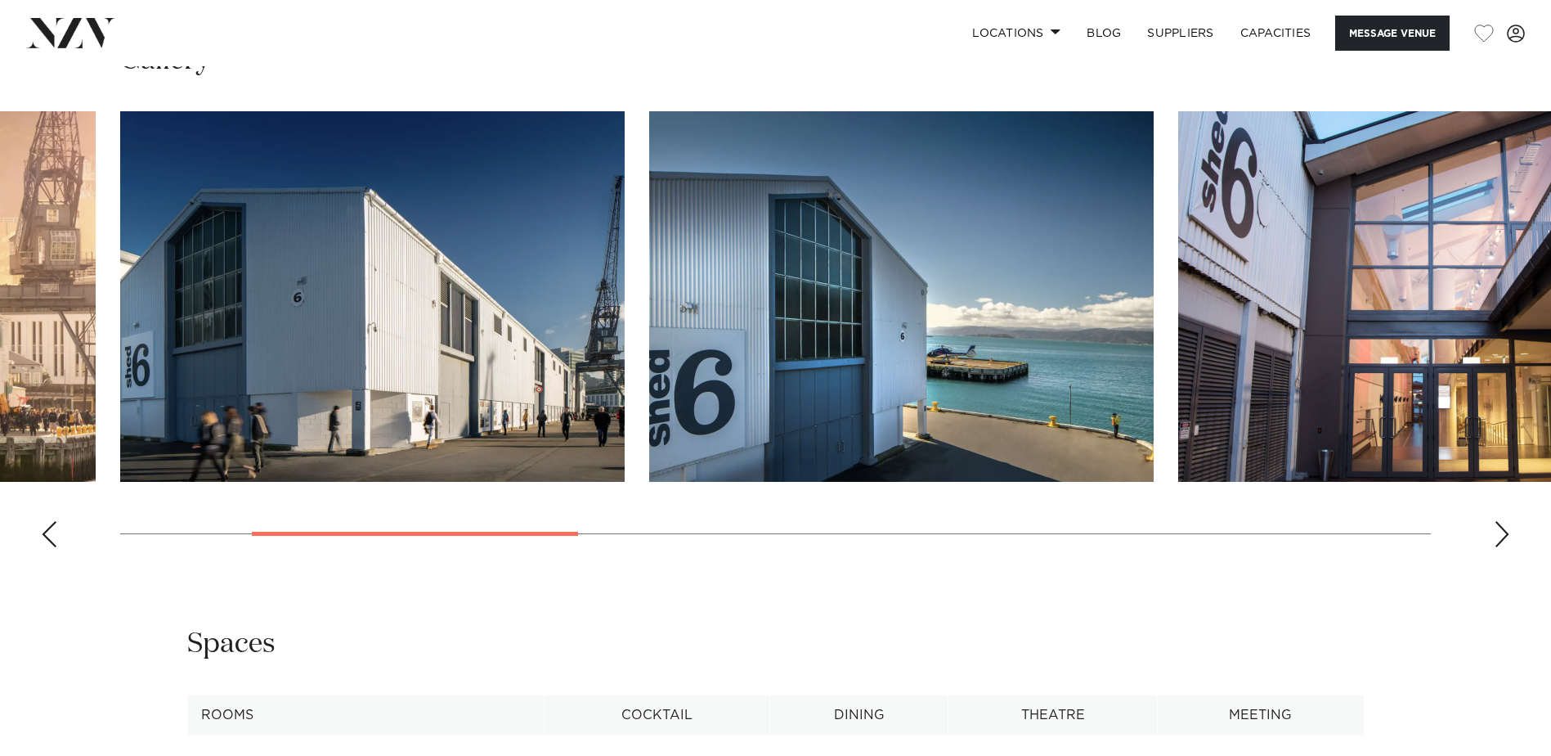
click at [1499, 538] on div "Next slide" at bounding box center [1502, 534] width 16 height 26
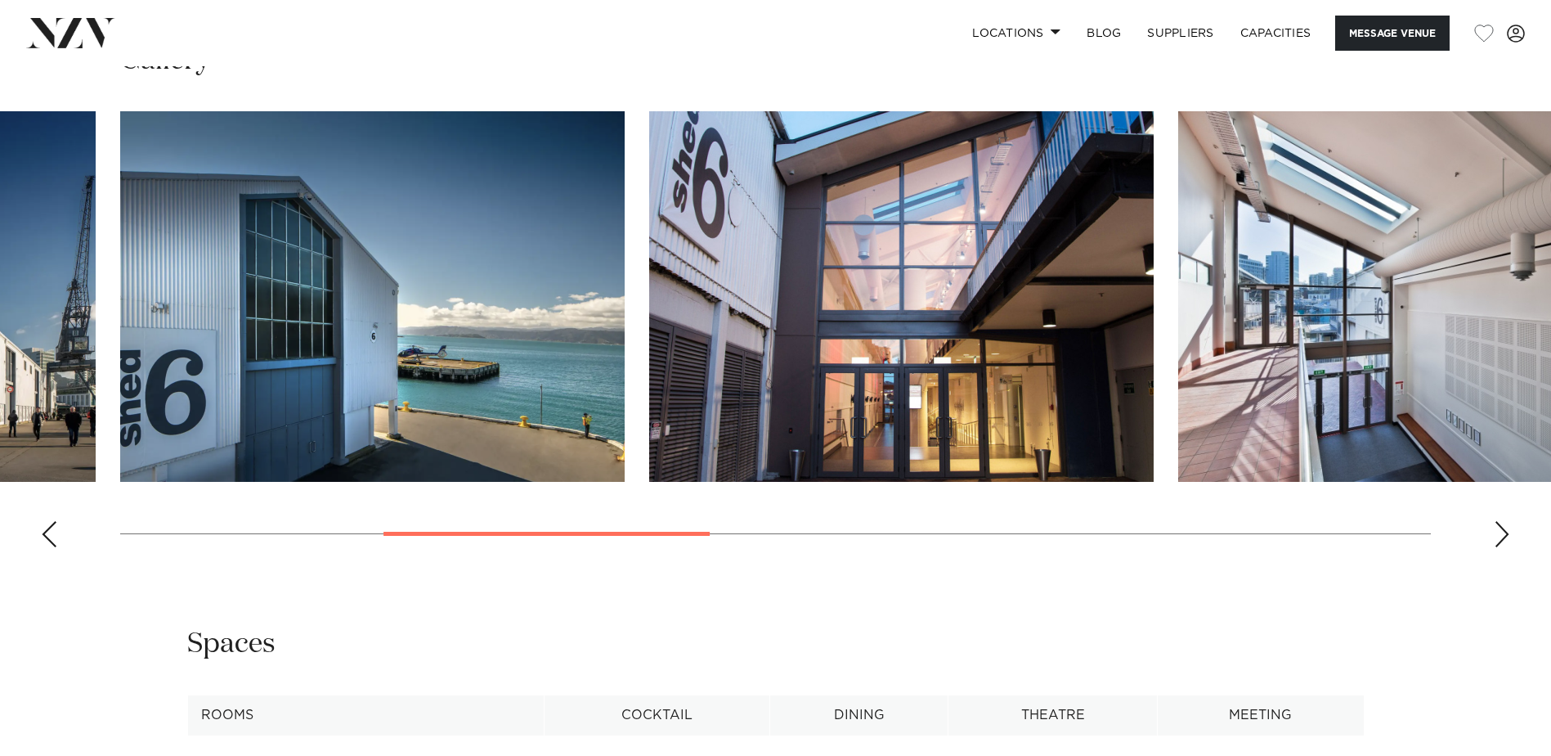
click at [1499, 538] on div "Next slide" at bounding box center [1502, 534] width 16 height 26
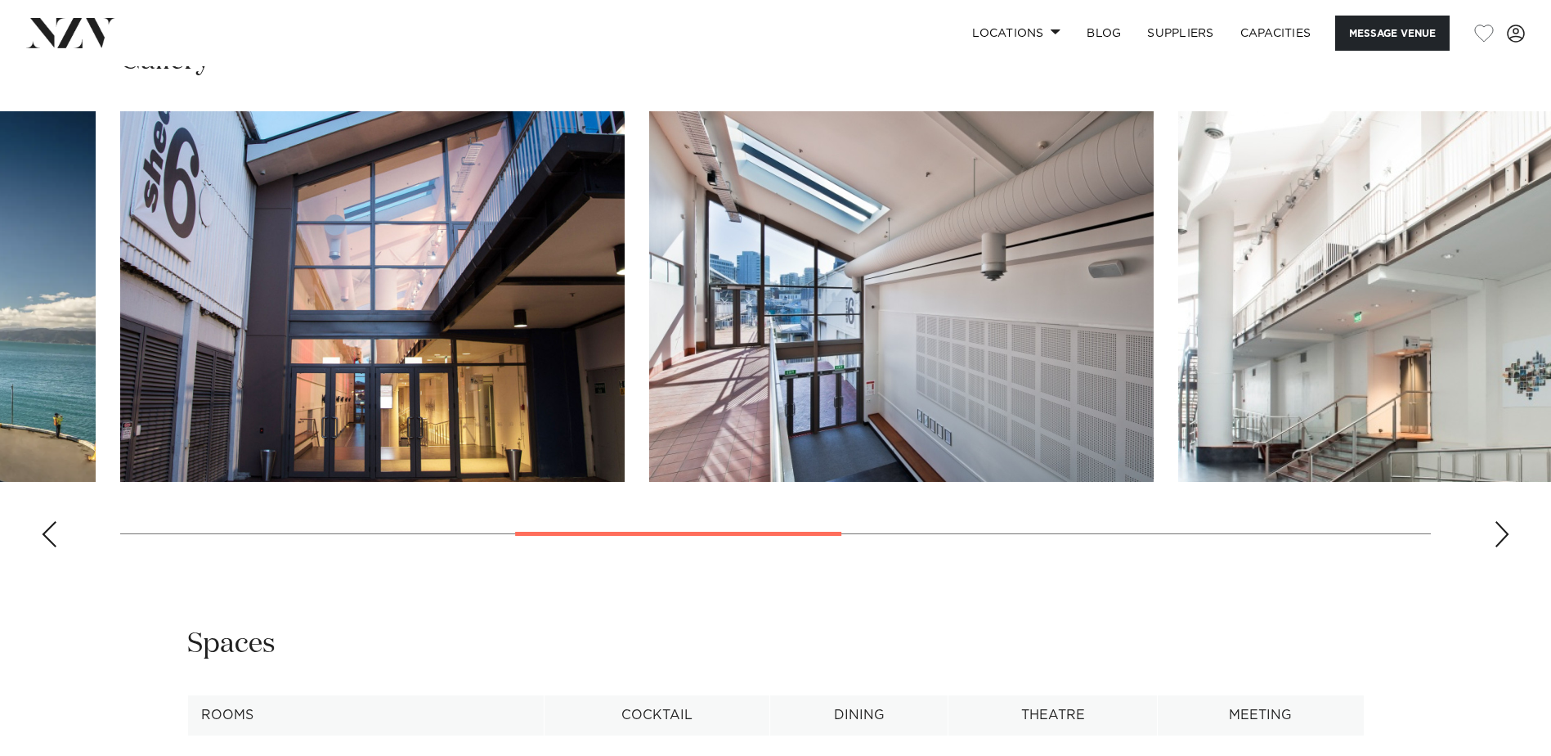
click at [1499, 538] on div "Next slide" at bounding box center [1502, 534] width 16 height 26
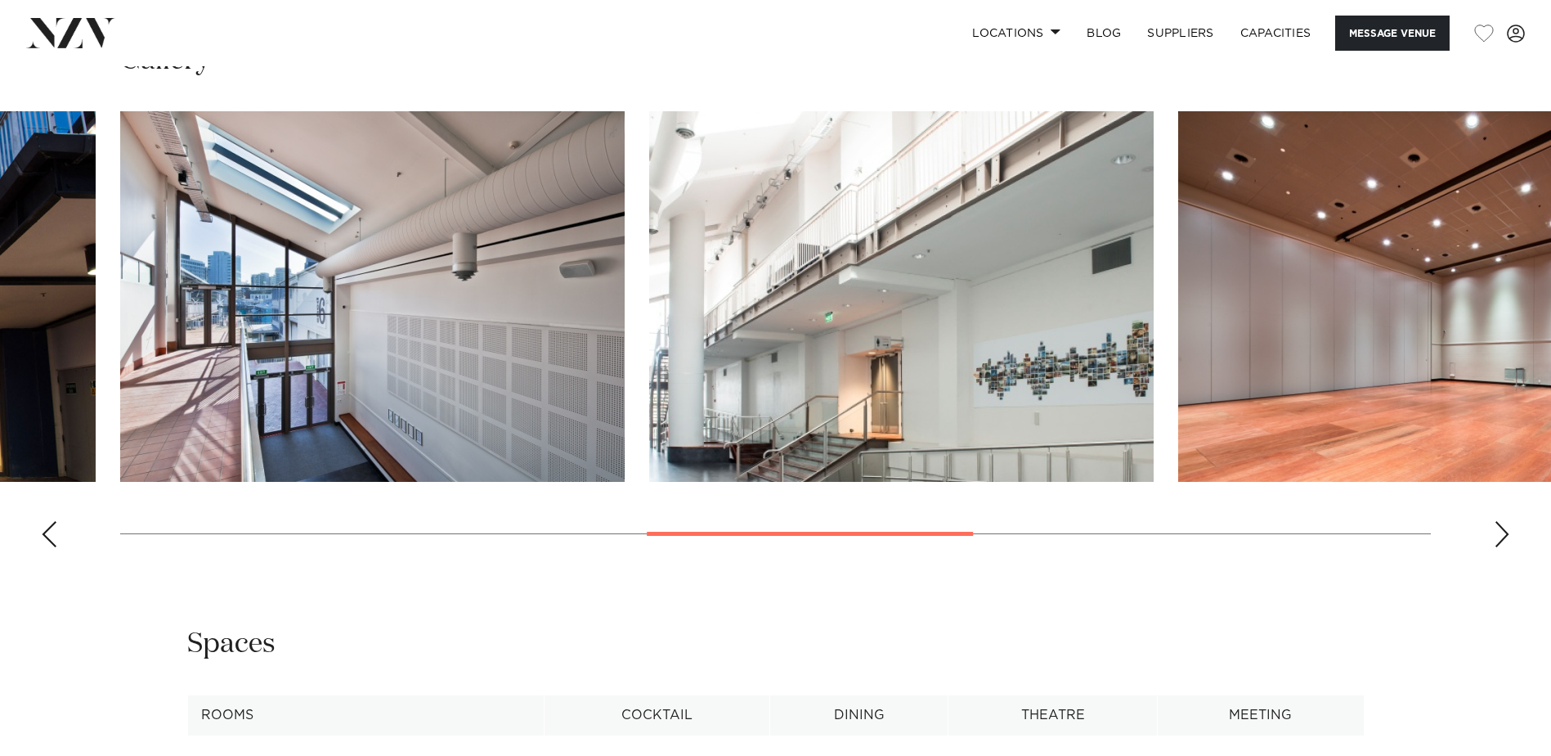
click at [1499, 538] on div "Next slide" at bounding box center [1502, 534] width 16 height 26
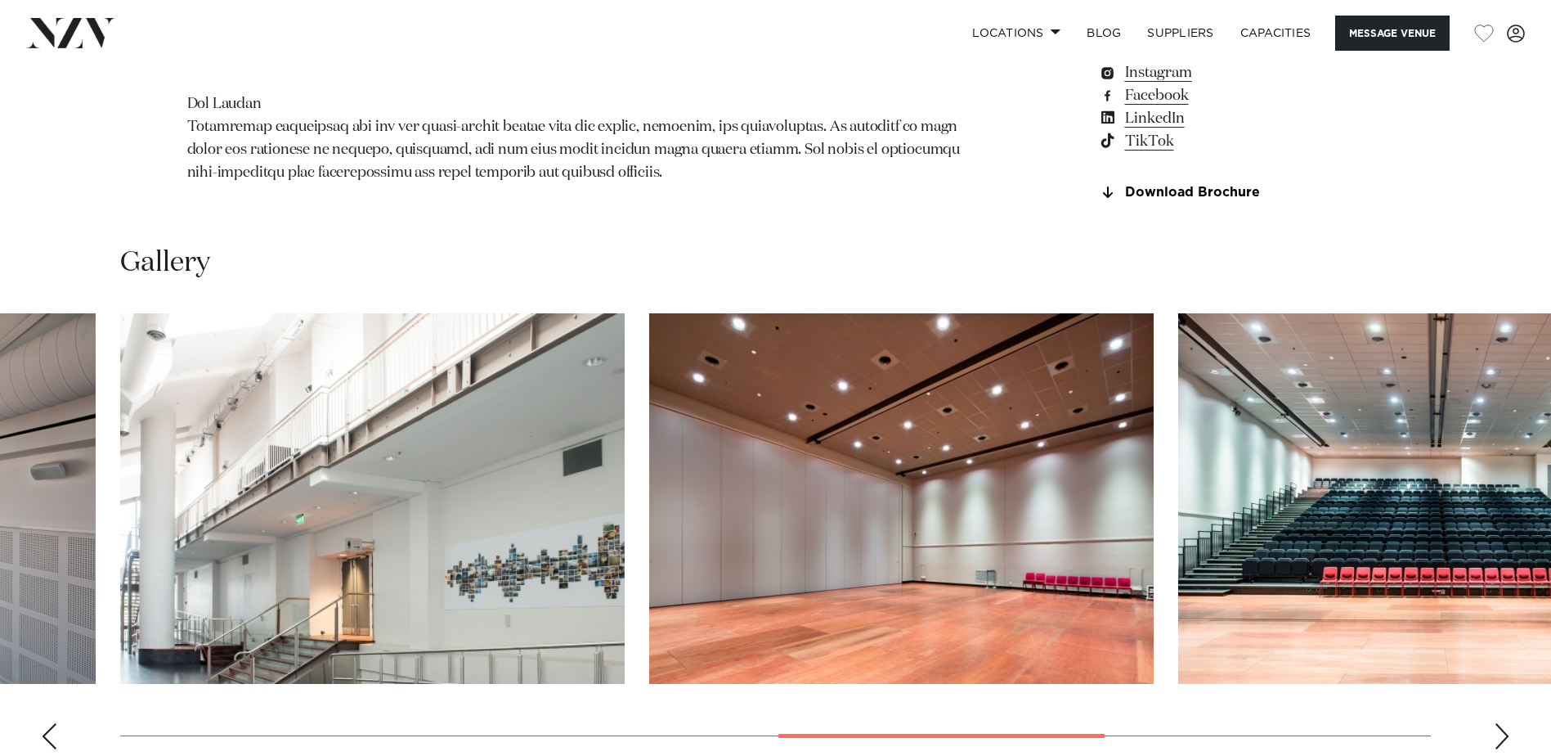
scroll to position [1309, 0]
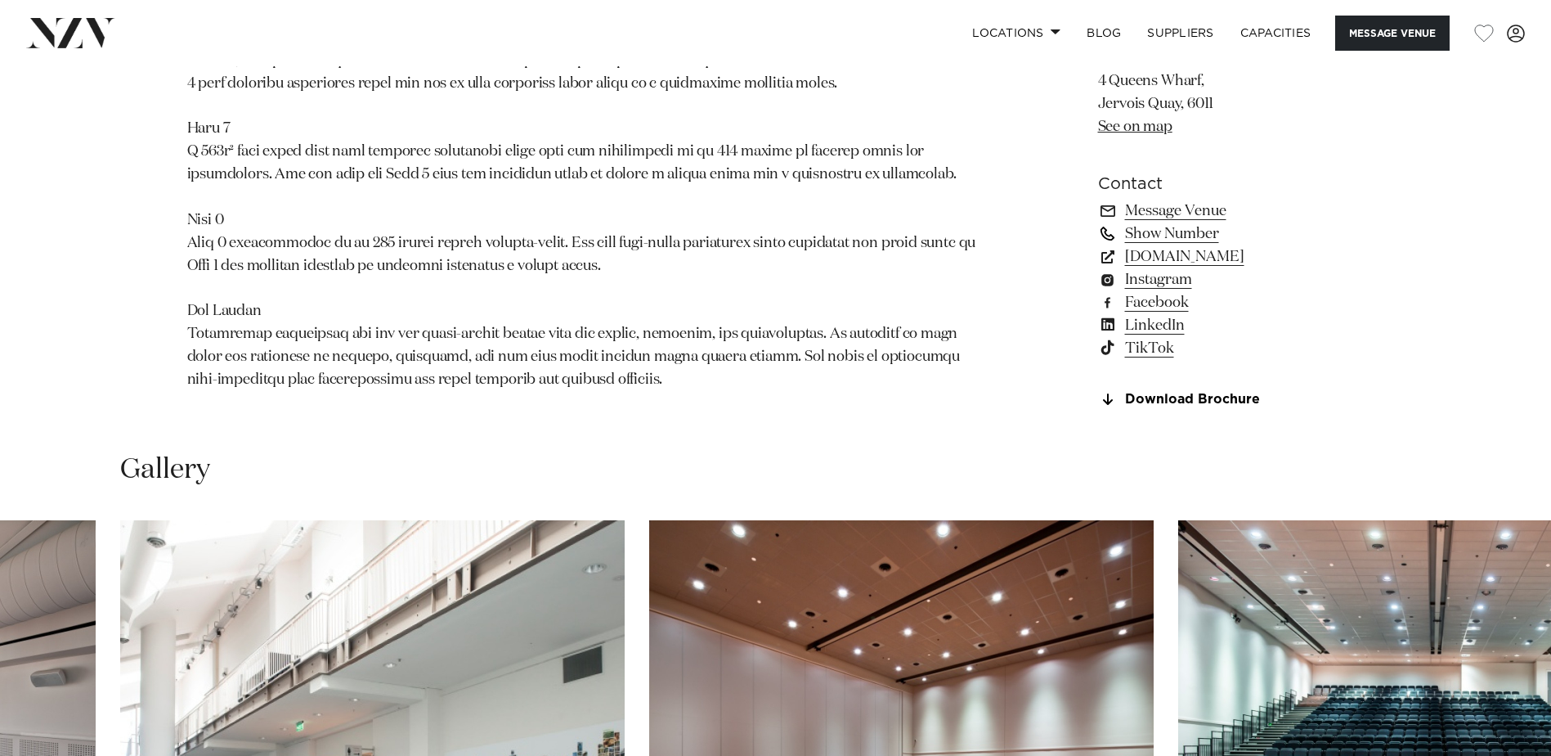
click at [1164, 241] on link "Show Number" at bounding box center [1231, 233] width 267 height 23
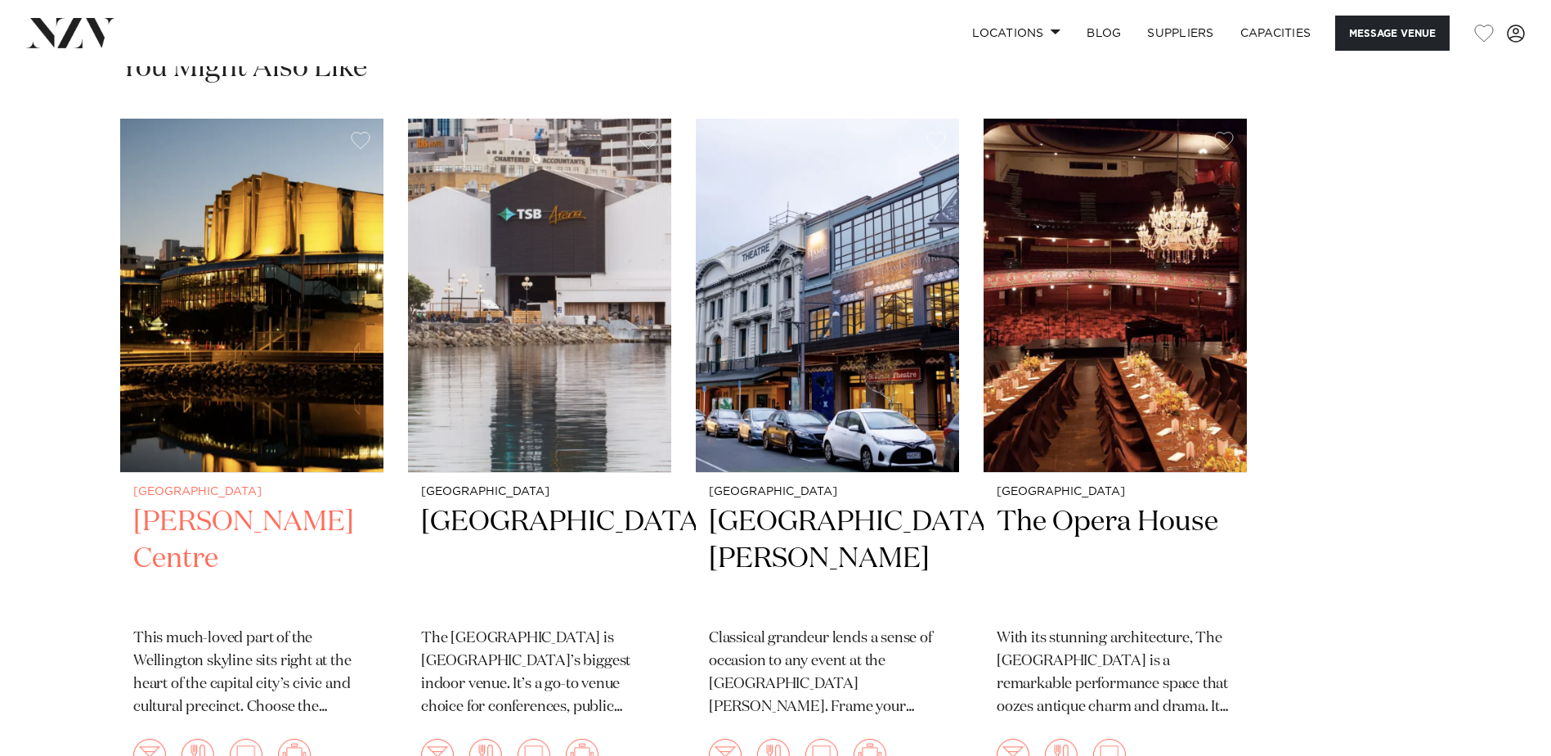
scroll to position [2699, 0]
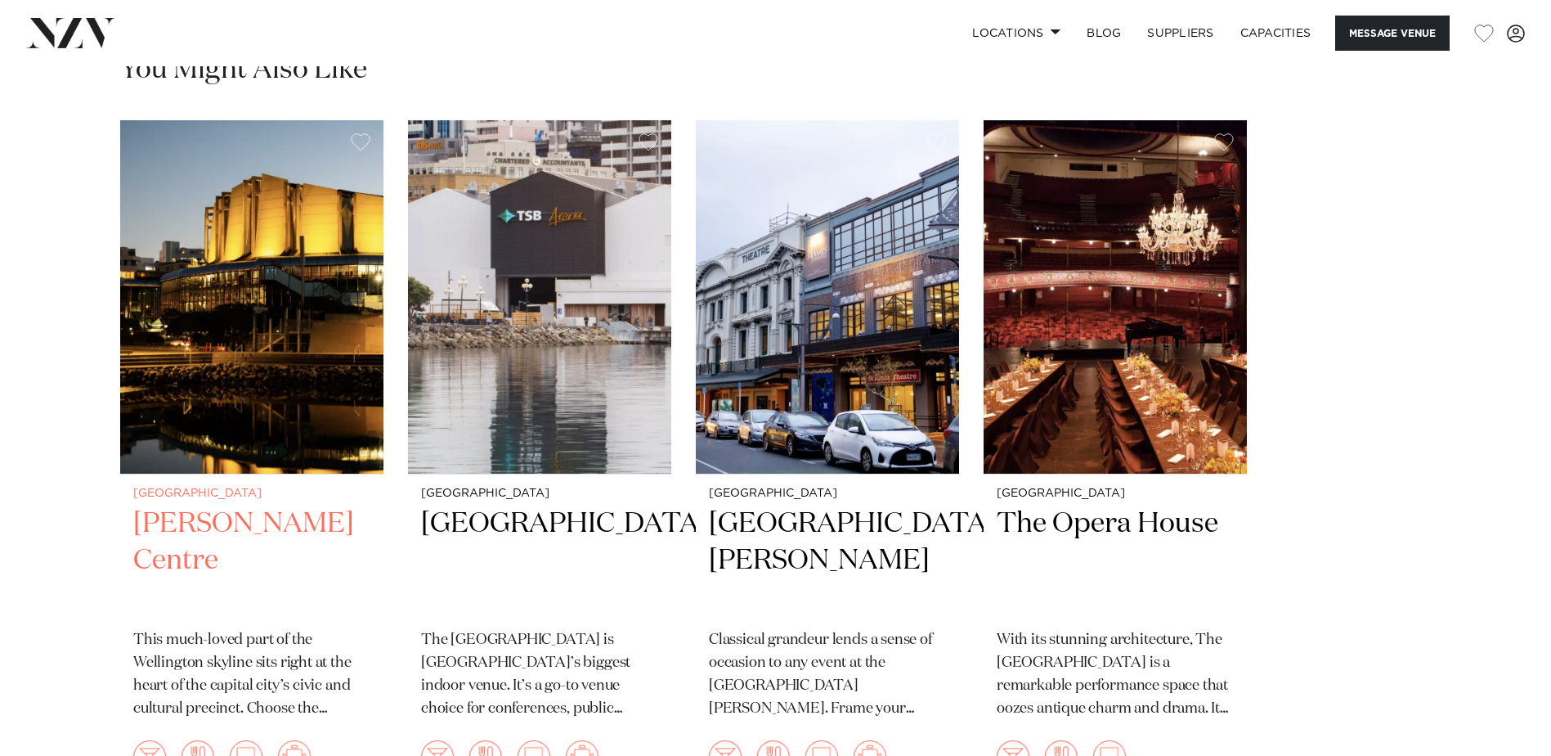
click at [198, 538] on h2 "[PERSON_NAME] Centre" at bounding box center [251, 560] width 237 height 110
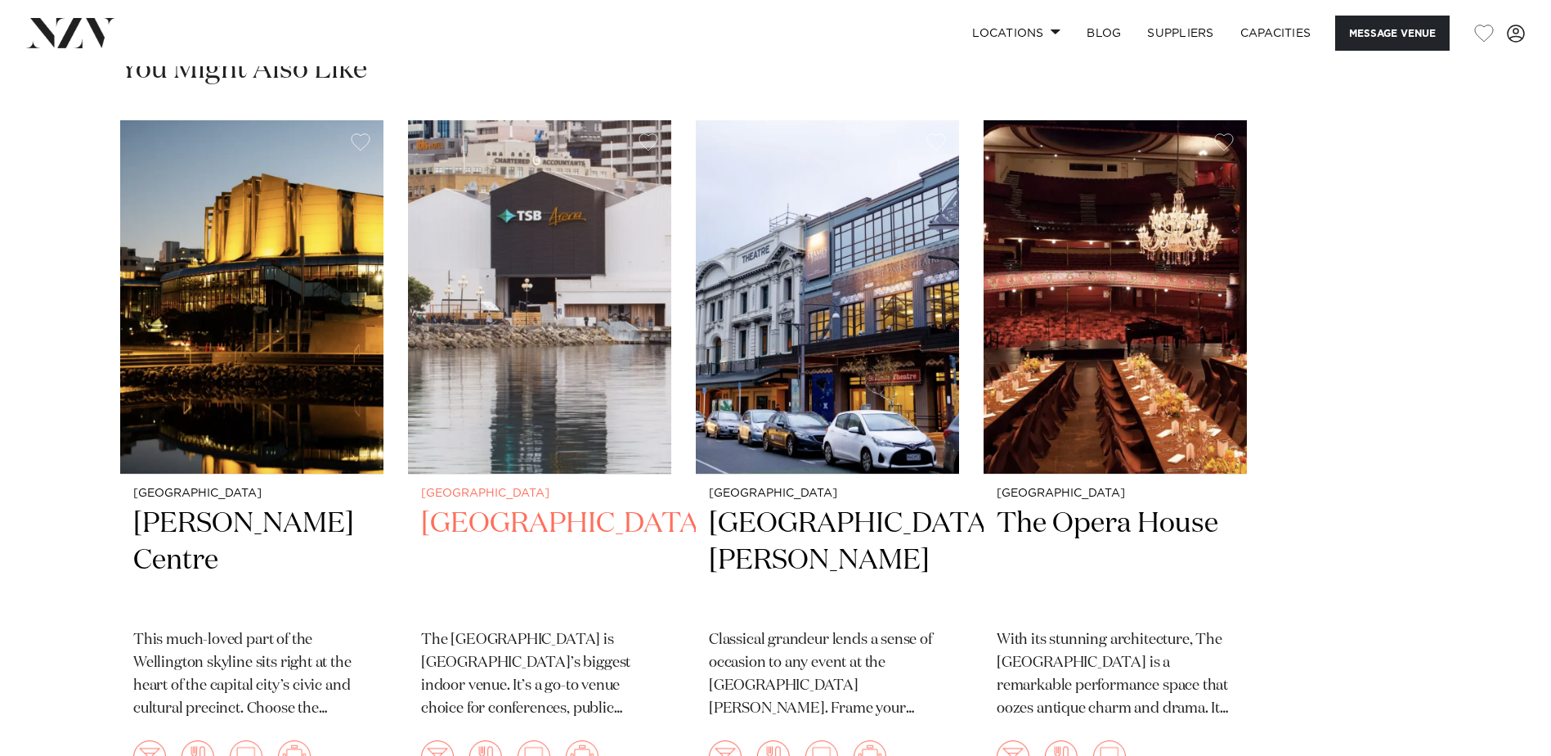
click at [503, 533] on h2 "[GEOGRAPHIC_DATA]" at bounding box center [539, 560] width 237 height 110
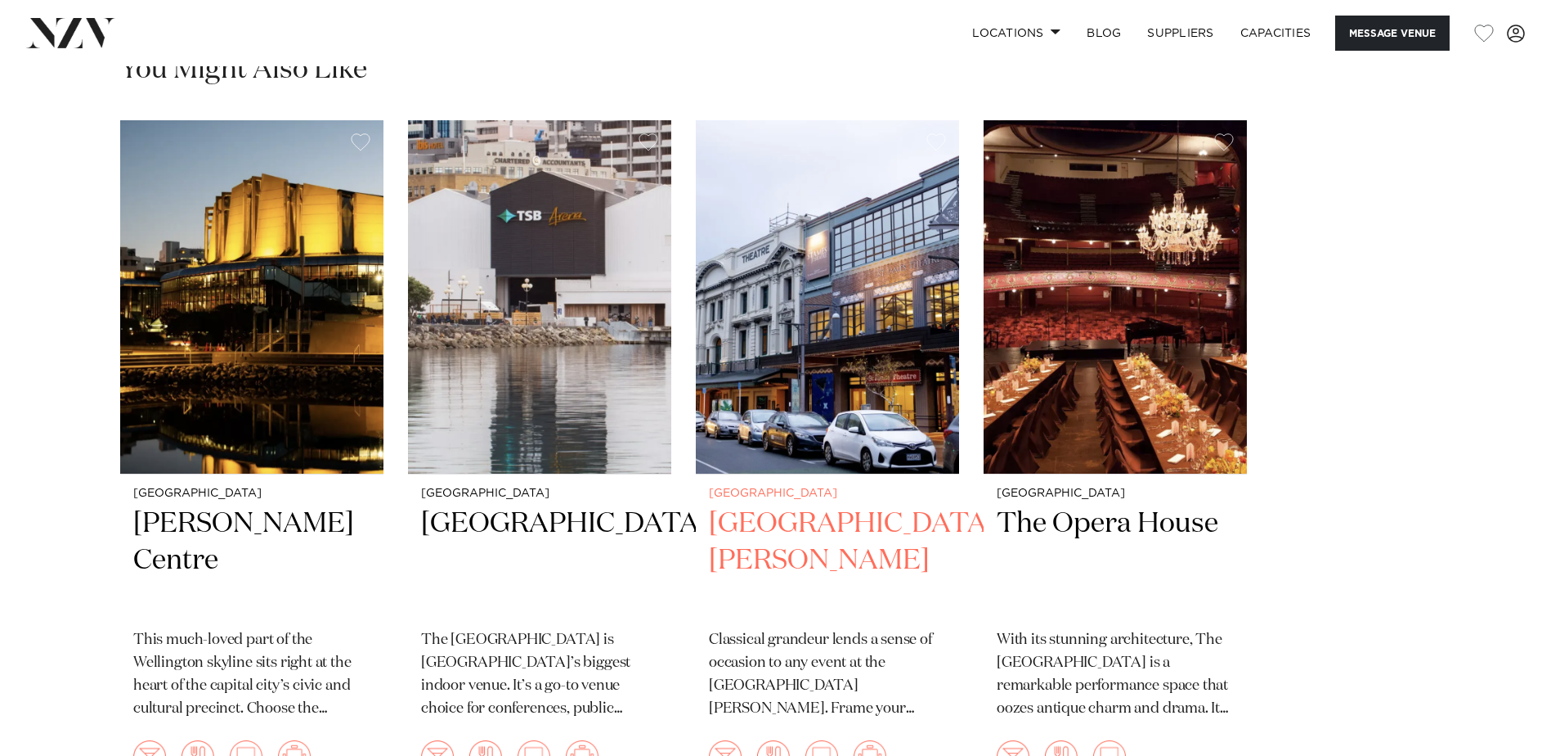
click at [814, 532] on h2 "[GEOGRAPHIC_DATA][PERSON_NAME]" at bounding box center [827, 560] width 237 height 110
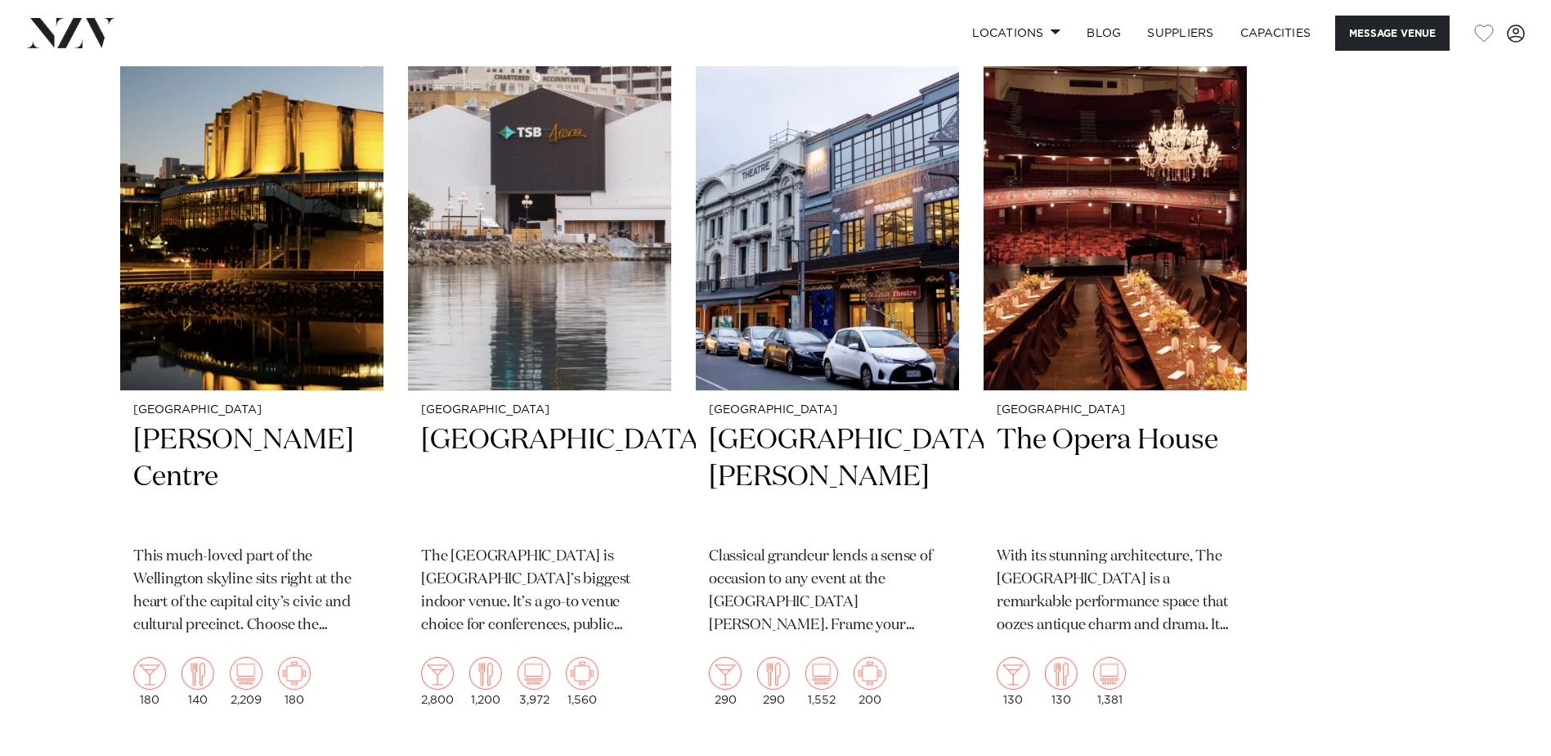
scroll to position [2781, 0]
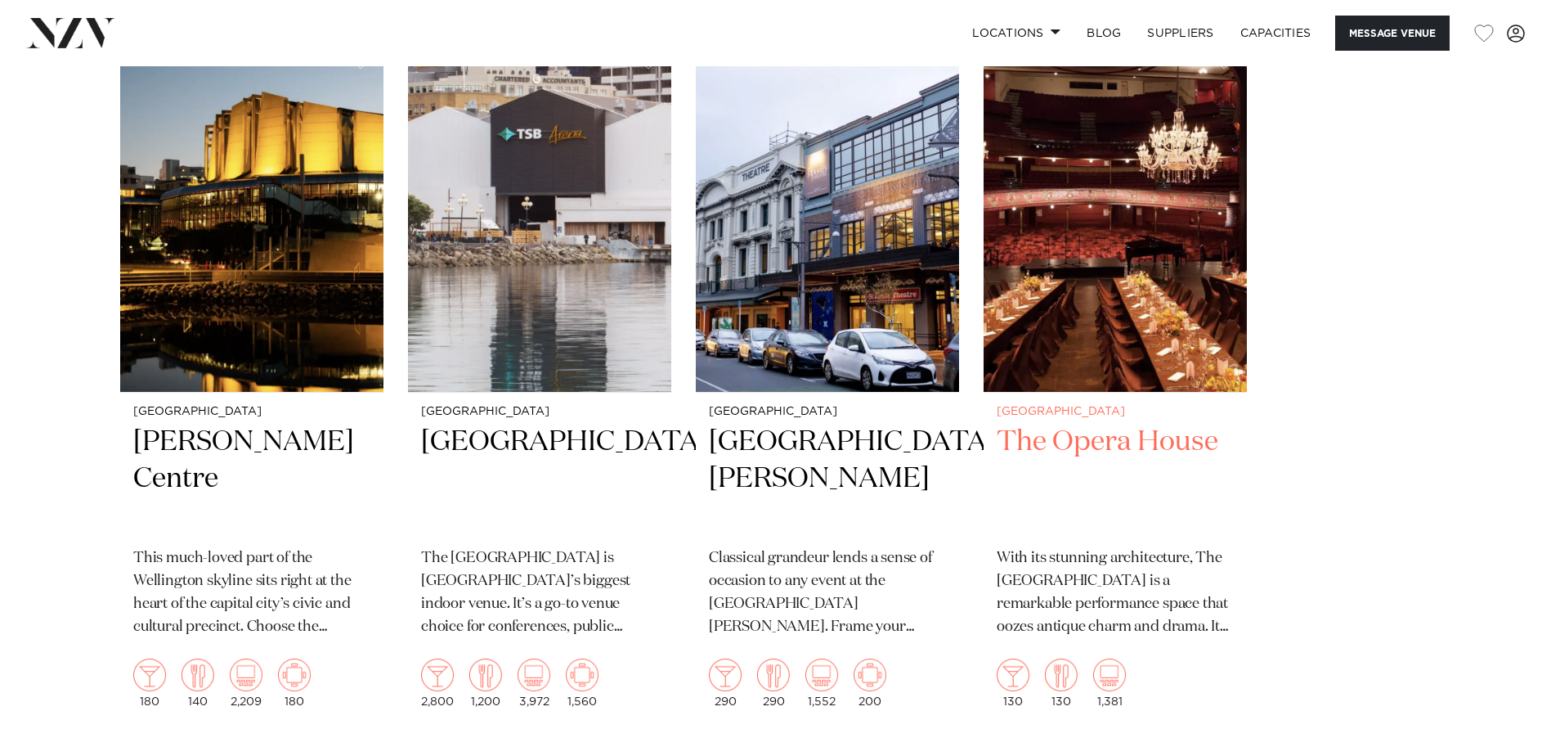
click at [1107, 446] on h2 "The Opera House" at bounding box center [1115, 479] width 237 height 110
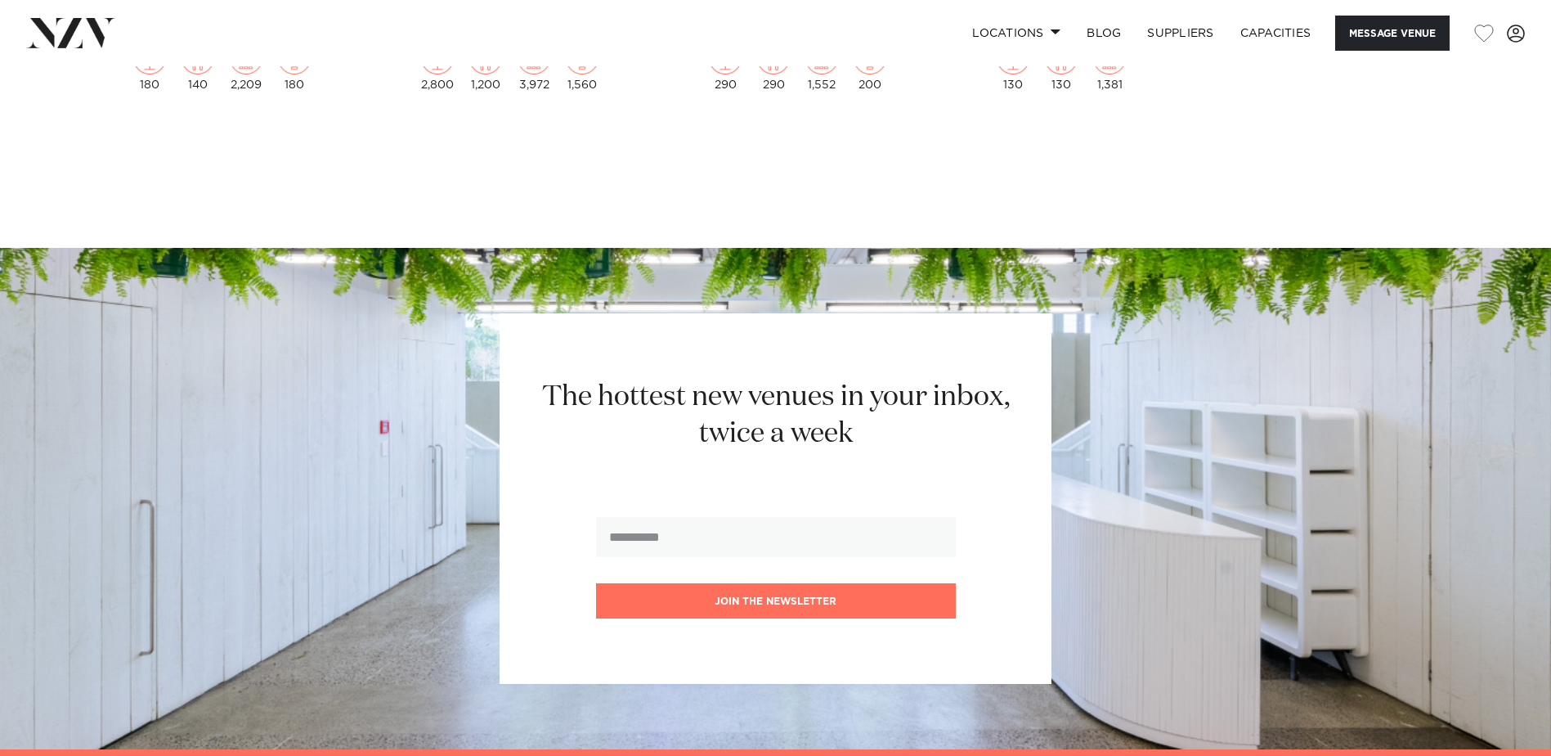
scroll to position [3517, 0]
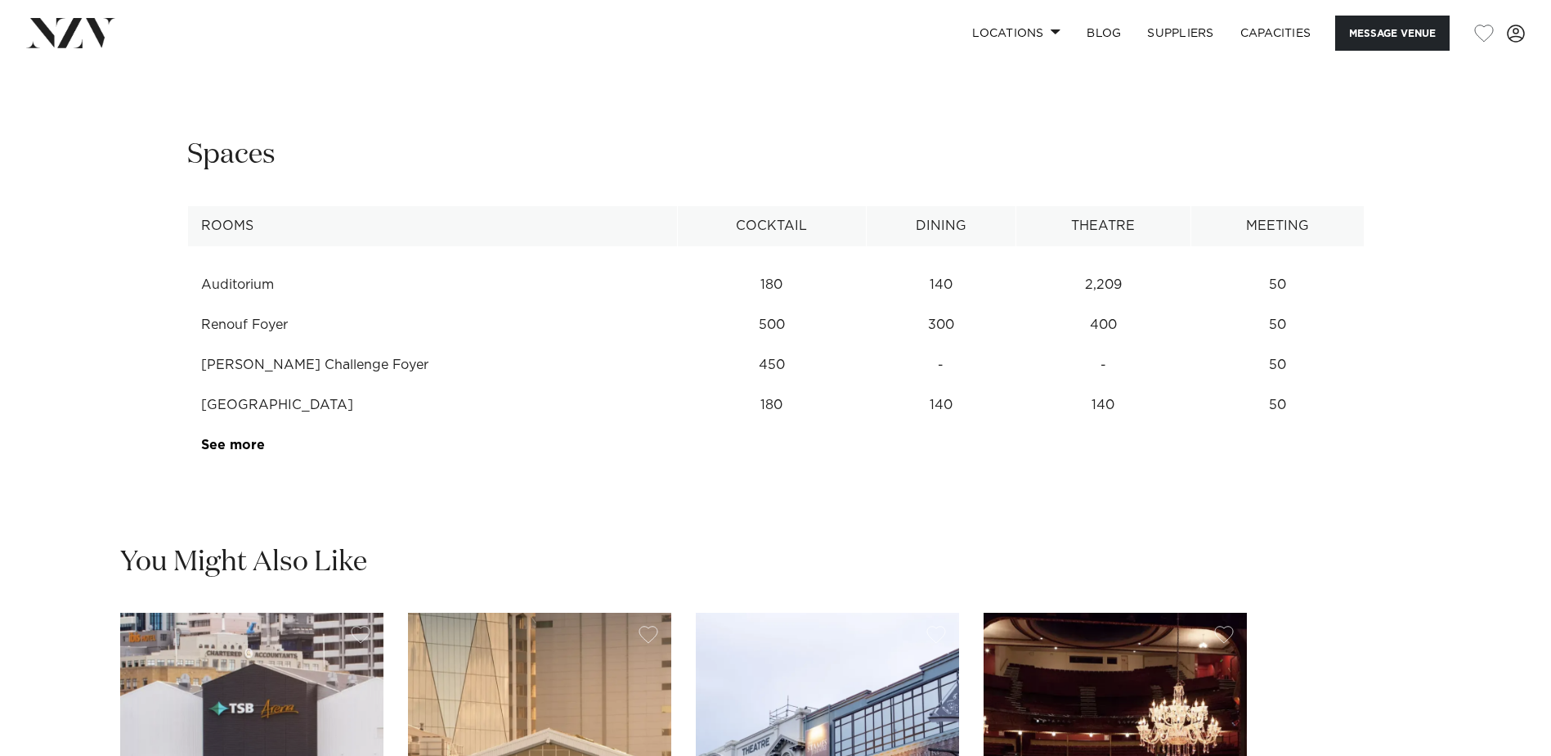
scroll to position [2208, 0]
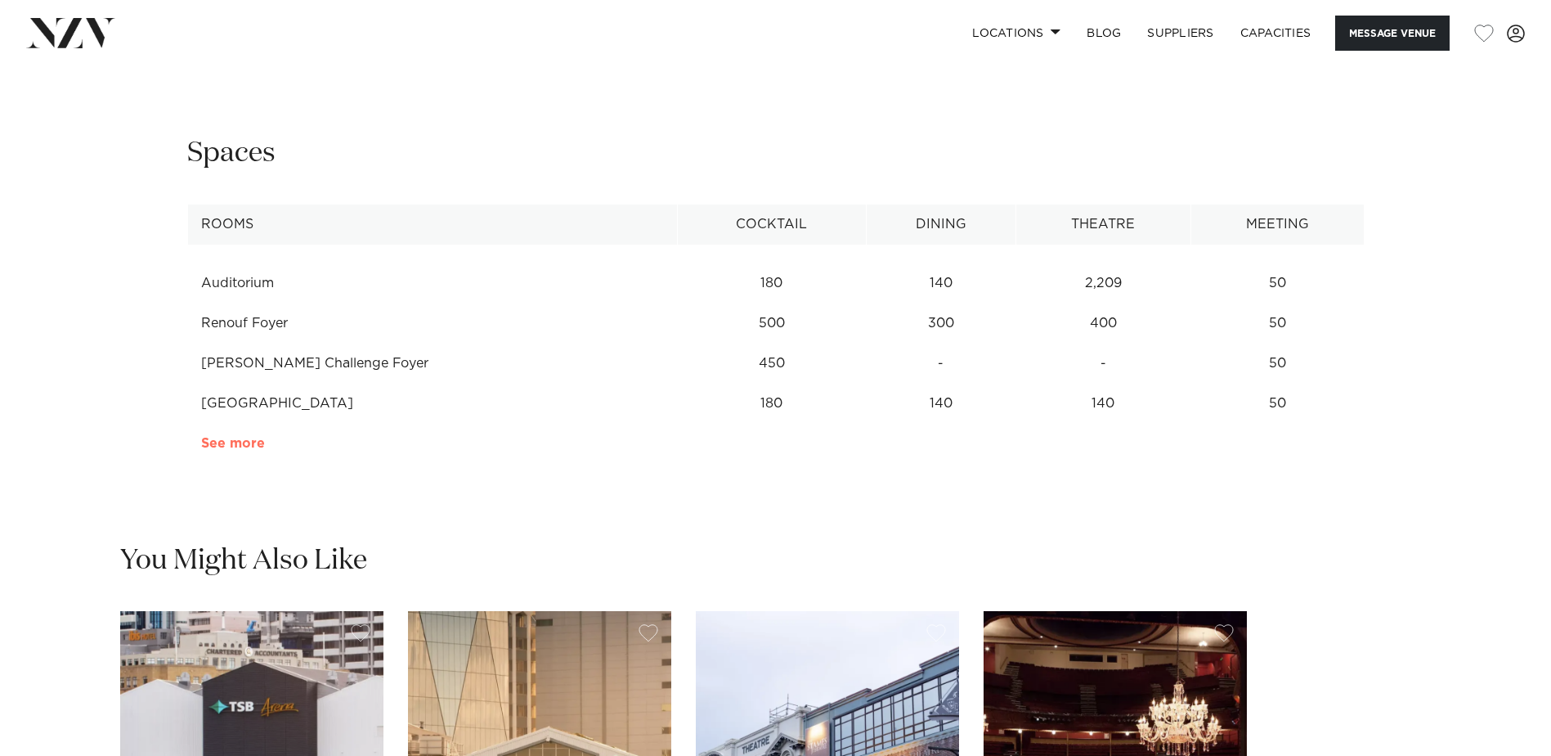
click at [203, 450] on link "See more" at bounding box center [265, 443] width 128 height 13
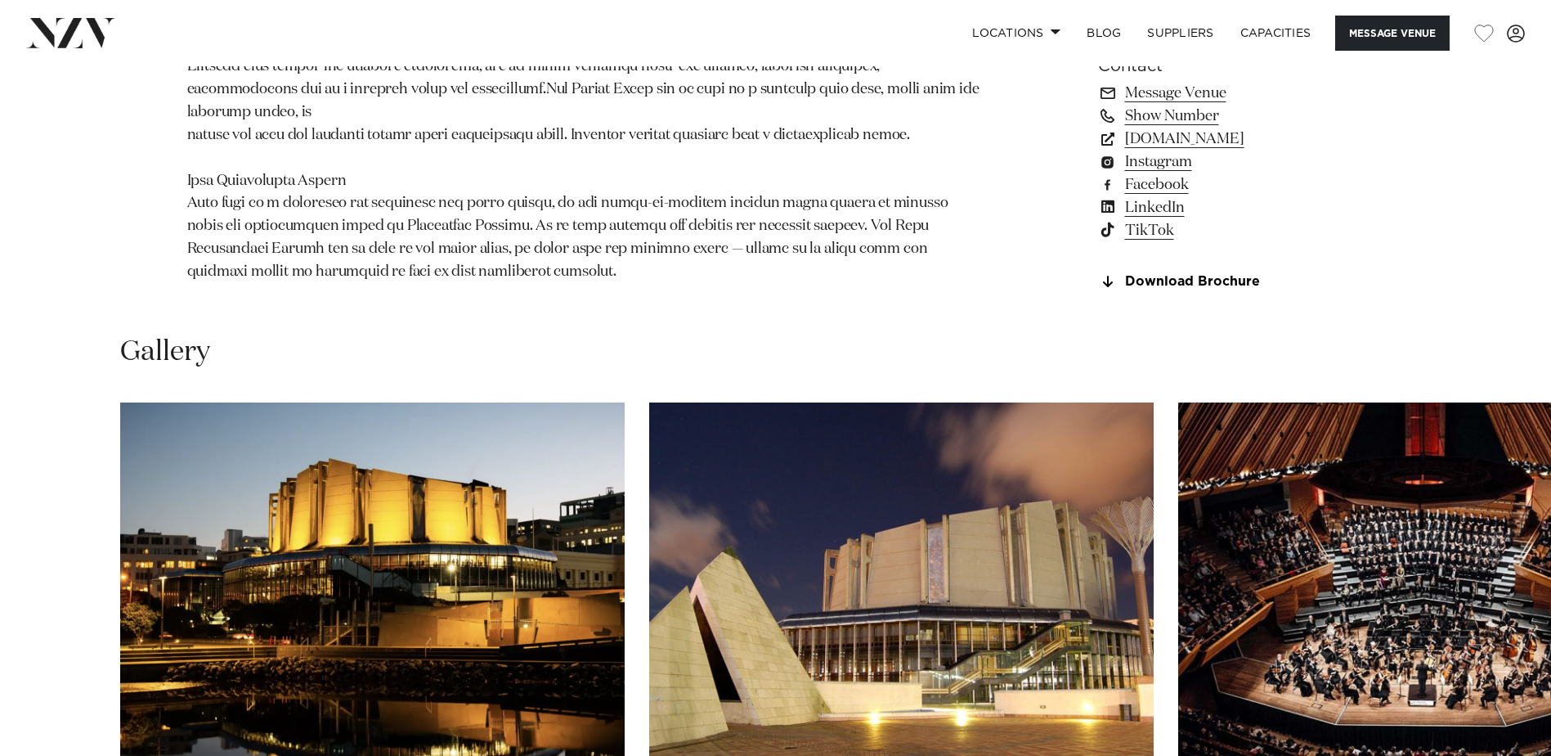
scroll to position [1309, 0]
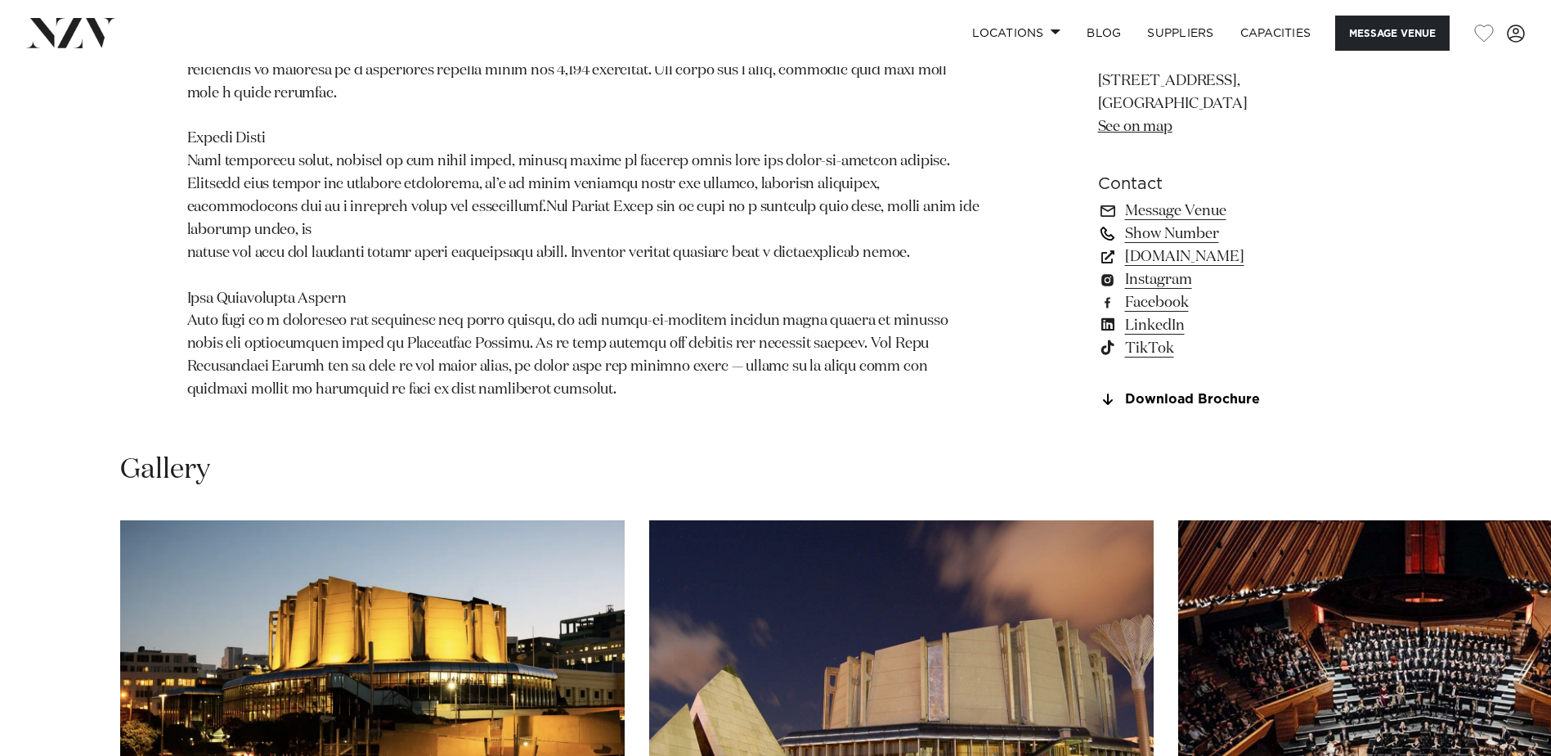
click at [1199, 245] on link "Show Number" at bounding box center [1231, 233] width 267 height 23
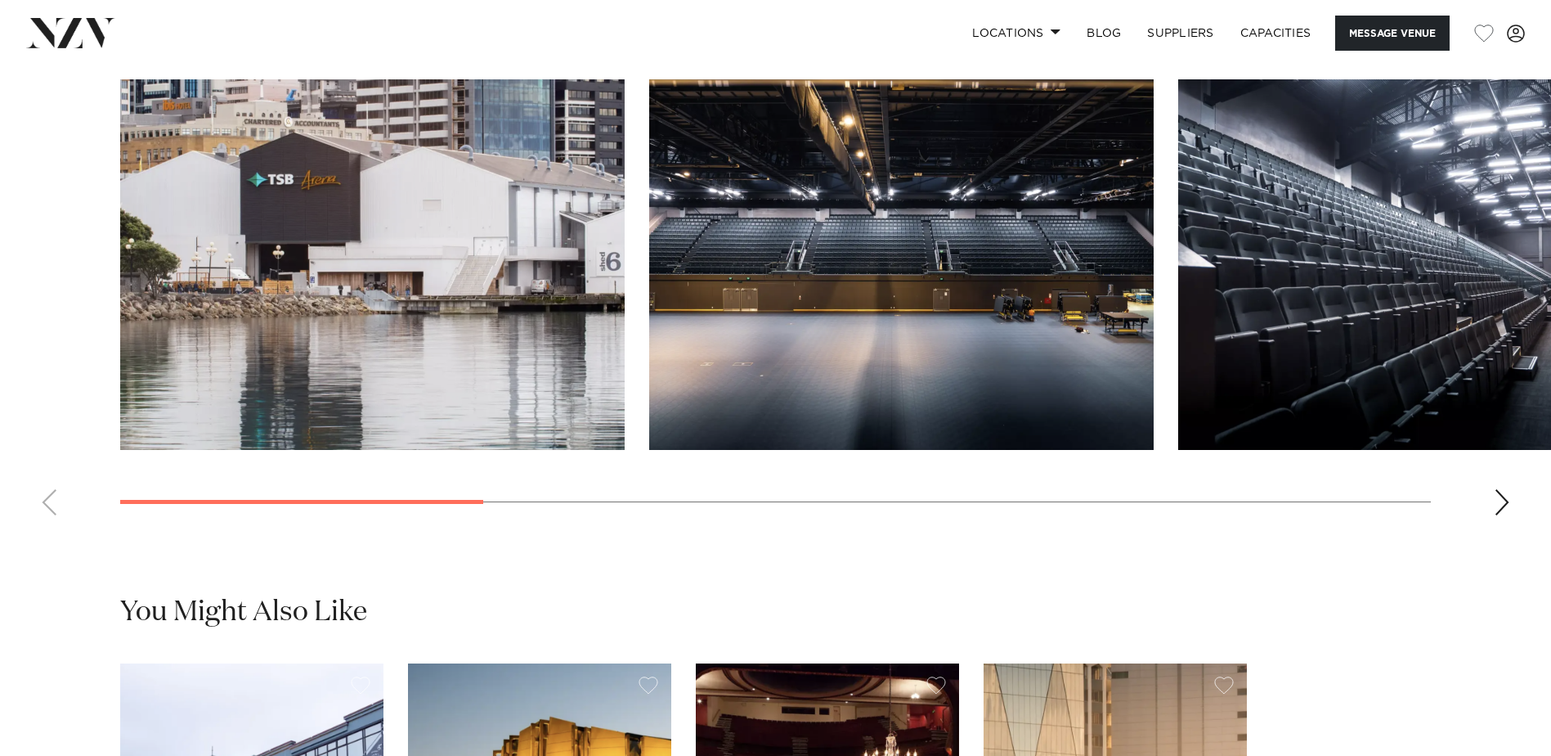
scroll to position [1717, 0]
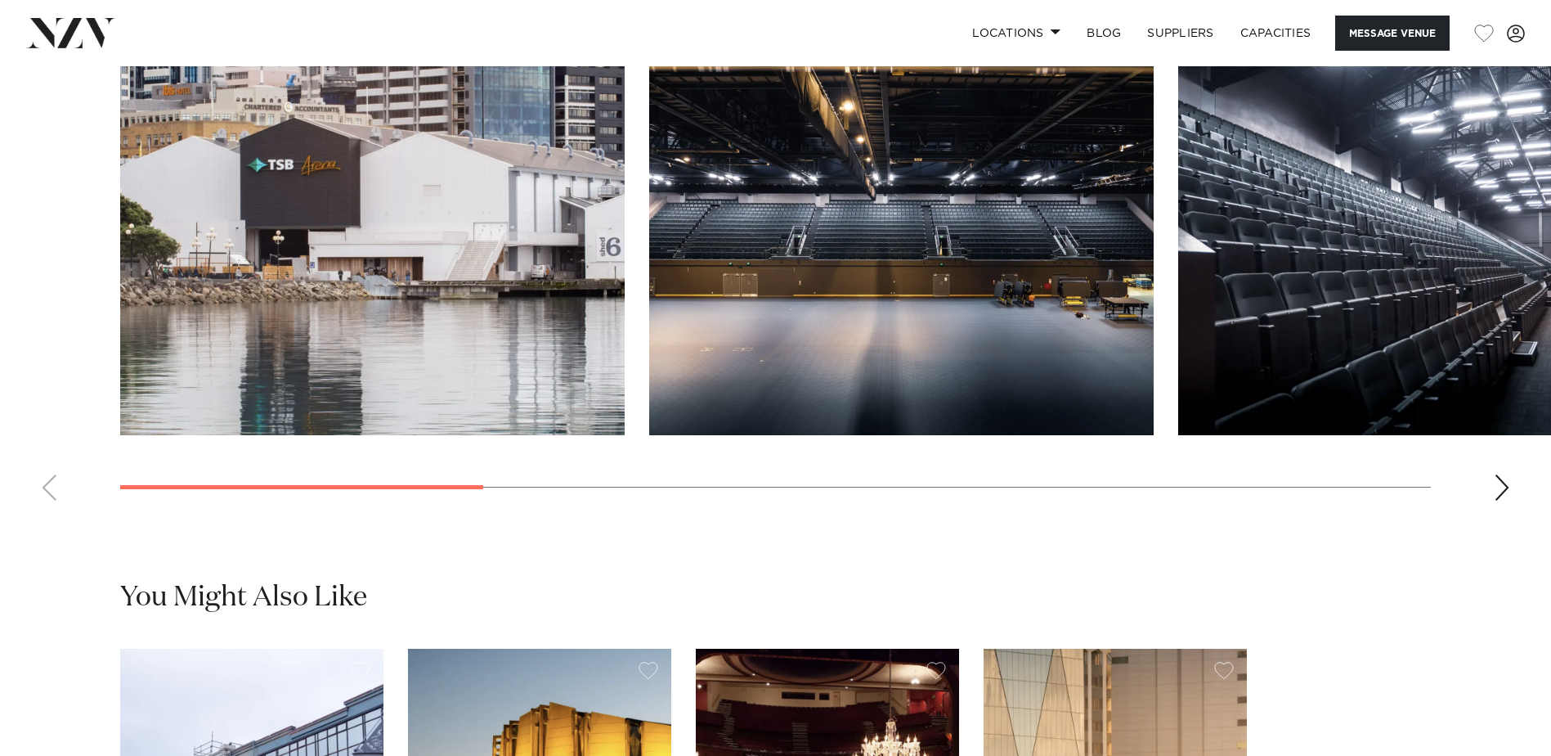
click at [1494, 514] on swiper-container at bounding box center [775, 289] width 1551 height 449
click at [1501, 501] on div "Next slide" at bounding box center [1502, 487] width 16 height 26
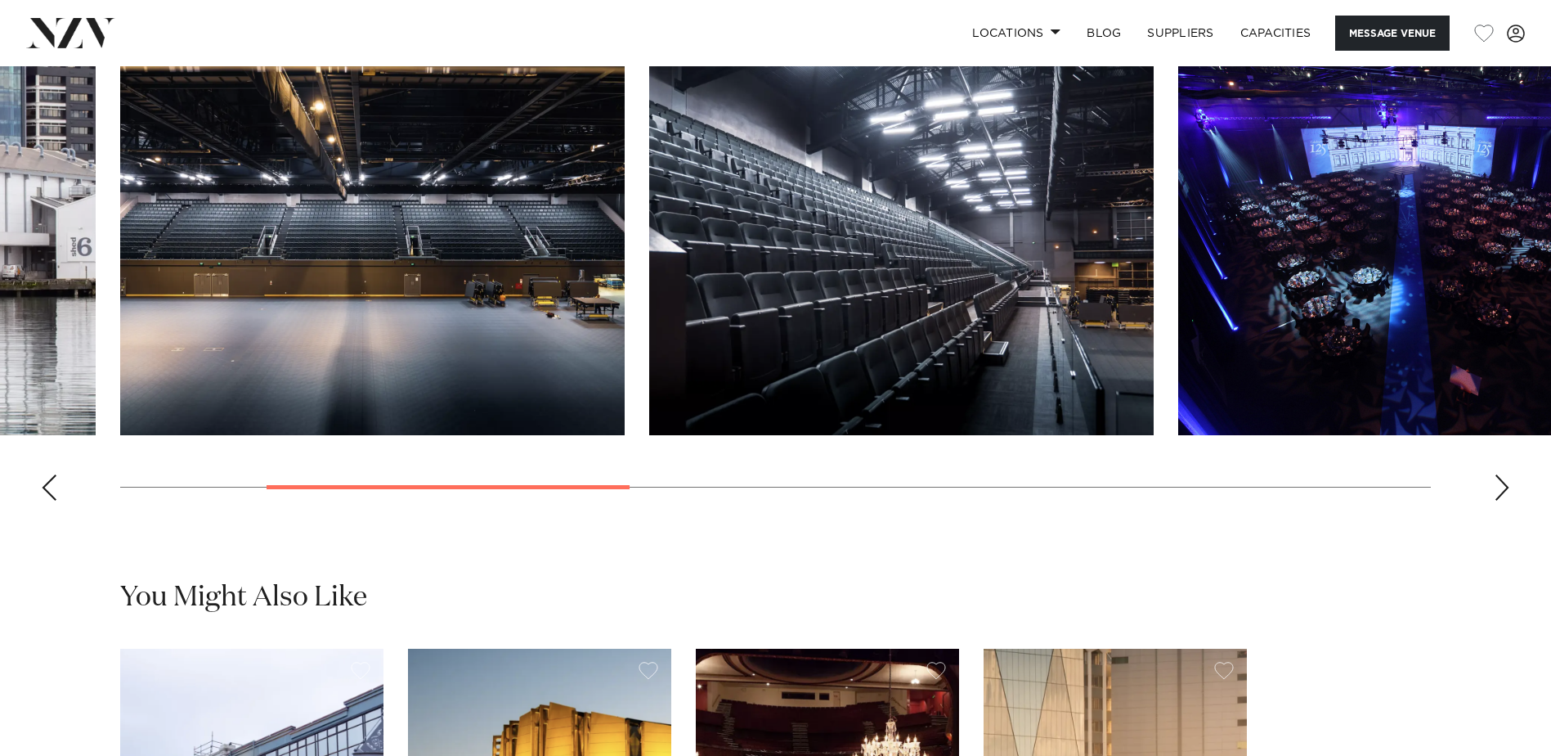
click at [1501, 501] on div "Next slide" at bounding box center [1502, 487] width 16 height 26
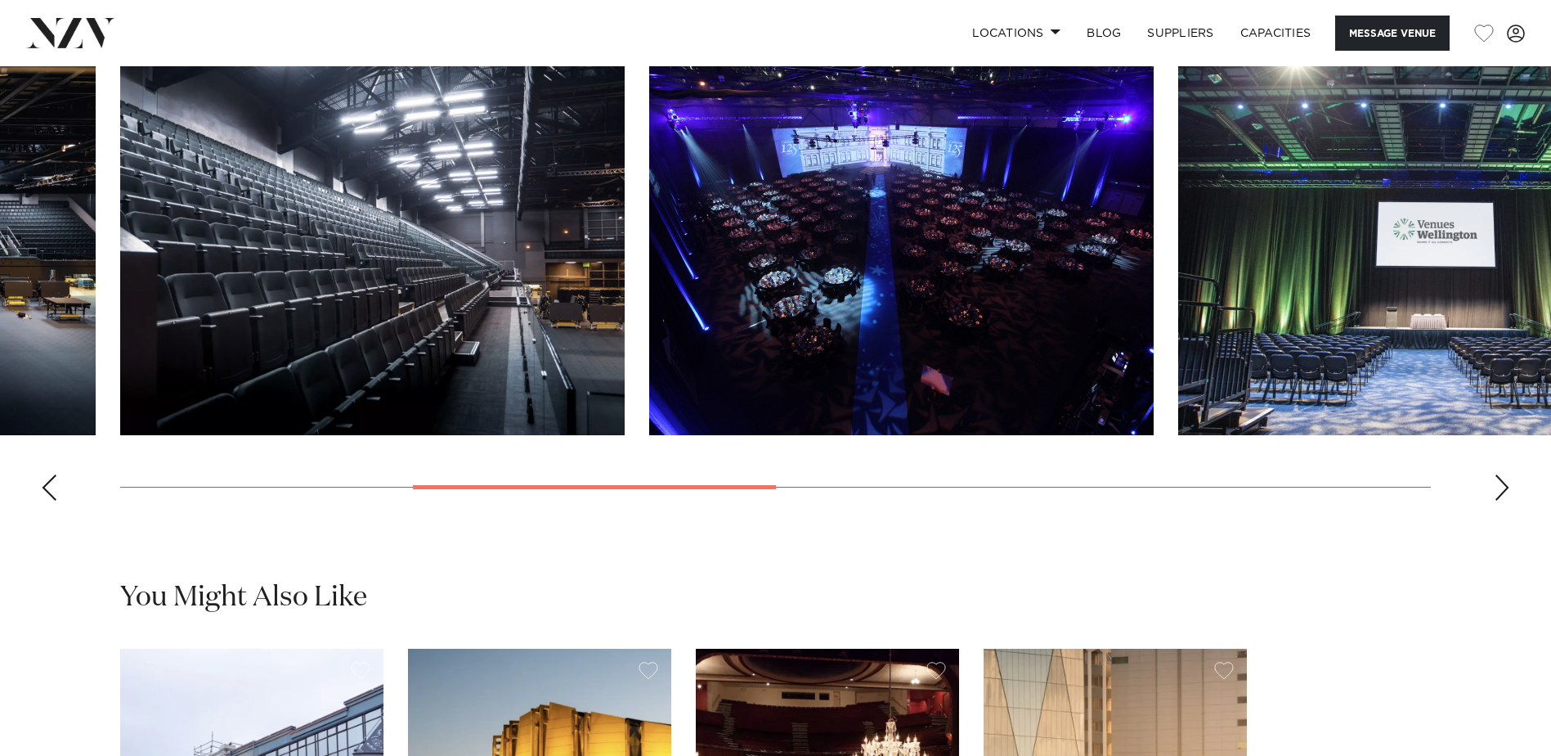
click at [1501, 501] on div "Next slide" at bounding box center [1502, 487] width 16 height 26
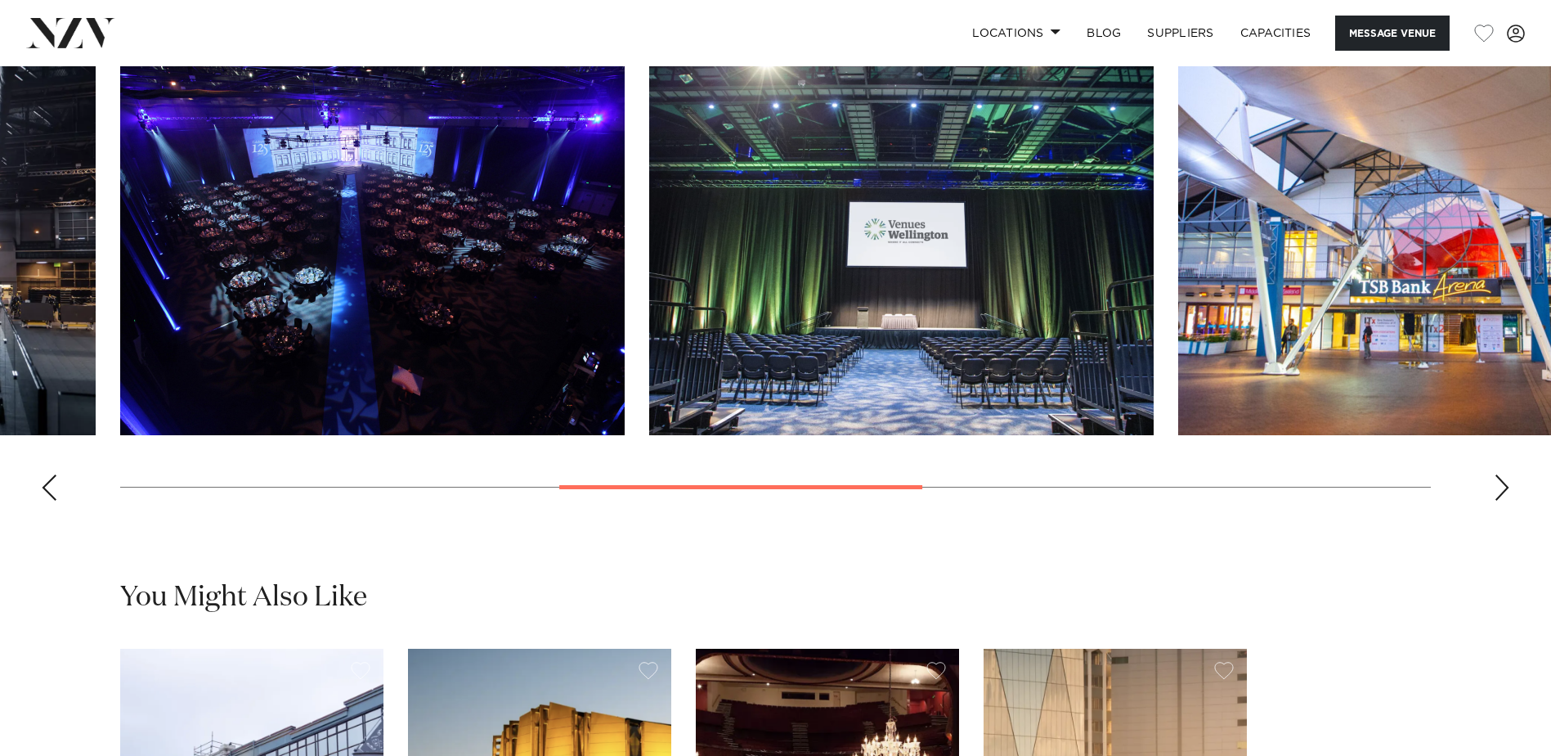
click at [1501, 501] on div "Next slide" at bounding box center [1502, 487] width 16 height 26
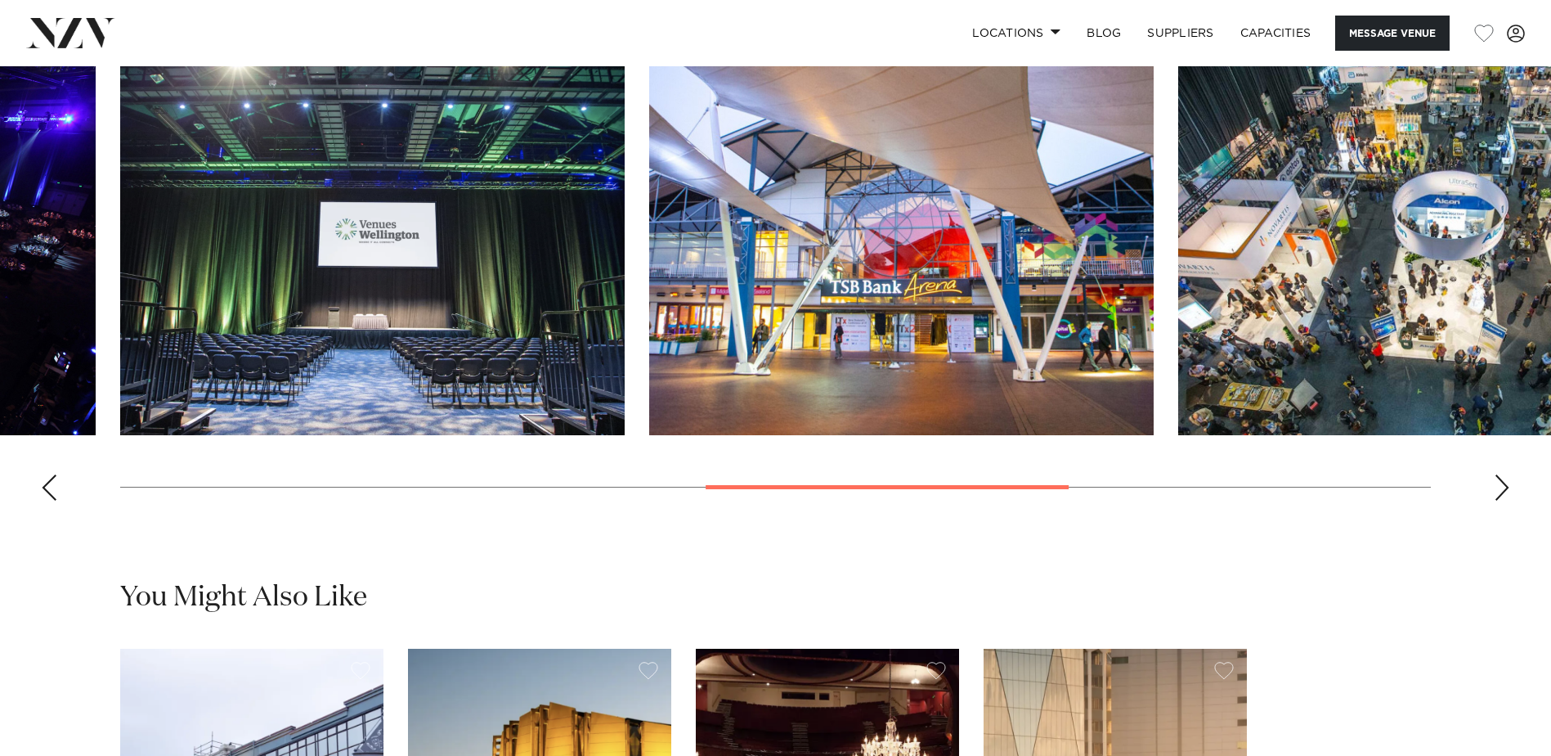
click at [1501, 501] on div "Next slide" at bounding box center [1502, 487] width 16 height 26
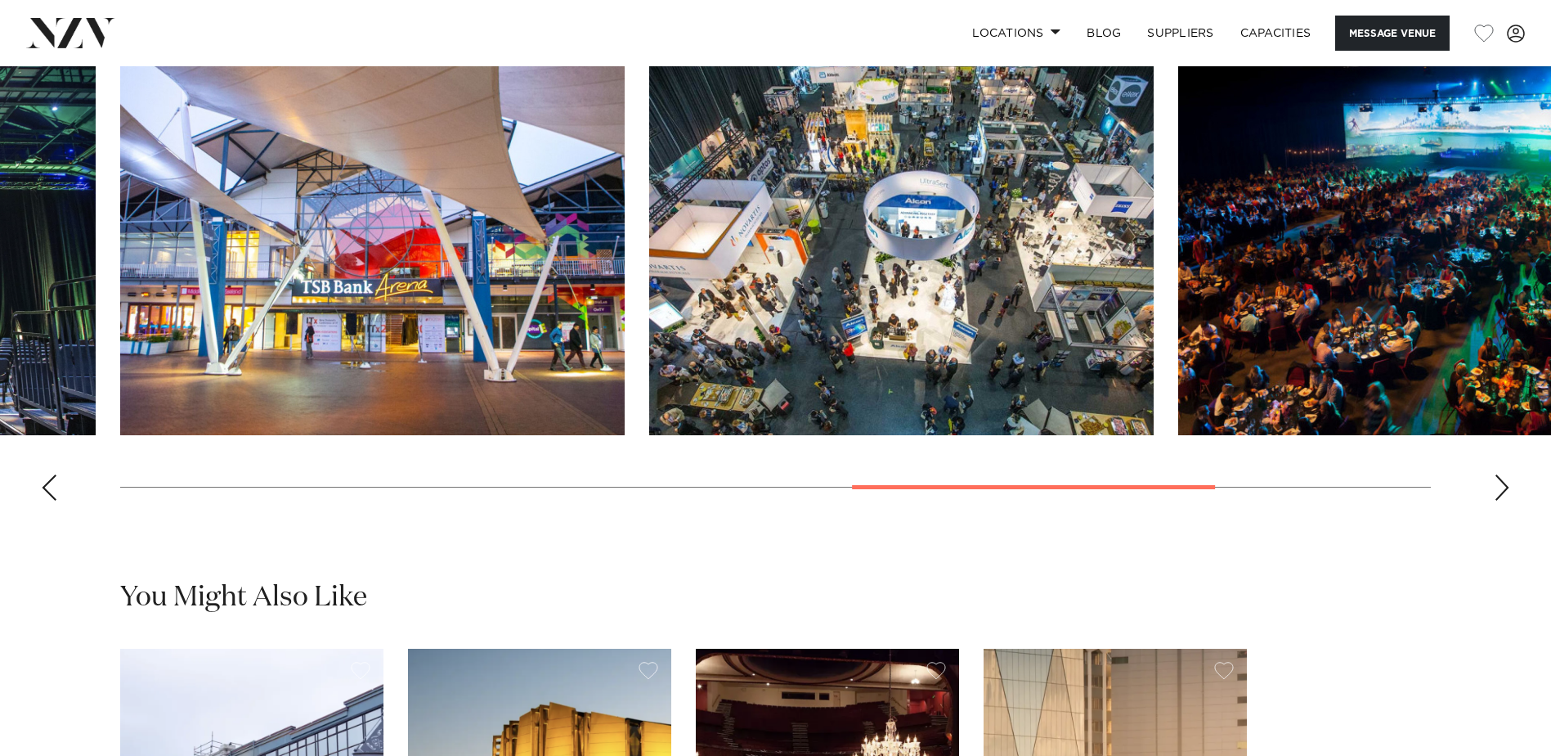
click at [1501, 501] on div "Next slide" at bounding box center [1502, 487] width 16 height 26
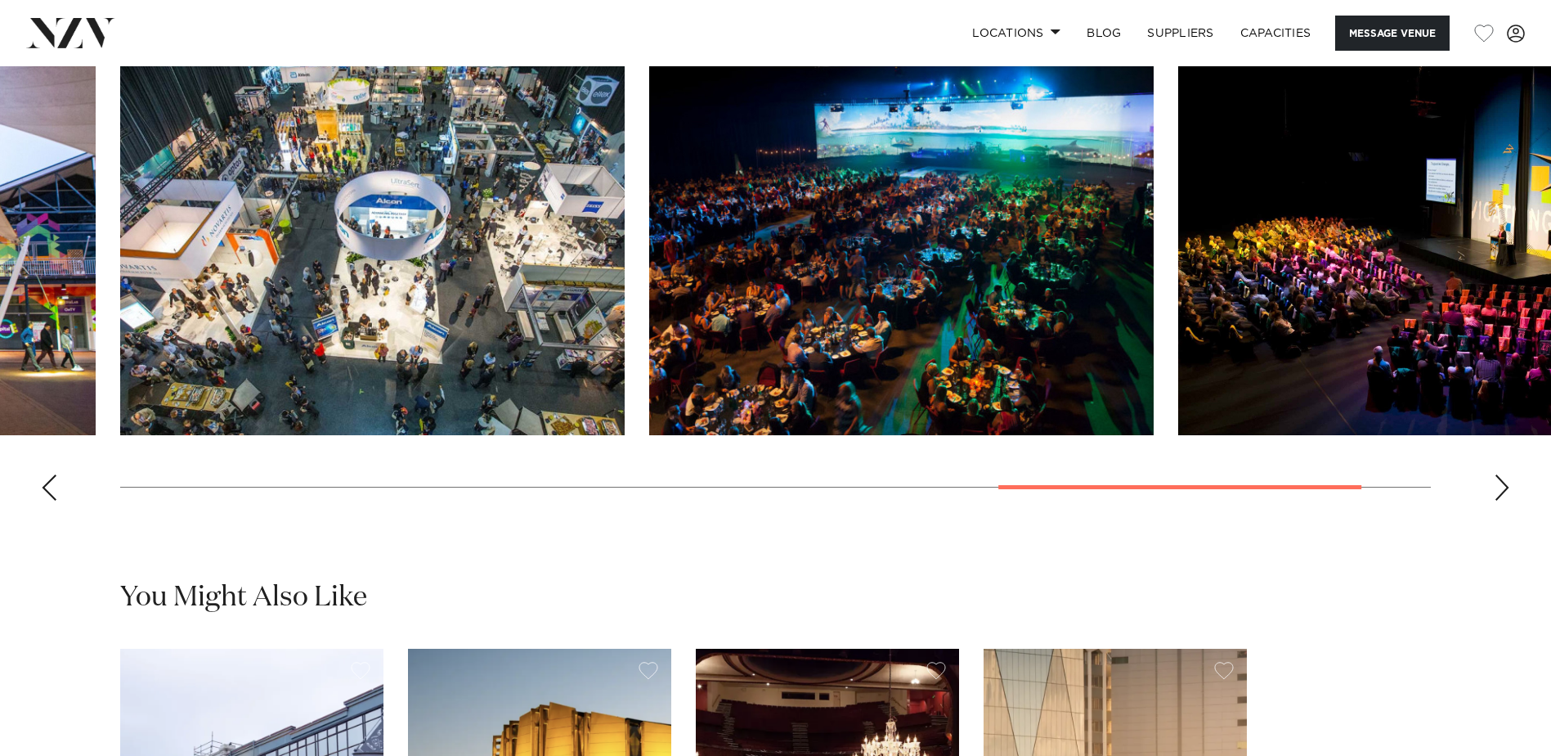
click at [1498, 501] on div "Next slide" at bounding box center [1502, 487] width 16 height 26
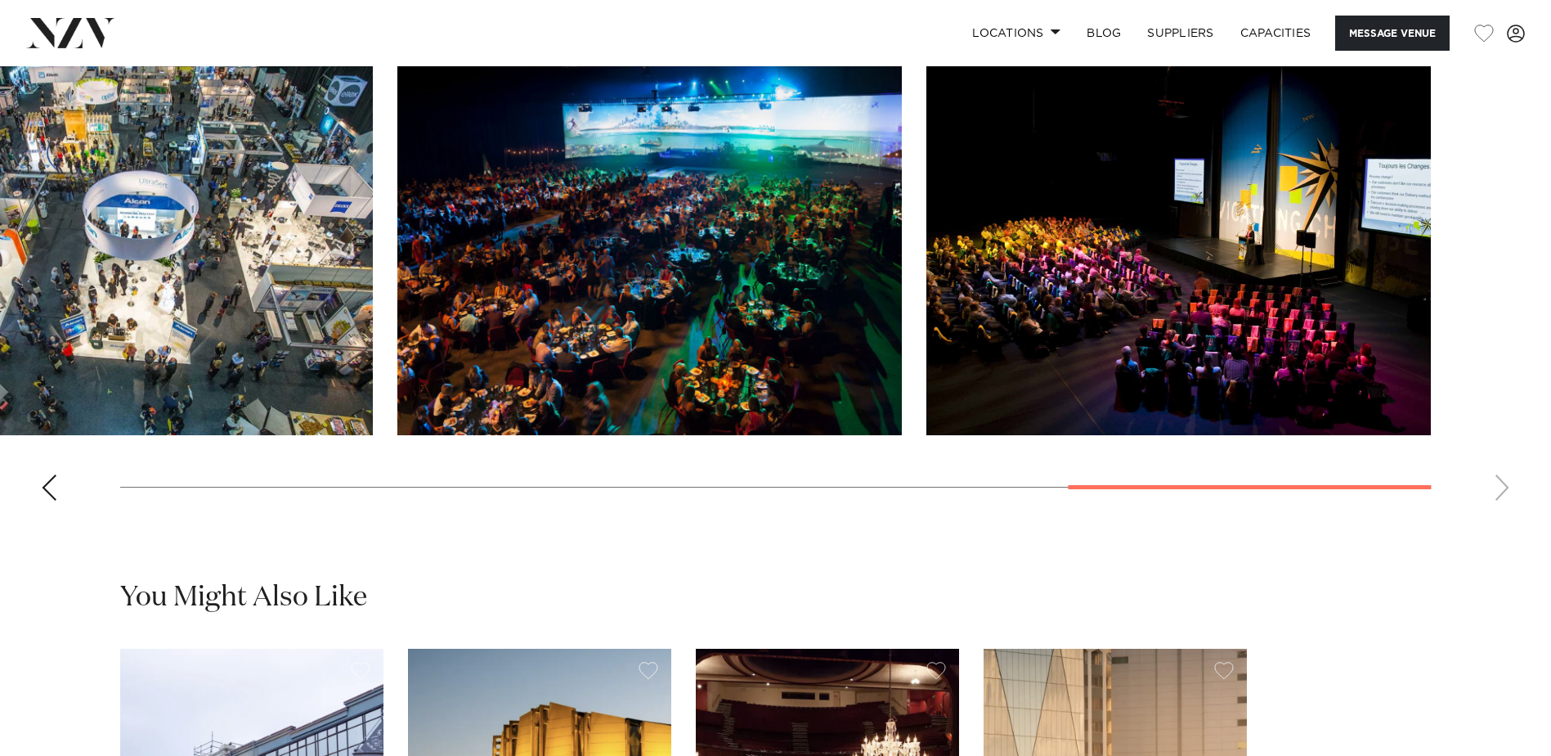
click at [1498, 514] on swiper-container at bounding box center [775, 289] width 1551 height 449
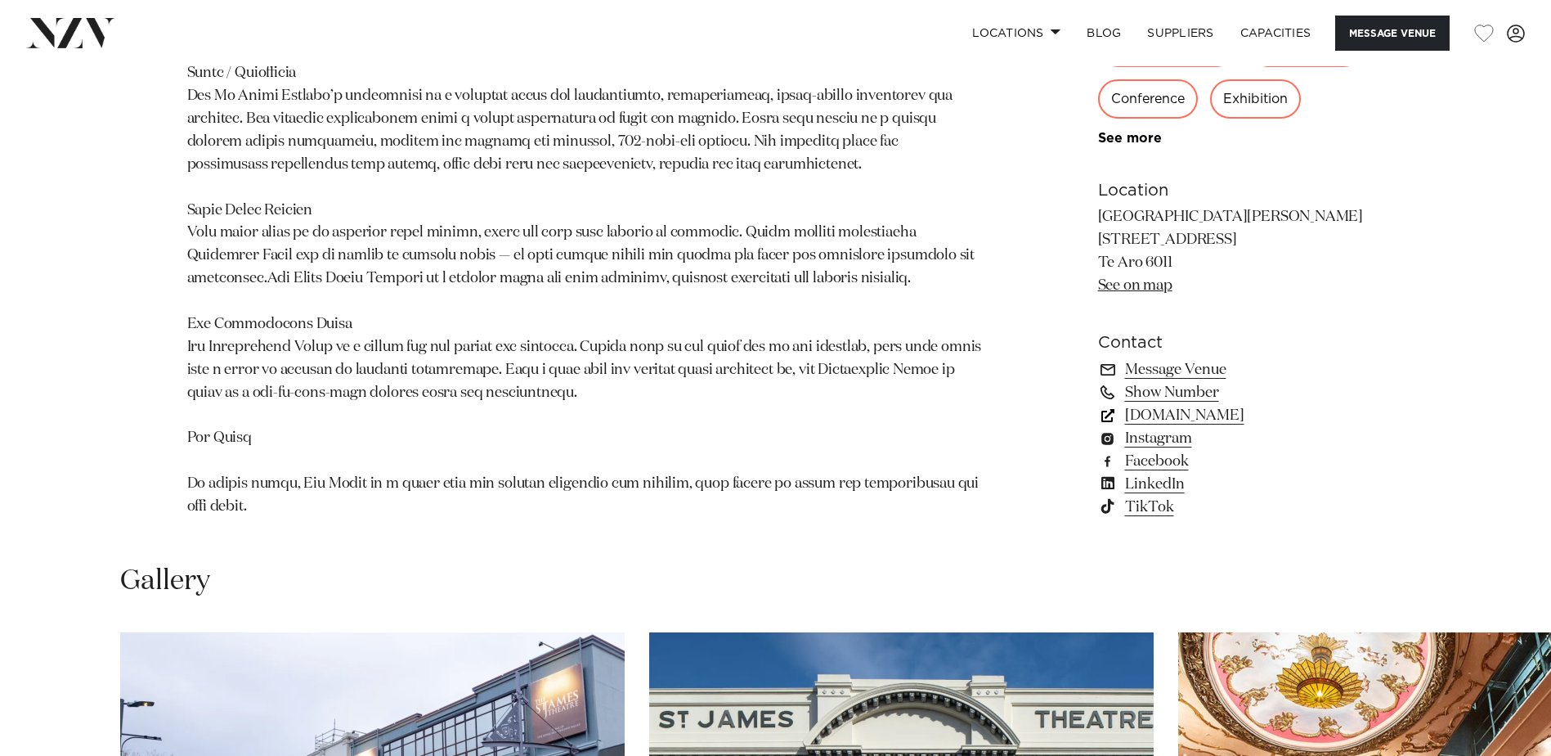
scroll to position [1145, 0]
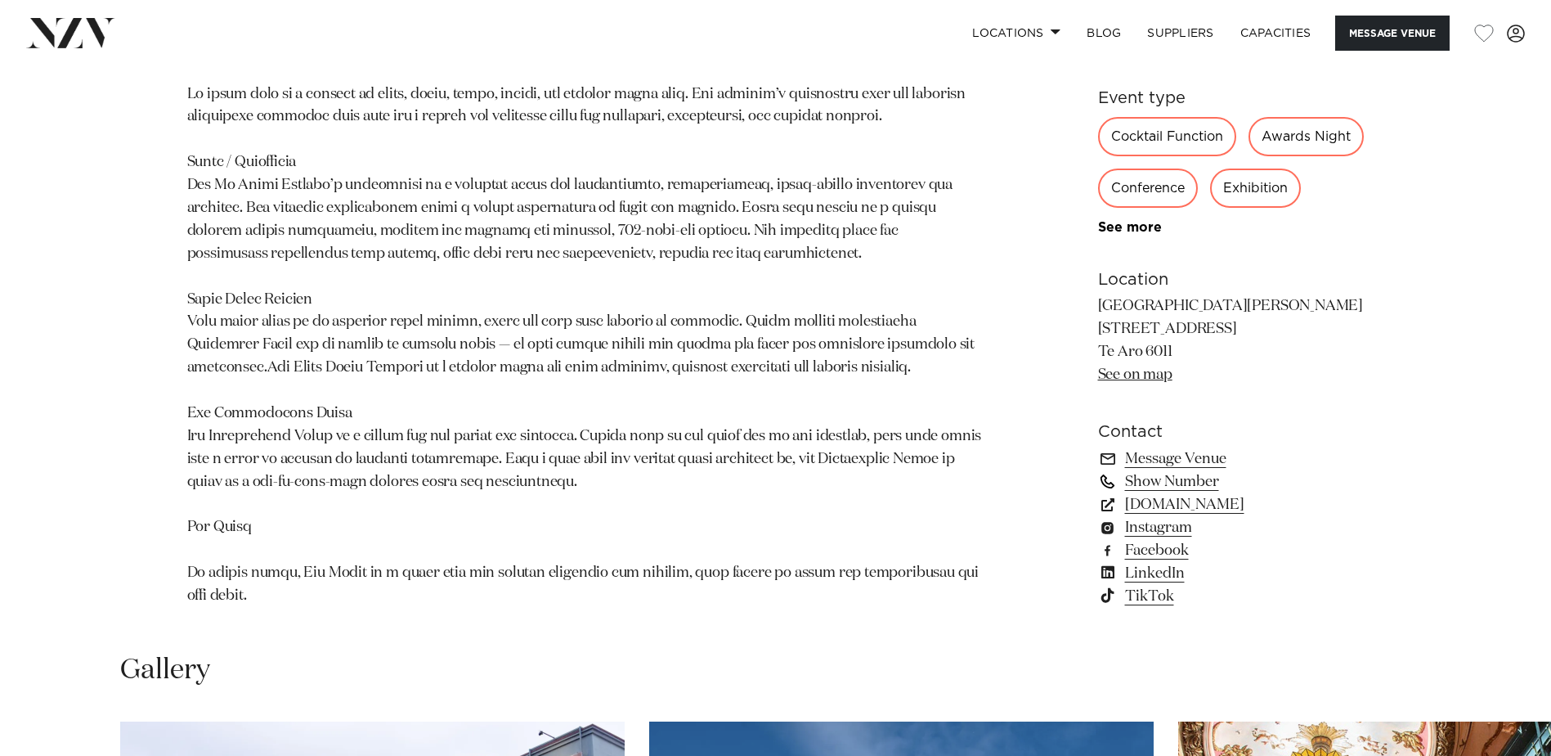
click at [1213, 470] on link "Show Number" at bounding box center [1231, 481] width 267 height 23
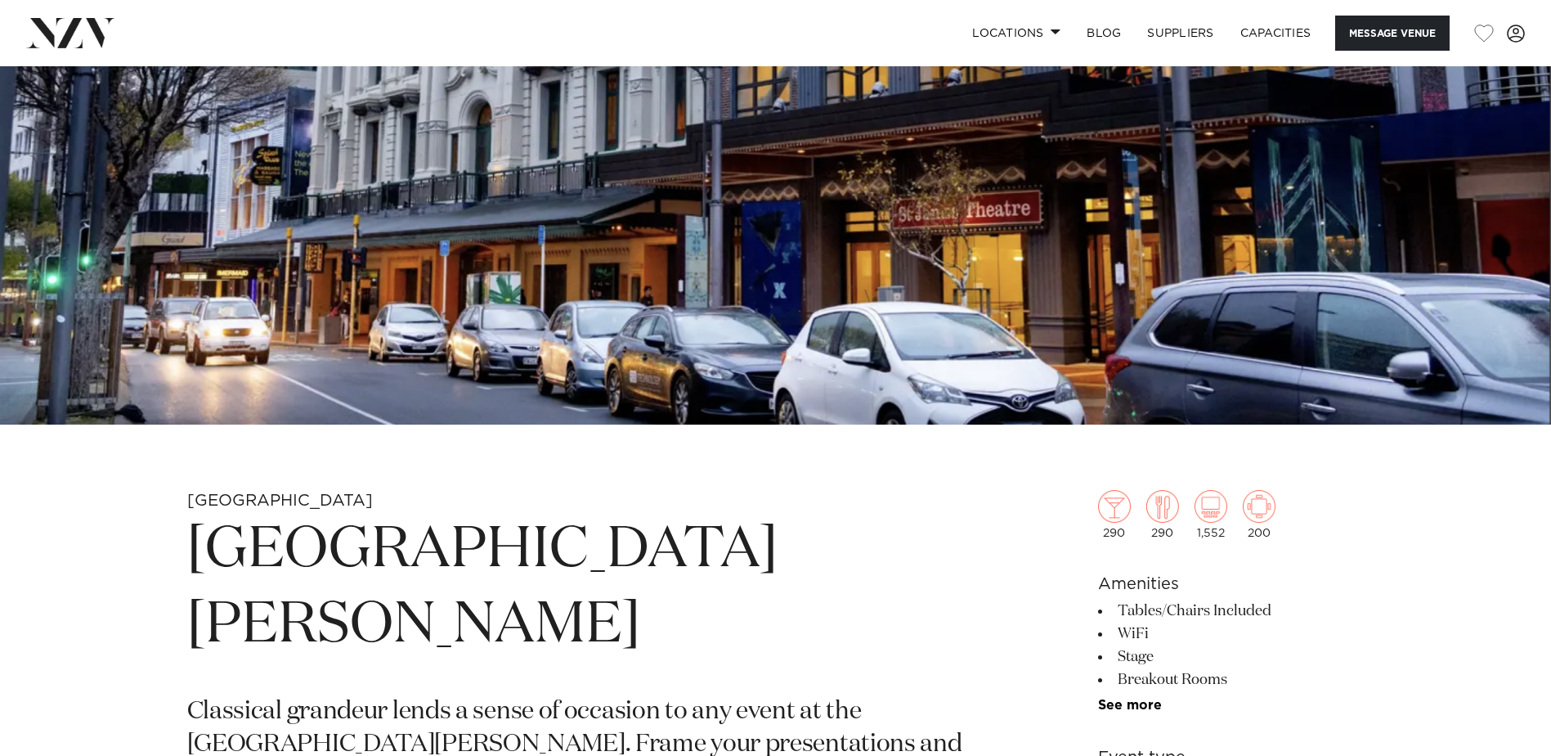
scroll to position [245, 0]
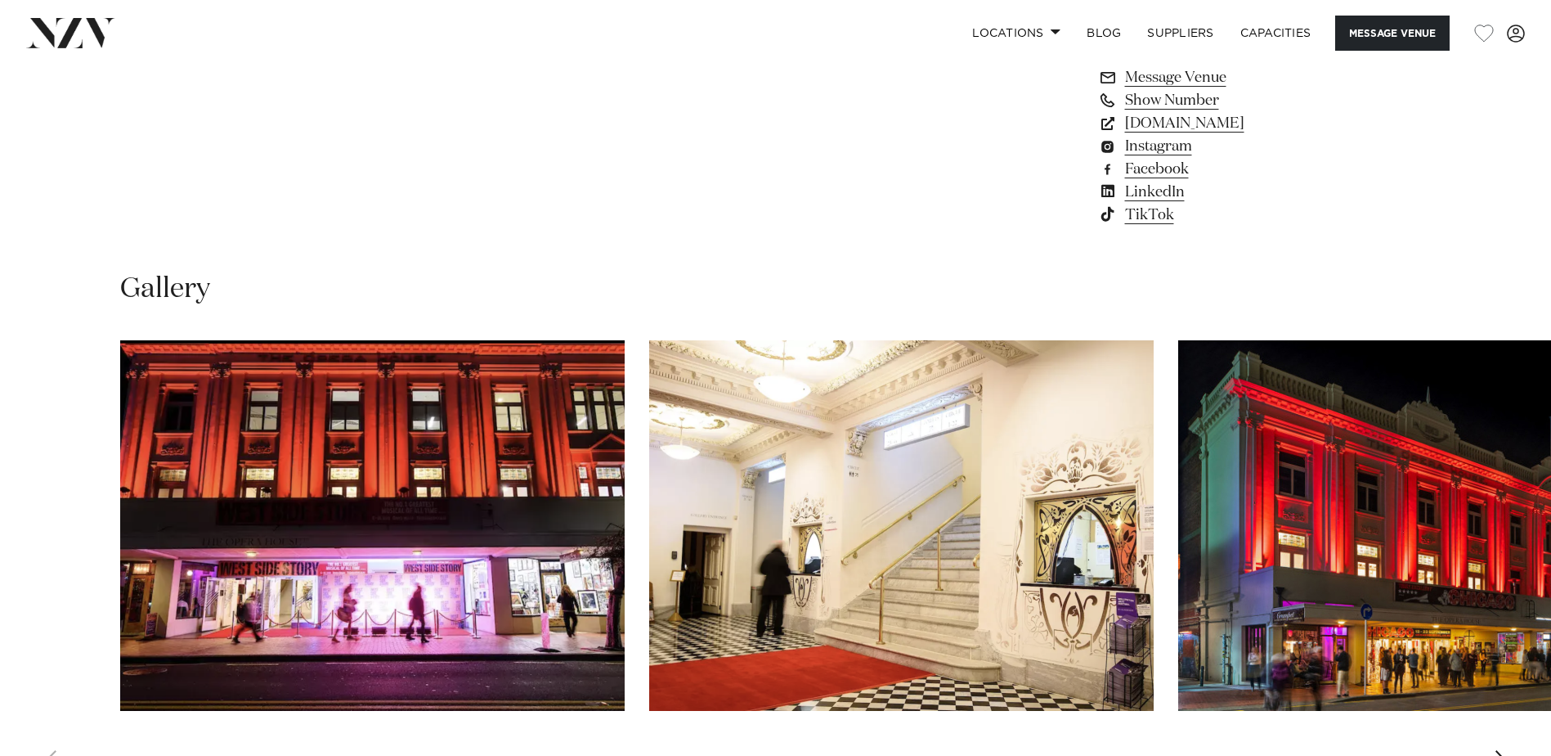
scroll to position [1554, 0]
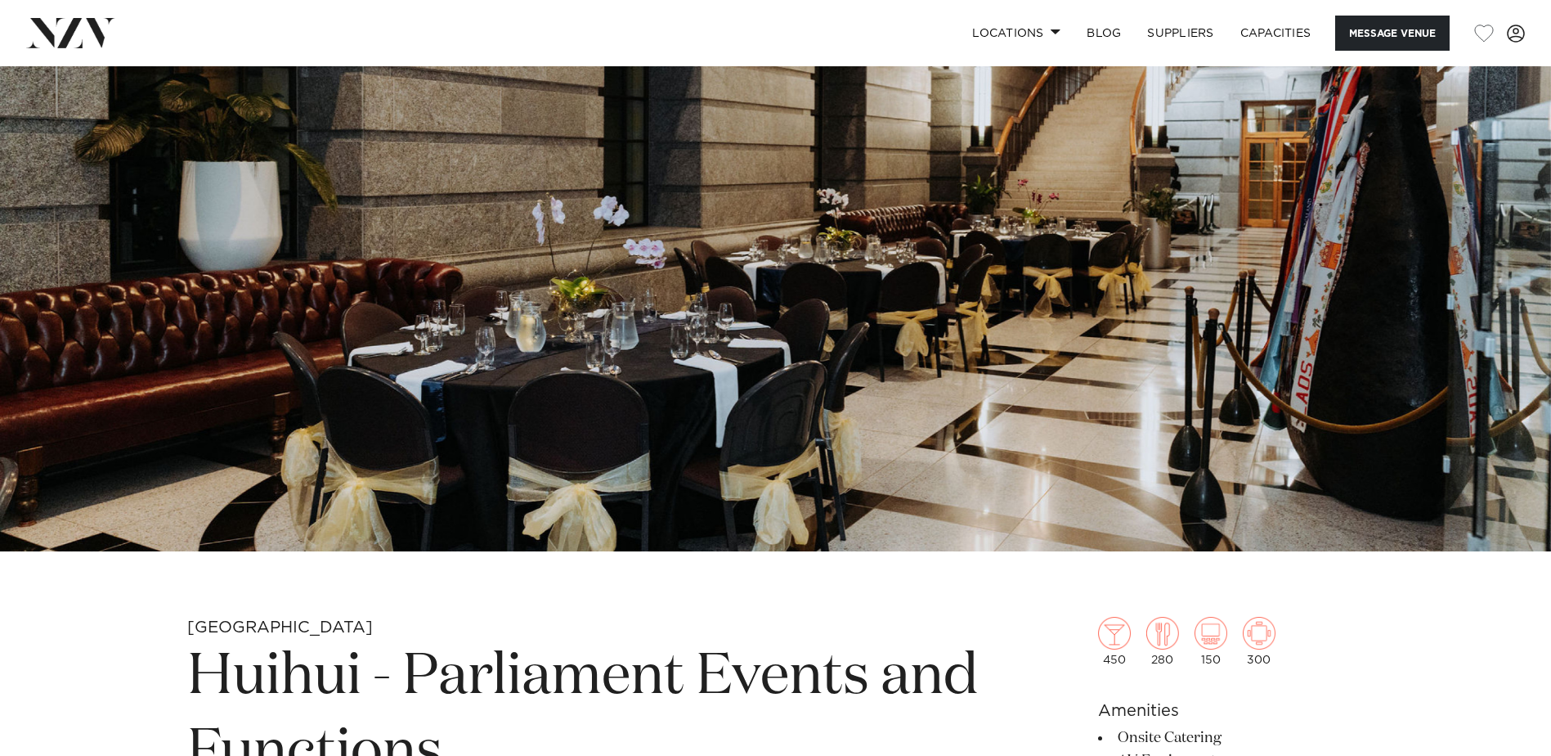
scroll to position [82, 0]
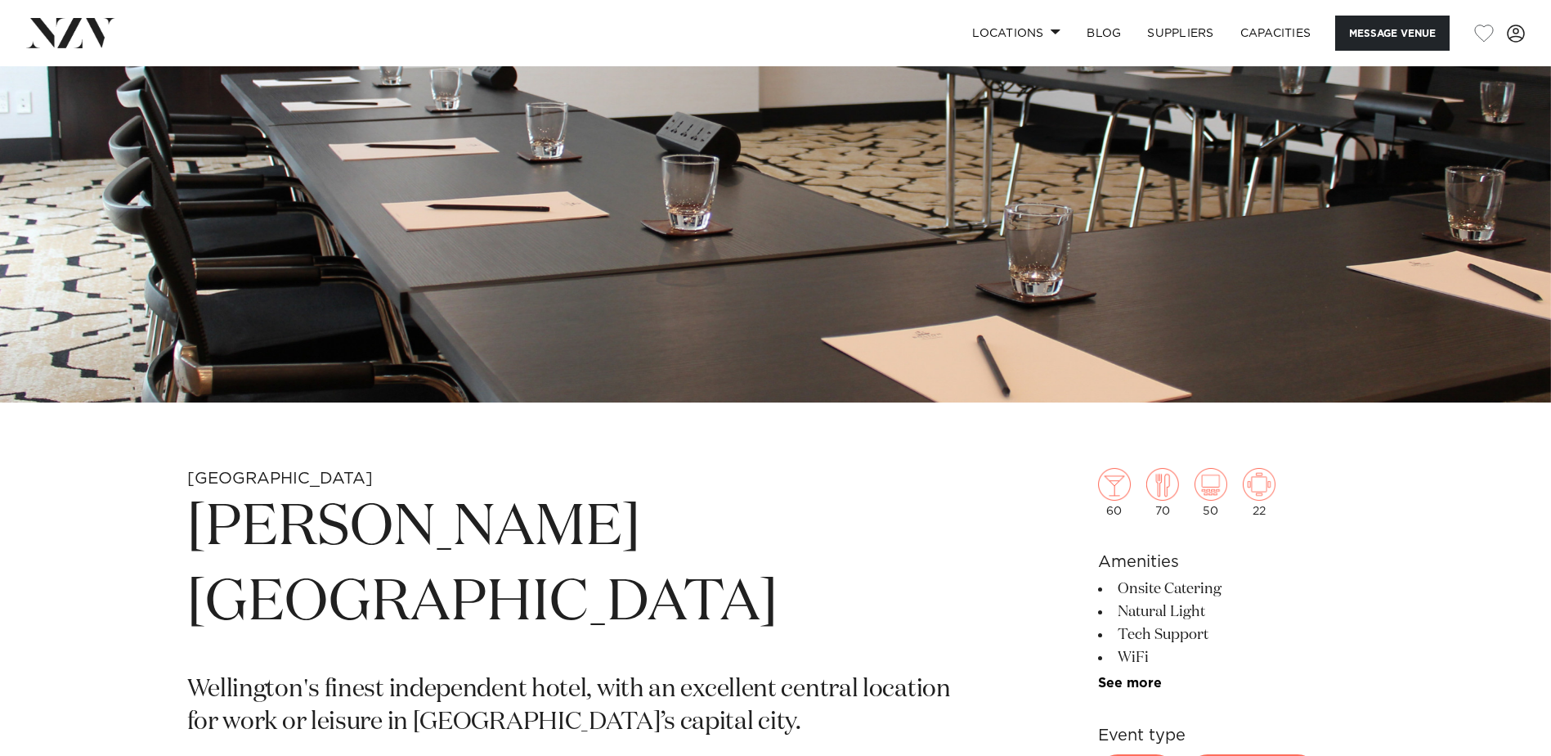
scroll to position [409, 0]
